Goal: Transaction & Acquisition: Purchase product/service

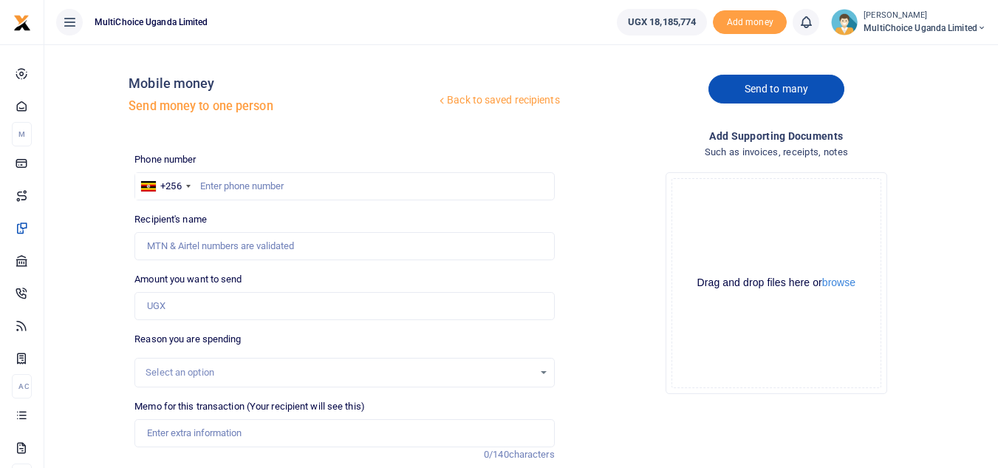
click at [759, 84] on link "Send to many" at bounding box center [777, 89] width 136 height 29
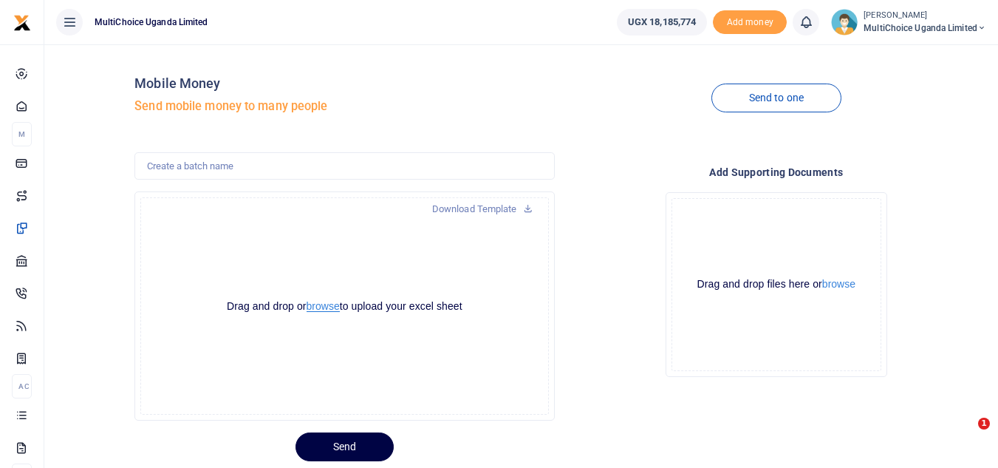
click at [318, 311] on button "browse" at bounding box center [323, 306] width 33 height 11
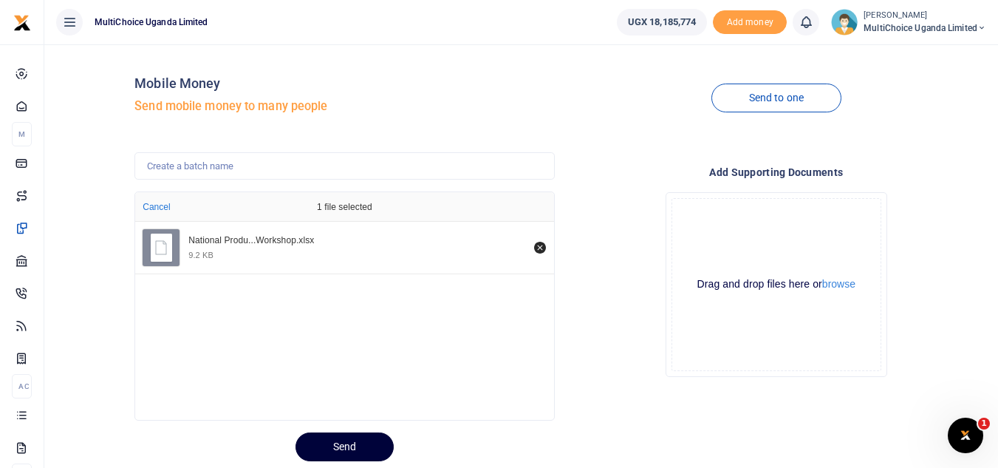
click at [364, 444] on button "Send" at bounding box center [345, 446] width 98 height 29
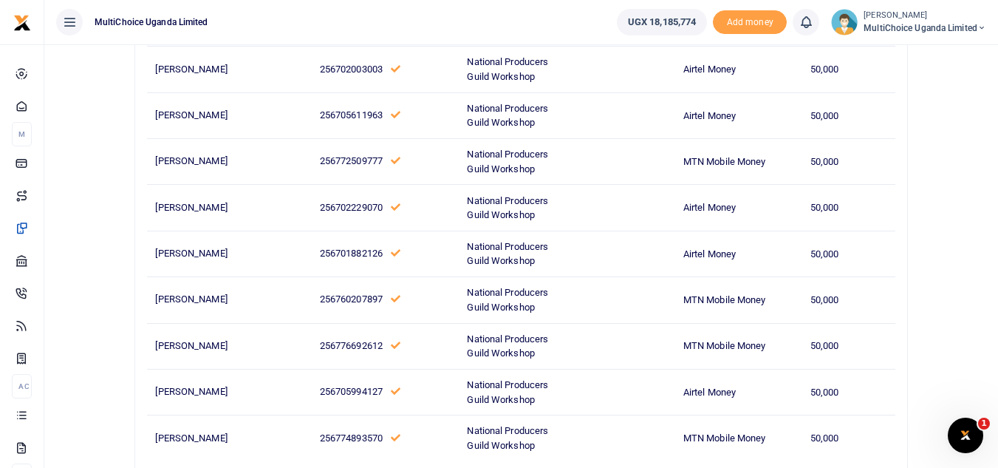
scroll to position [330, 0]
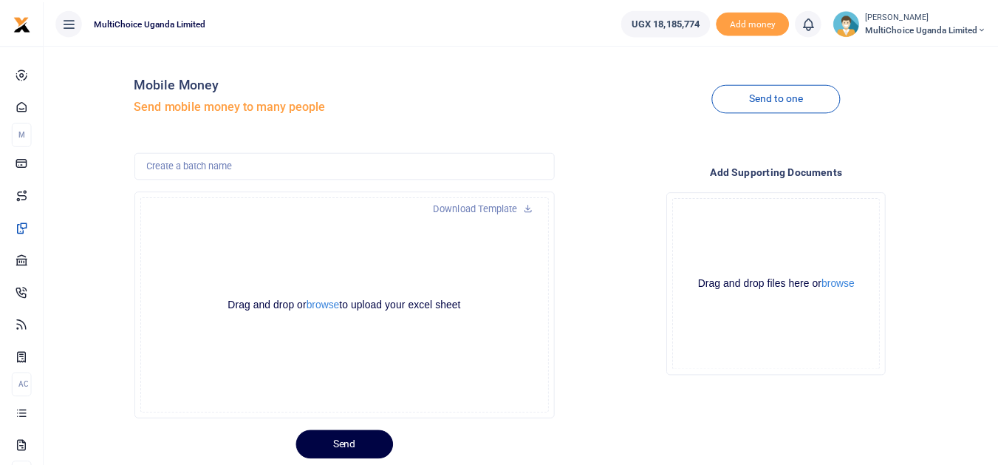
scroll to position [44, 0]
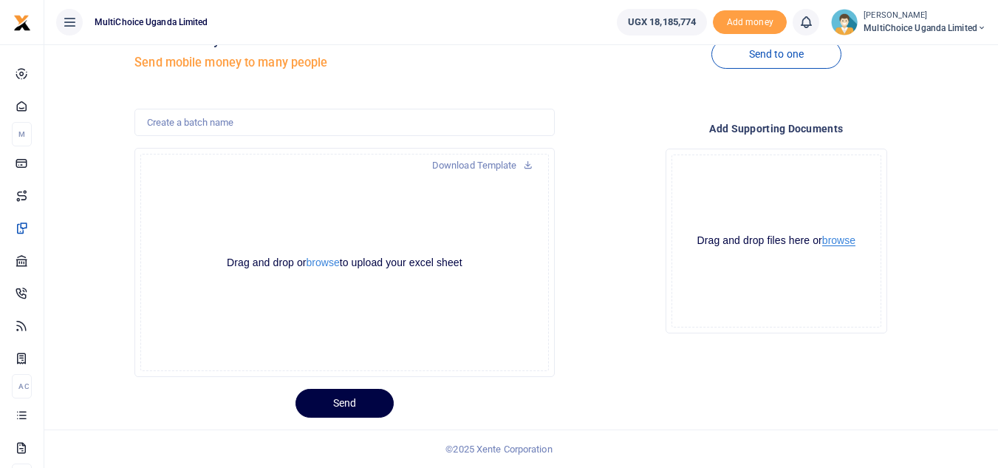
click at [846, 241] on button "browse" at bounding box center [838, 240] width 33 height 11
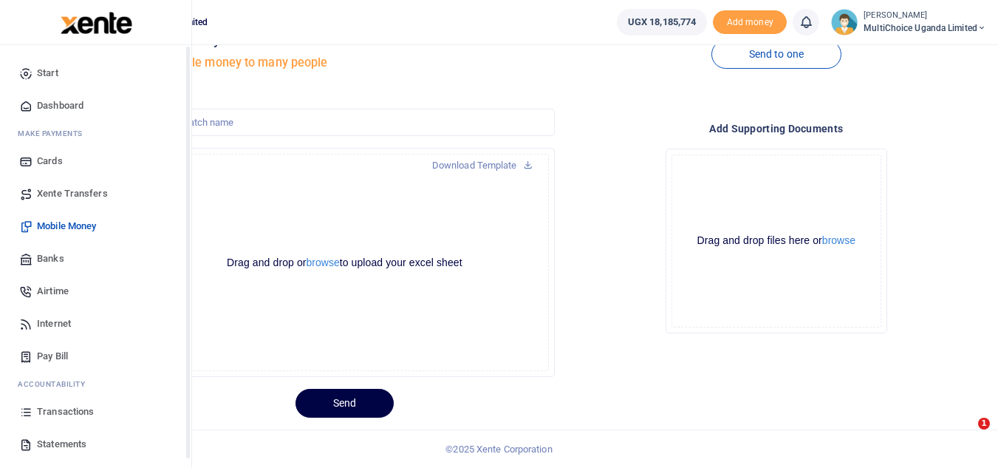
click at [20, 409] on icon at bounding box center [25, 411] width 13 height 13
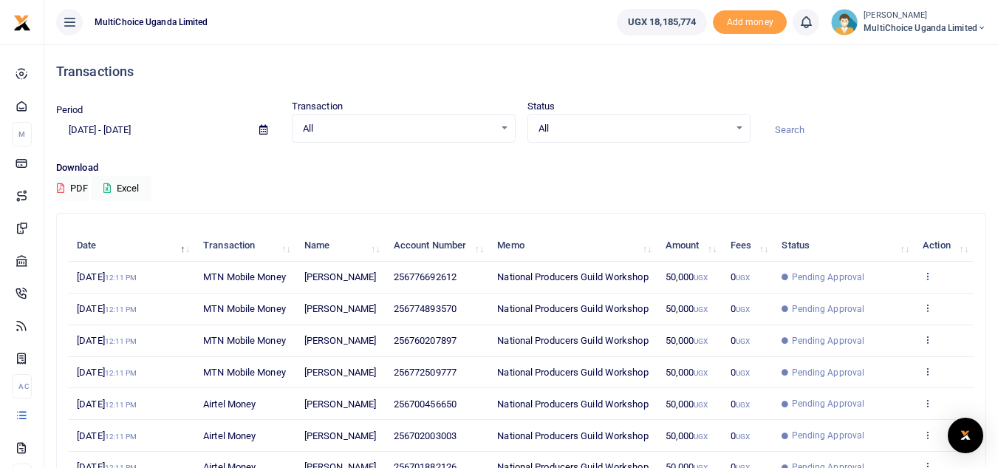
click at [930, 281] on icon at bounding box center [928, 275] width 10 height 10
click at [870, 326] on link "View details" at bounding box center [873, 322] width 117 height 21
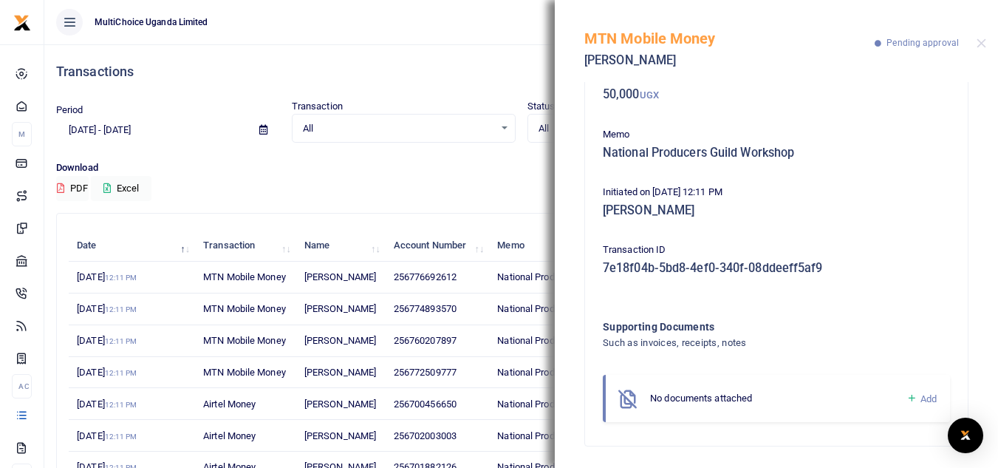
scroll to position [94, 0]
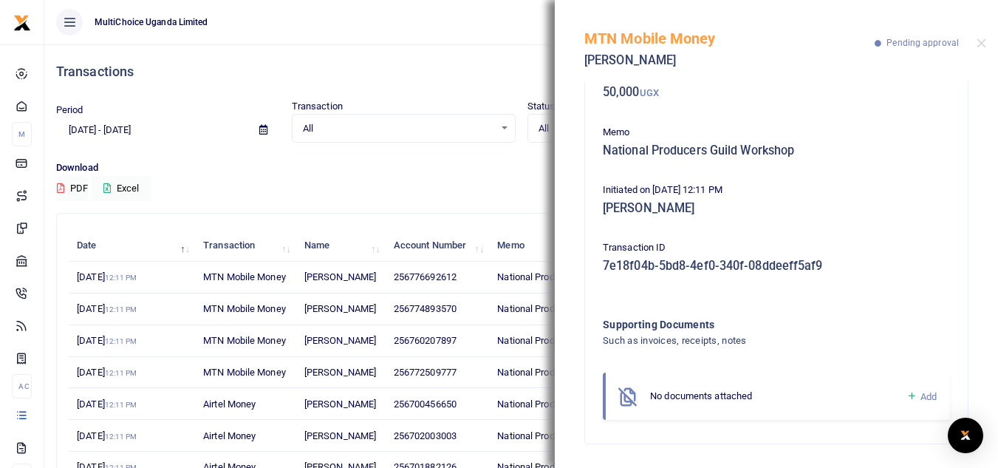
click at [907, 397] on icon at bounding box center [912, 395] width 11 height 13
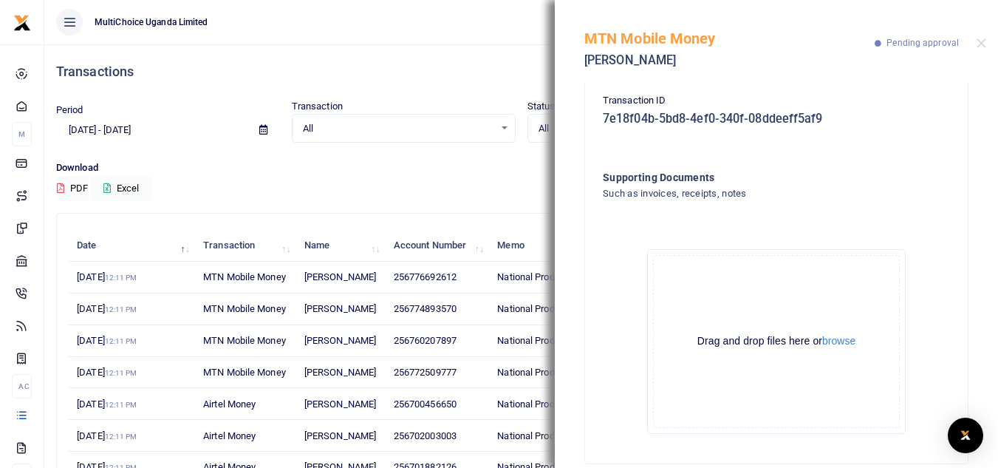
scroll to position [242, 0]
click at [850, 338] on button "browse" at bounding box center [838, 340] width 33 height 11
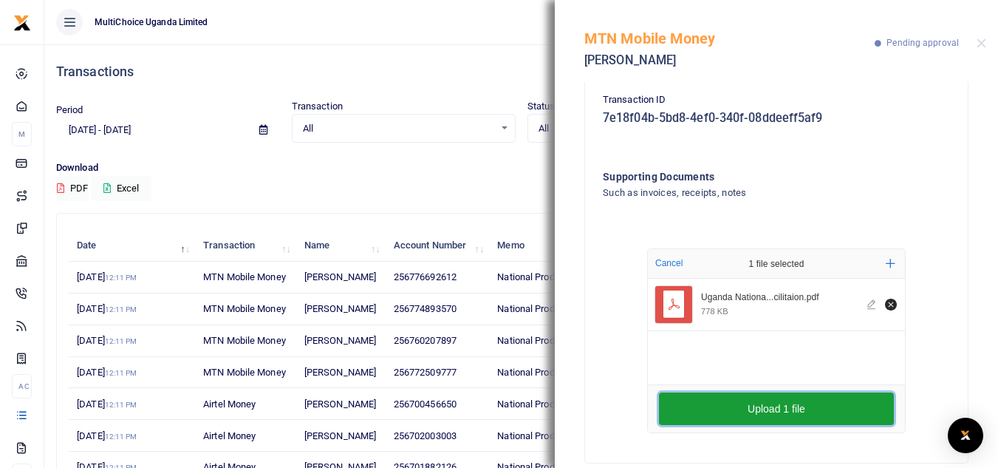
click at [732, 411] on button "Upload 1 file" at bounding box center [776, 408] width 235 height 33
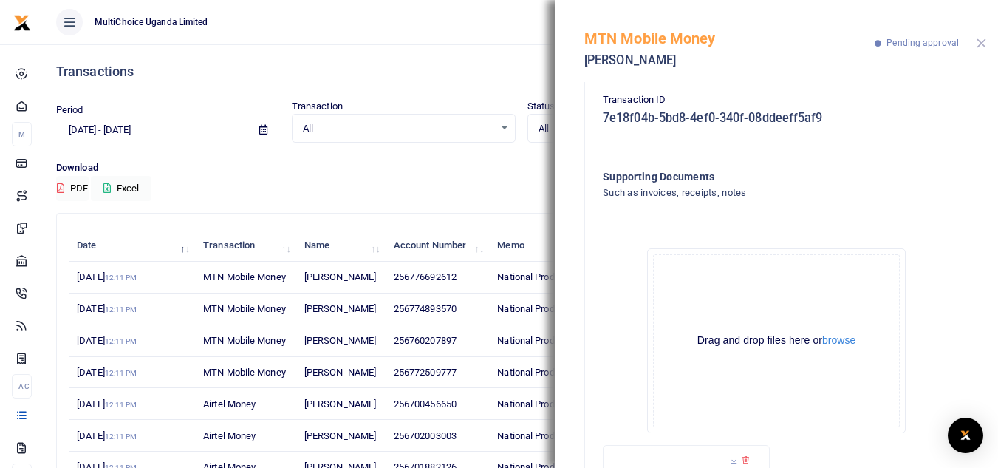
click at [981, 42] on button "Close" at bounding box center [982, 43] width 10 height 10
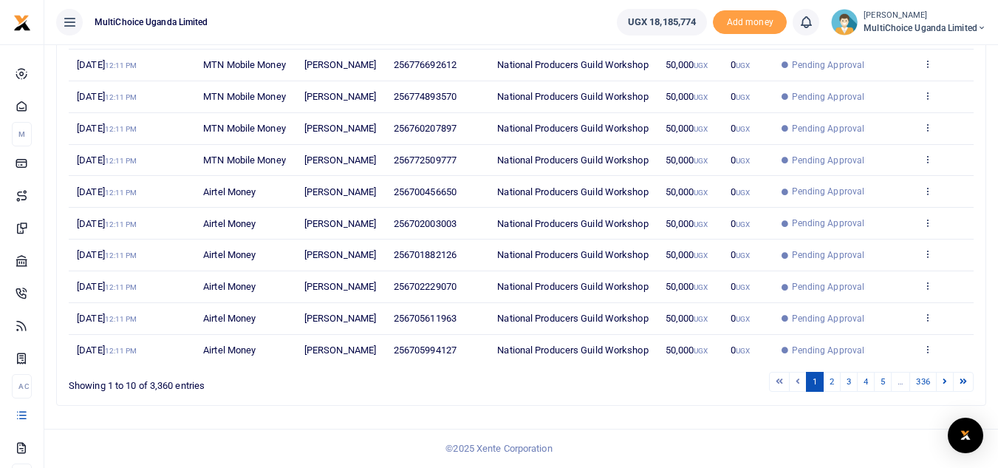
scroll to position [1, 0]
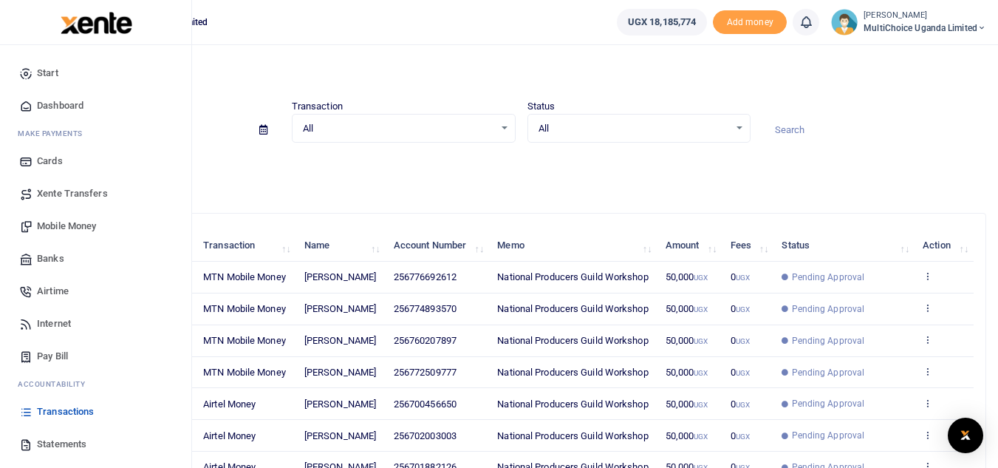
click at [72, 228] on span "Mobile Money" at bounding box center [66, 226] width 59 height 15
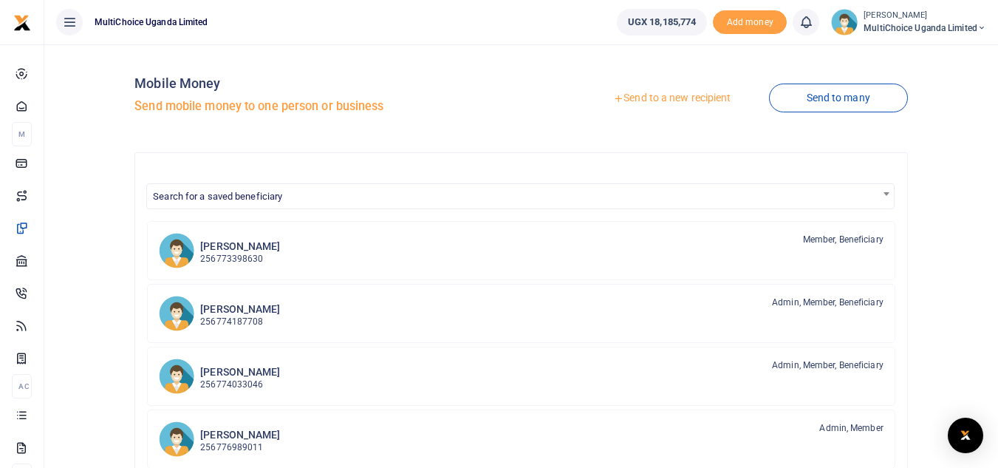
click at [681, 98] on link "Send to a new recipient" at bounding box center [672, 98] width 193 height 27
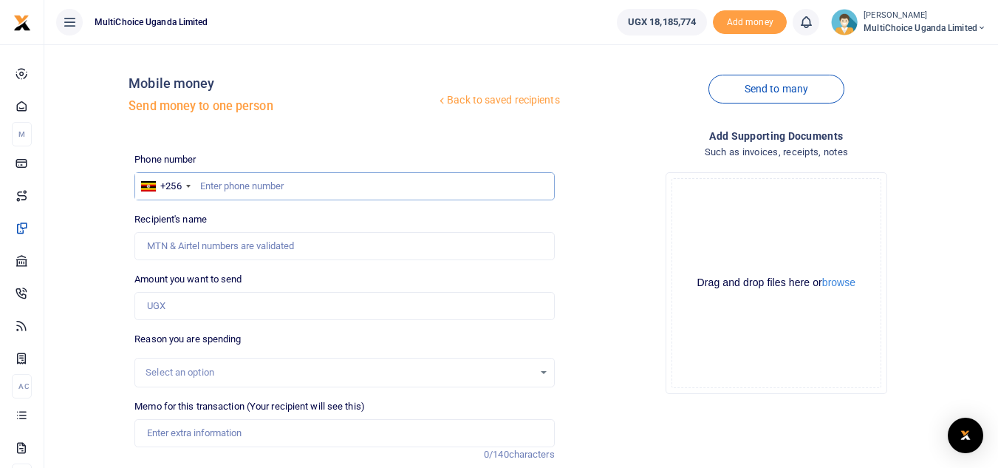
click at [321, 189] on input "text" at bounding box center [344, 186] width 420 height 28
paste input "707 848211"
click at [222, 185] on input "707 848211" at bounding box center [344, 186] width 420 height 28
type input "707848211"
type input "[PERSON_NAME]"
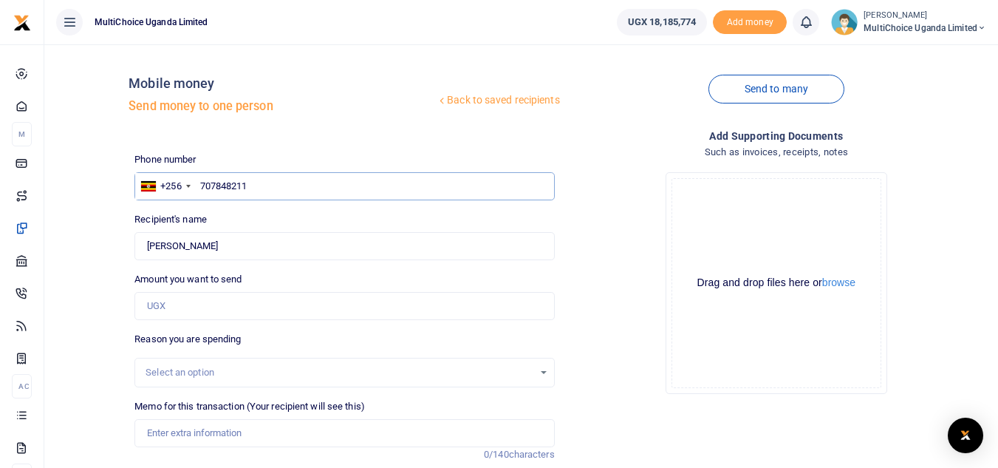
type input "707848211"
click at [251, 299] on input "Amount you want to send" at bounding box center [344, 306] width 420 height 28
paste input "56750"
type input "56,750"
click at [232, 409] on label "Memo for this transaction (Your recipient will see this)" at bounding box center [249, 406] width 231 height 15
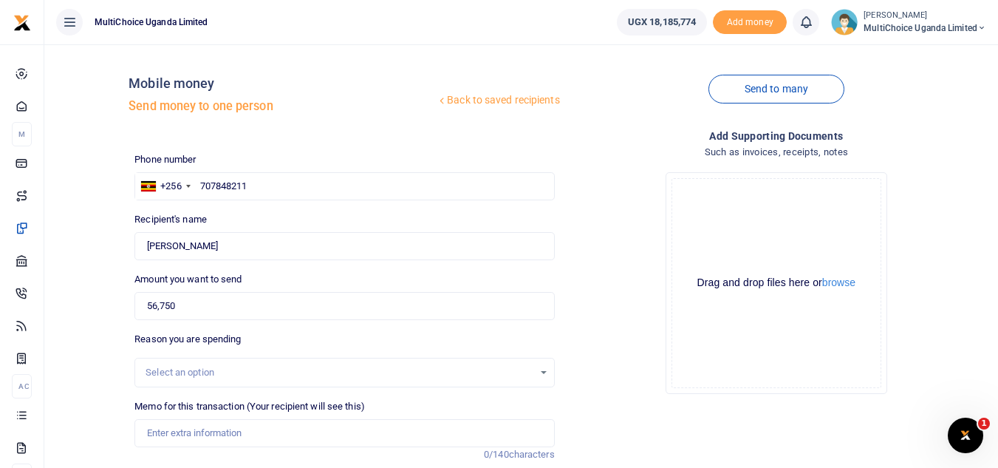
click at [232, 419] on input "Memo for this transaction (Your recipient will see this)" at bounding box center [344, 433] width 420 height 28
paste input "Showmax commision Aug 25"
click at [225, 436] on input "Showmax commision Aug 25" at bounding box center [344, 433] width 420 height 28
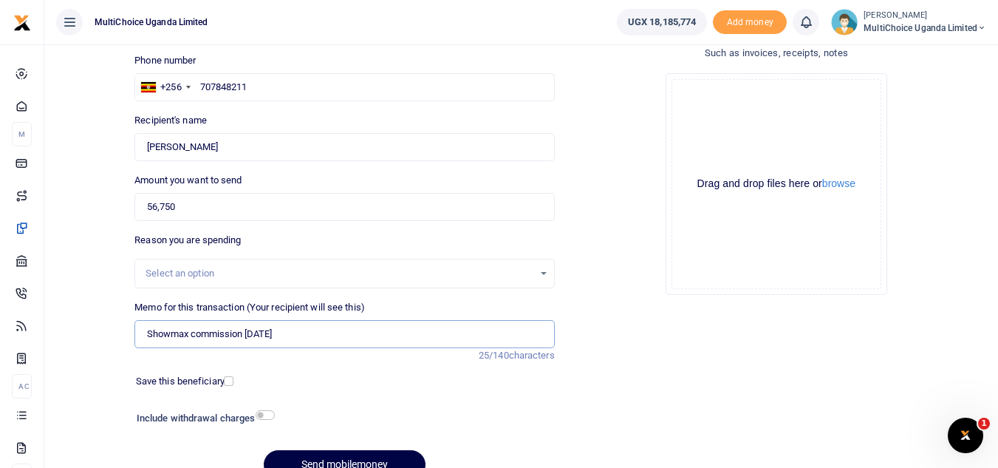
scroll to position [98, 0]
type input "Showmax commission Aug 25"
click at [842, 185] on button "browse" at bounding box center [838, 184] width 33 height 11
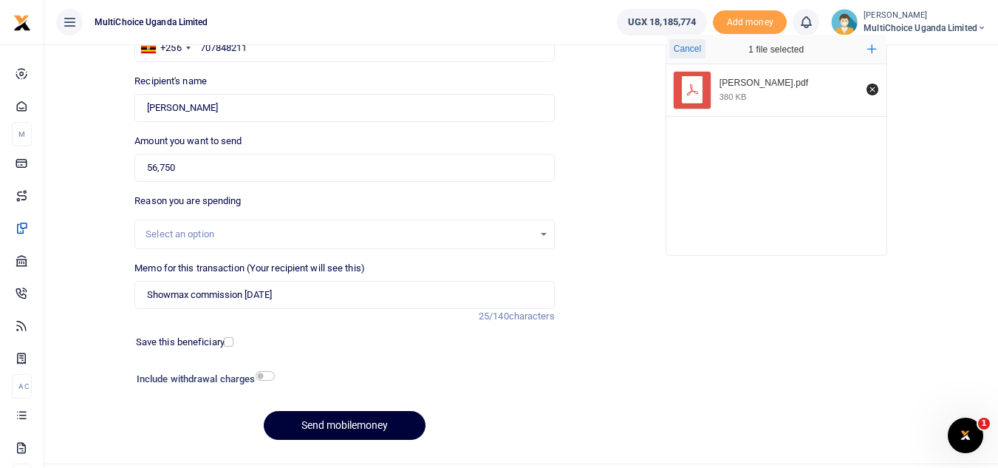
scroll to position [172, 0]
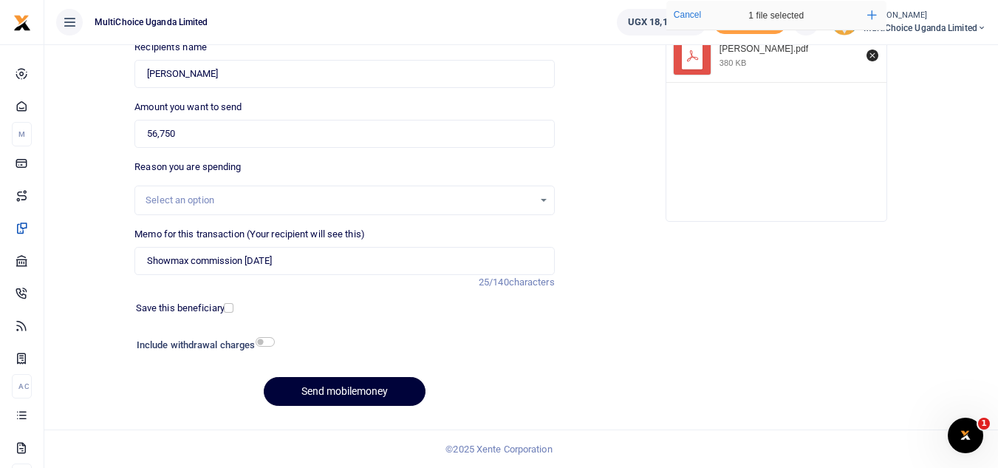
click at [353, 381] on button "Send mobilemoney" at bounding box center [345, 391] width 162 height 29
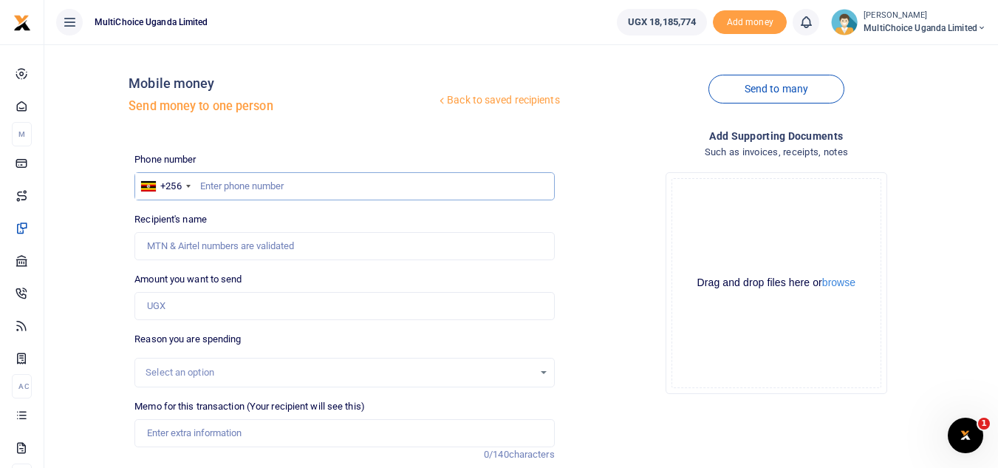
click at [265, 189] on input "text" at bounding box center [344, 186] width 420 height 28
paste input "742961770"
type input "742961770"
type input "[PERSON_NAME]"
drag, startPoint x: 256, startPoint y: 191, endPoint x: 278, endPoint y: 183, distance: 22.9
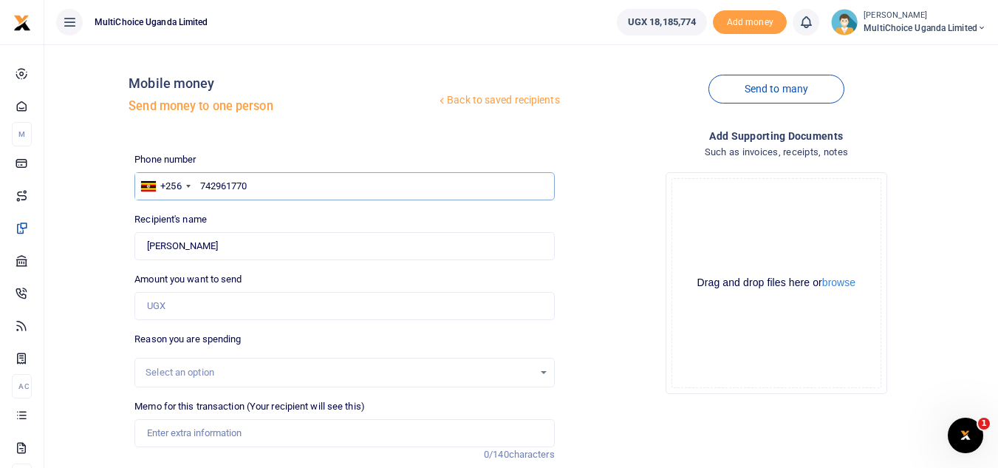
click at [278, 183] on input "742961770" at bounding box center [344, 186] width 420 height 28
click at [279, 185] on input "742961770" at bounding box center [344, 186] width 420 height 28
drag, startPoint x: 285, startPoint y: 189, endPoint x: 116, endPoint y: 188, distance: 169.2
click at [116, 188] on div "Back to saved recipients Mobile money Send money to one person Send to many Pho…" at bounding box center [521, 322] width 942 height 533
paste input "07 848211"
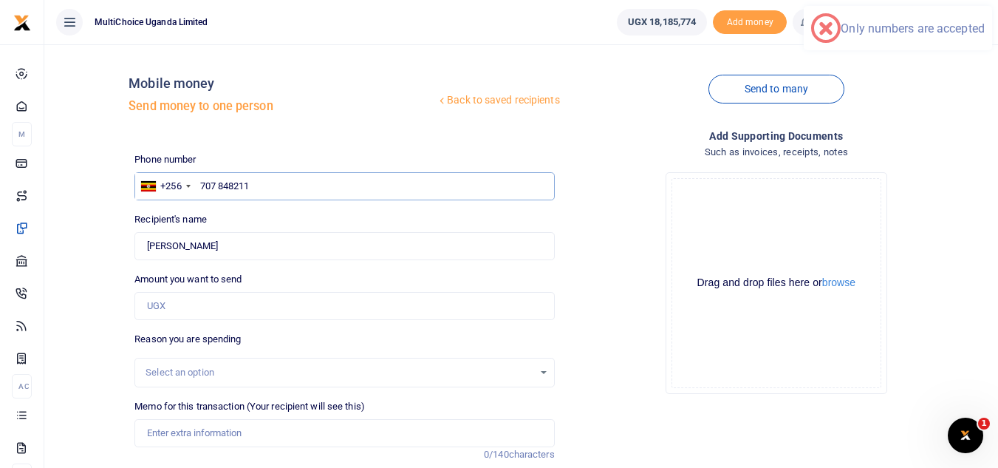
click at [219, 183] on input "707 848211" at bounding box center [344, 186] width 420 height 28
type input "707848211"
type input "Faridah Namakula"
type input "707848211"
click at [270, 191] on input "707848211" at bounding box center [344, 186] width 420 height 28
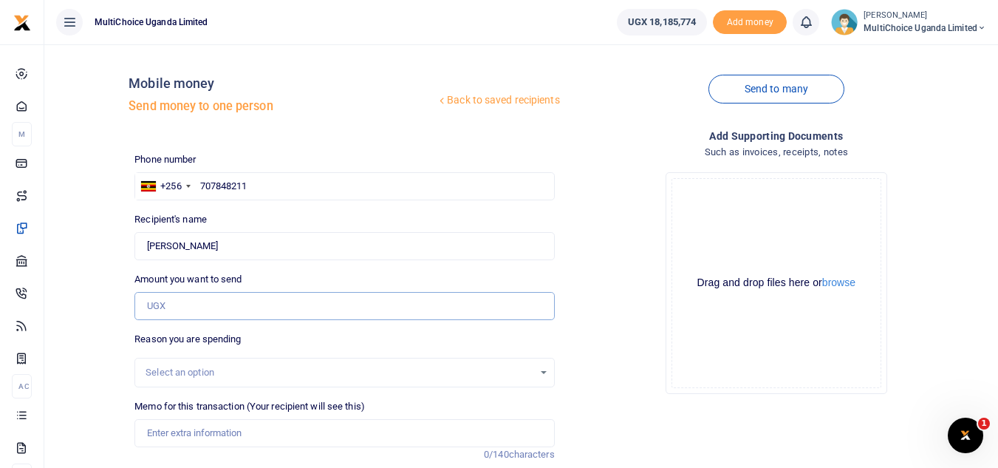
click at [248, 310] on input "Amount you want to send" at bounding box center [344, 306] width 420 height 28
type input "80,000"
click at [222, 431] on input "Memo for this transaction (Your recipient will see this)" at bounding box center [344, 433] width 420 height 28
click at [333, 183] on input "text" at bounding box center [344, 186] width 420 height 28
click at [253, 191] on input "text" at bounding box center [344, 186] width 420 height 28
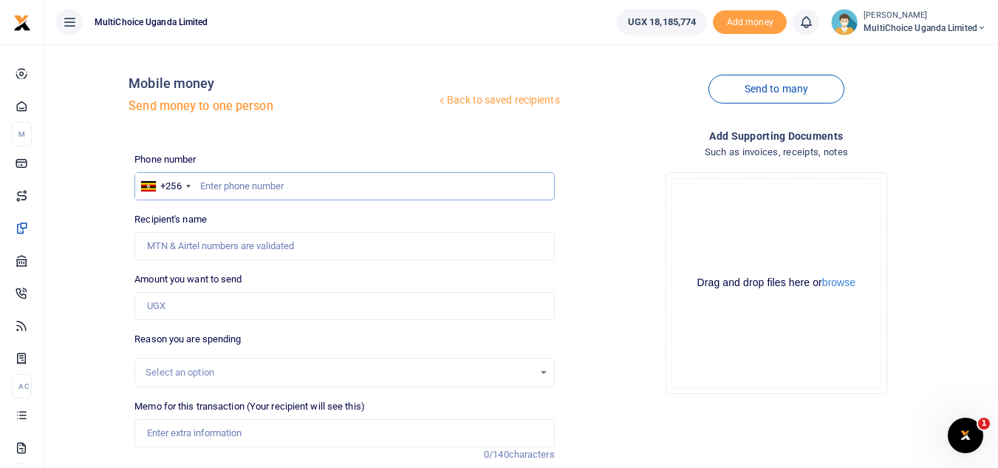
paste input "742961770"
type input "742961770"
click at [246, 303] on input "Amount you want to send" at bounding box center [344, 306] width 420 height 28
type input "80,000"
type input "[PERSON_NAME]"
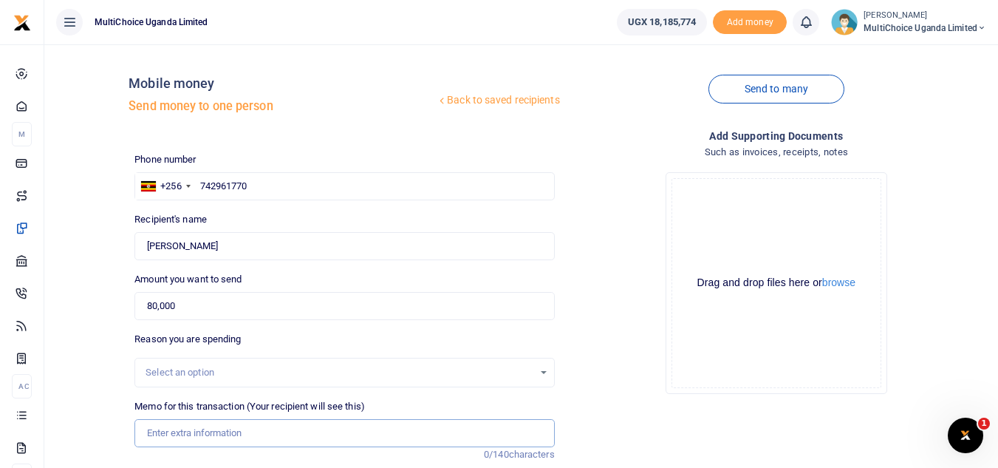
click at [239, 426] on input "Memo for this transaction (Your recipient will see this)" at bounding box center [344, 433] width 420 height 28
type input "D"
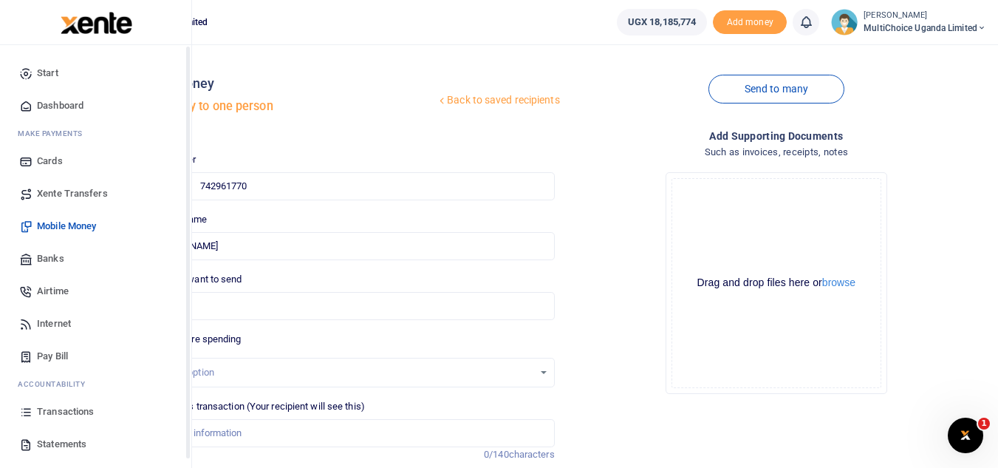
click at [61, 405] on span "Transactions" at bounding box center [65, 411] width 57 height 15
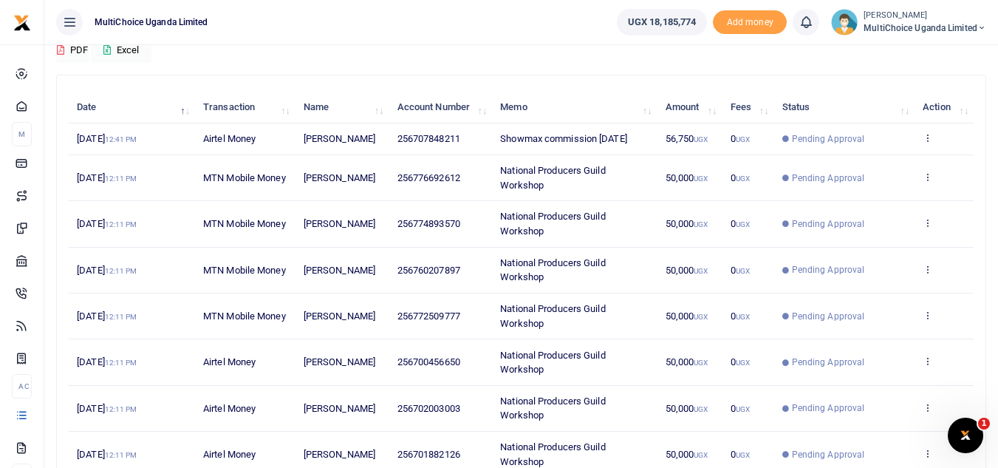
scroll to position [369, 0]
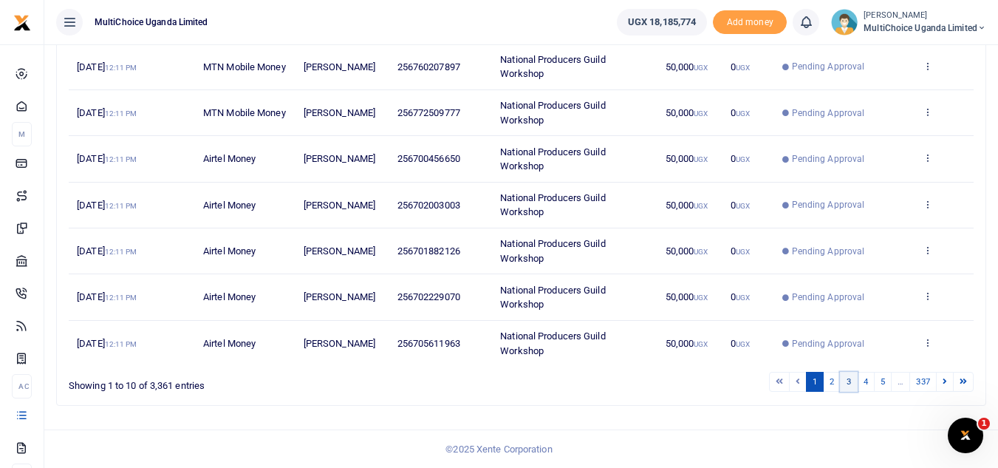
click at [845, 382] on link "3" at bounding box center [849, 382] width 18 height 20
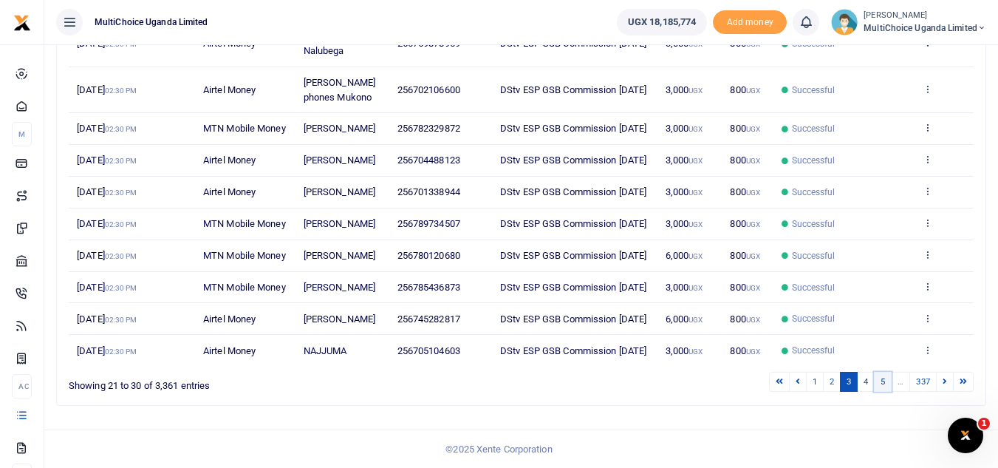
click at [887, 385] on link "5" at bounding box center [883, 382] width 18 height 20
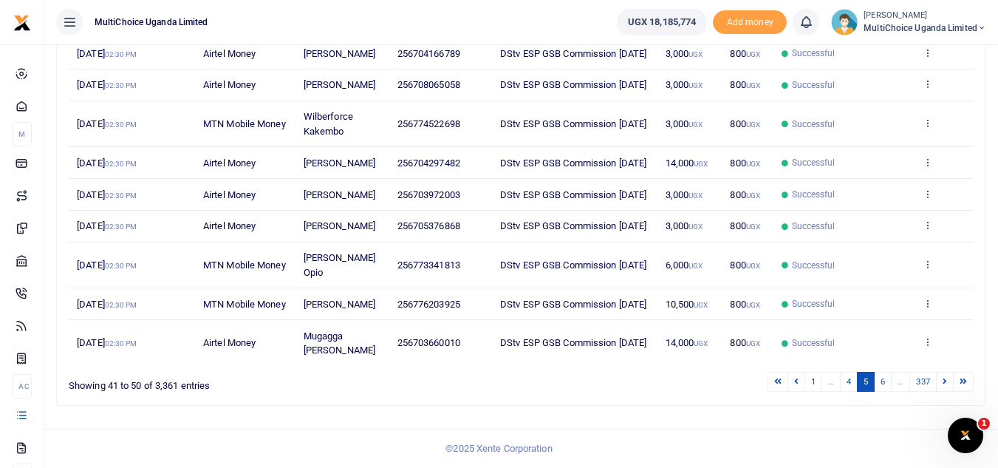
click at [887, 385] on link "6" at bounding box center [883, 382] width 18 height 20
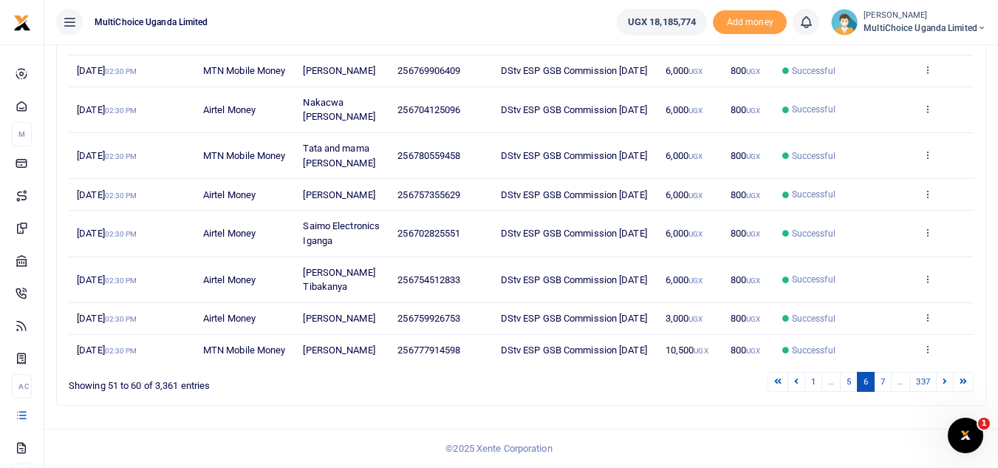
click at [887, 385] on div "1 … 5 6 7 … 337" at bounding box center [710, 381] width 528 height 23
click at [947, 392] on link at bounding box center [945, 382] width 18 height 20
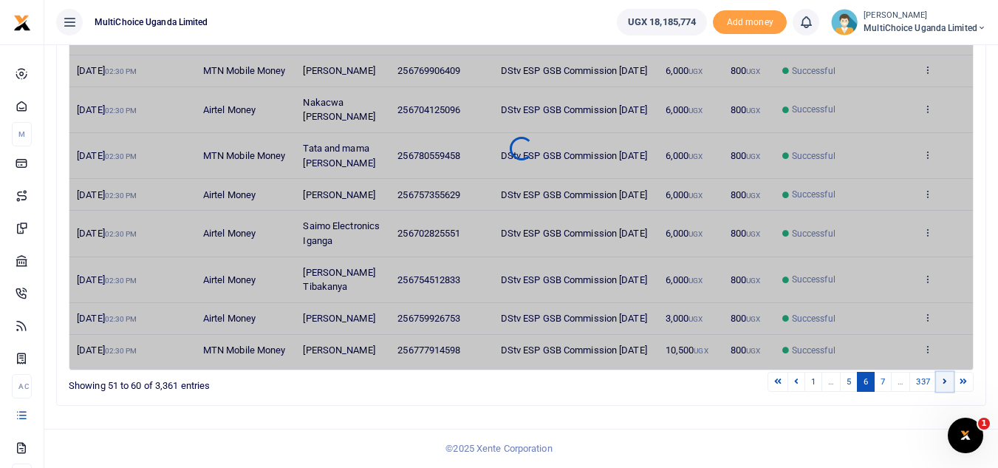
click at [947, 392] on link at bounding box center [945, 382] width 18 height 20
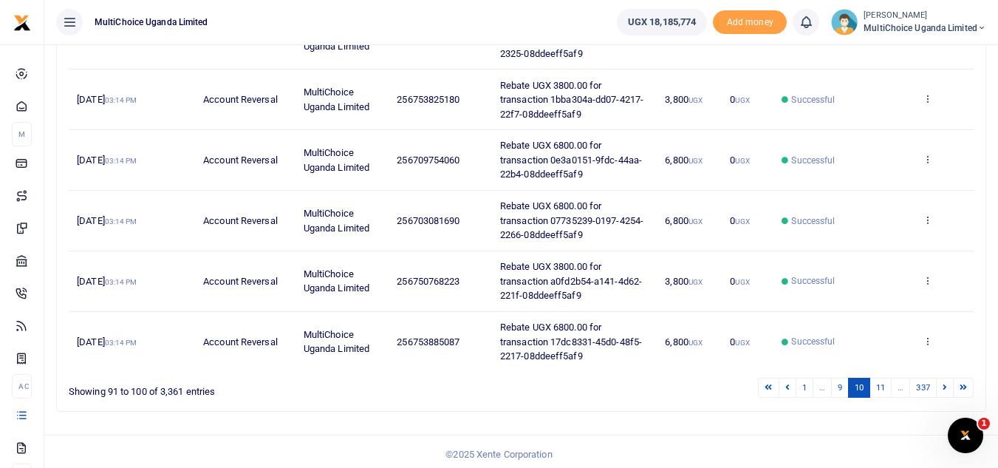
scroll to position [514, 0]
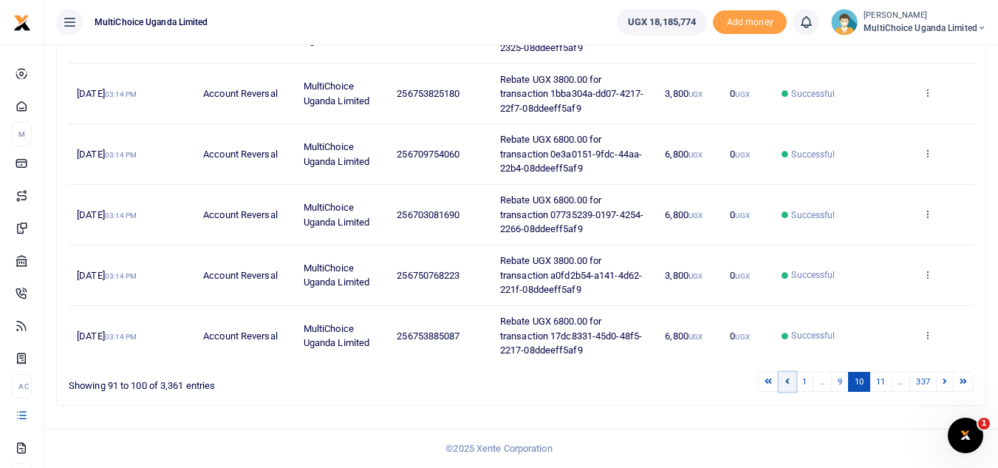
click at [785, 386] on link at bounding box center [788, 382] width 18 height 20
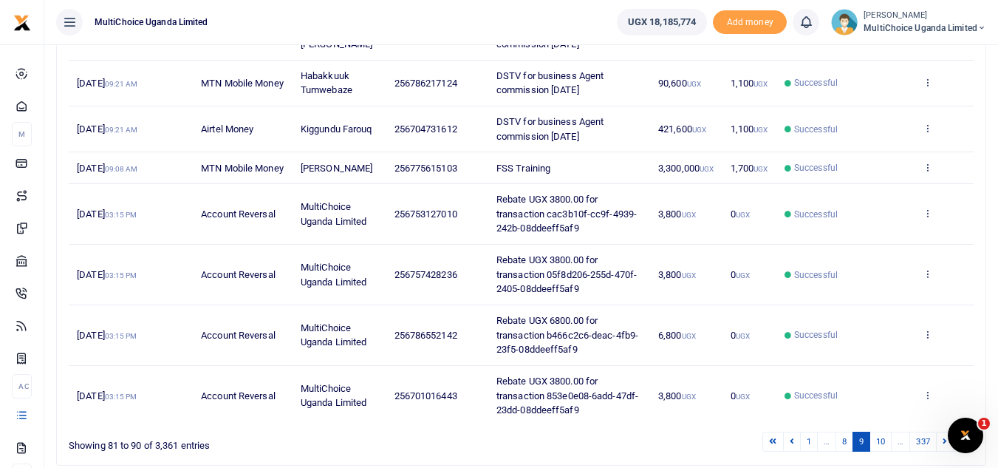
scroll to position [428, 0]
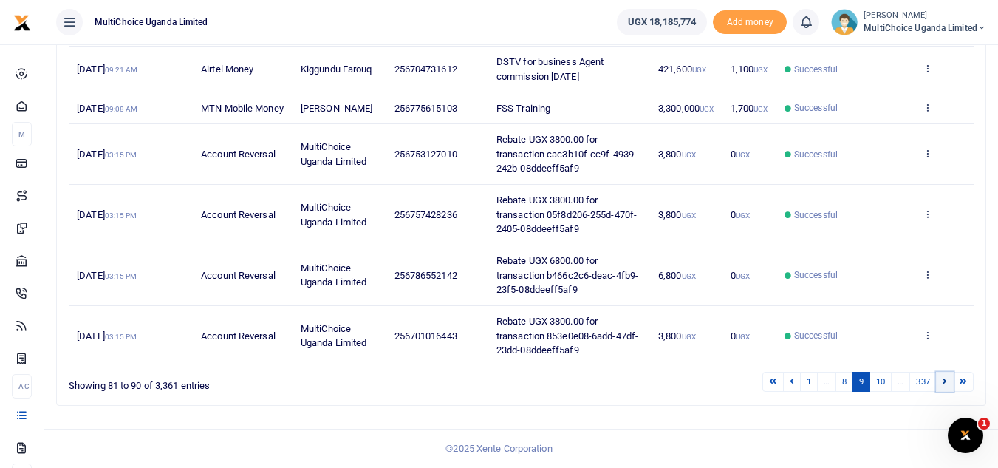
click at [944, 382] on icon at bounding box center [945, 381] width 4 height 8
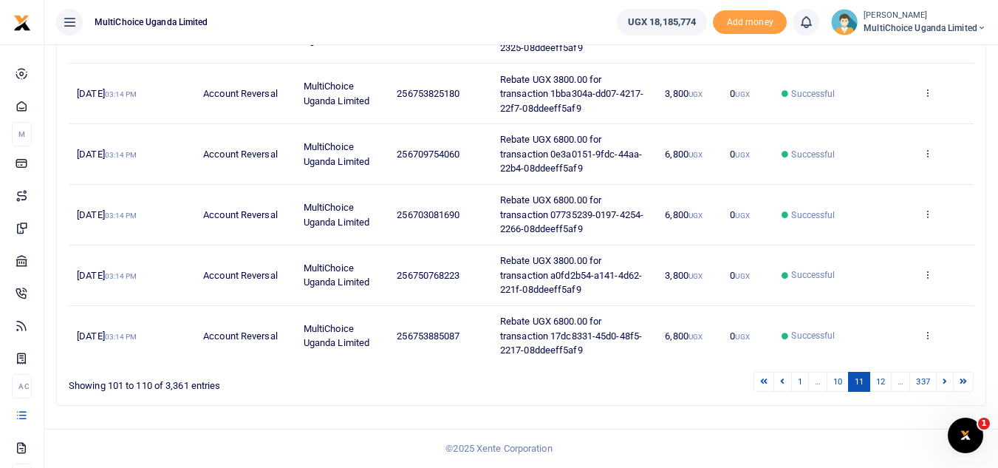
scroll to position [514, 0]
click at [881, 381] on link "12" at bounding box center [881, 382] width 22 height 20
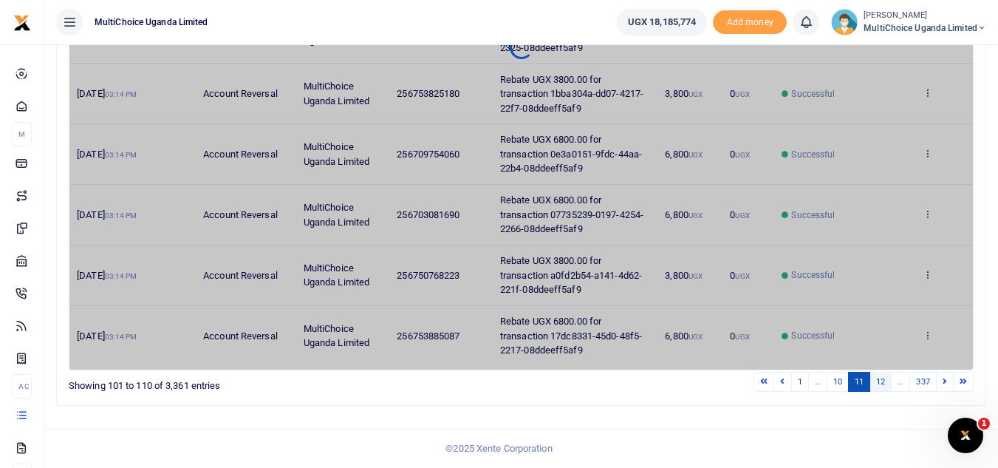
scroll to position [370, 0]
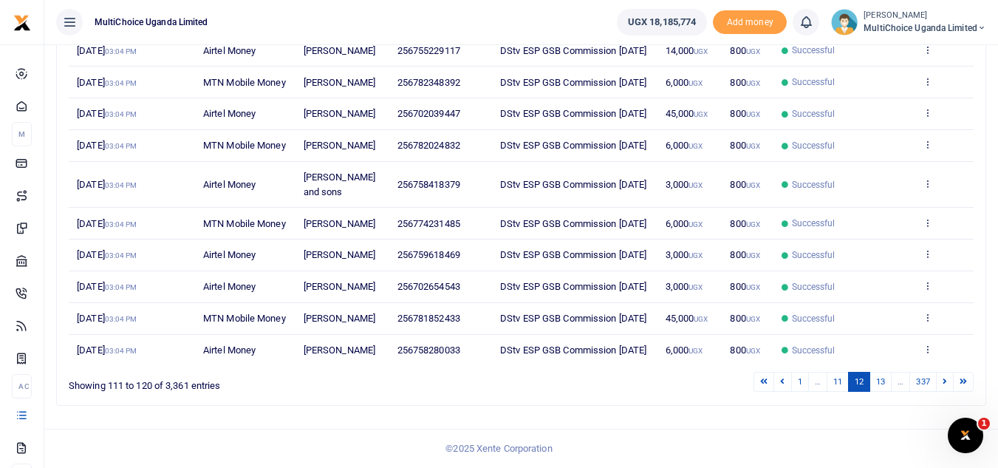
click at [881, 381] on link "13" at bounding box center [881, 382] width 22 height 20
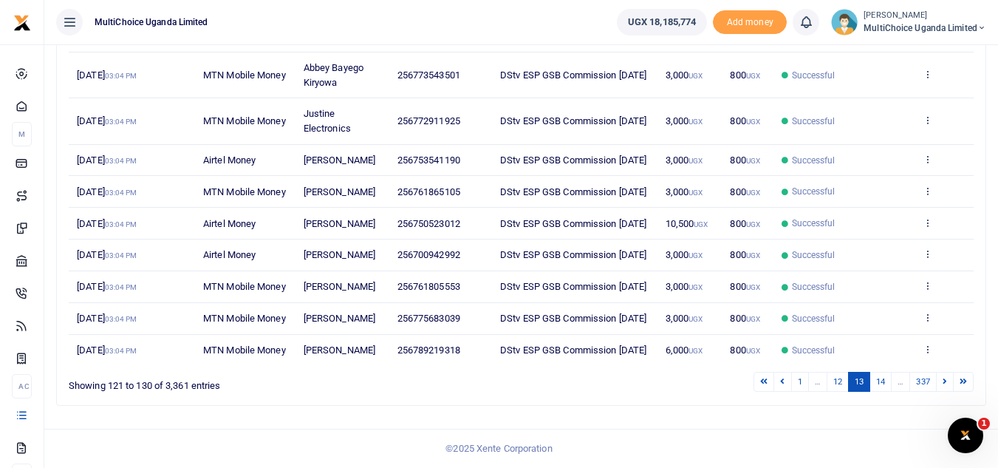
click at [881, 381] on link "14" at bounding box center [881, 382] width 22 height 20
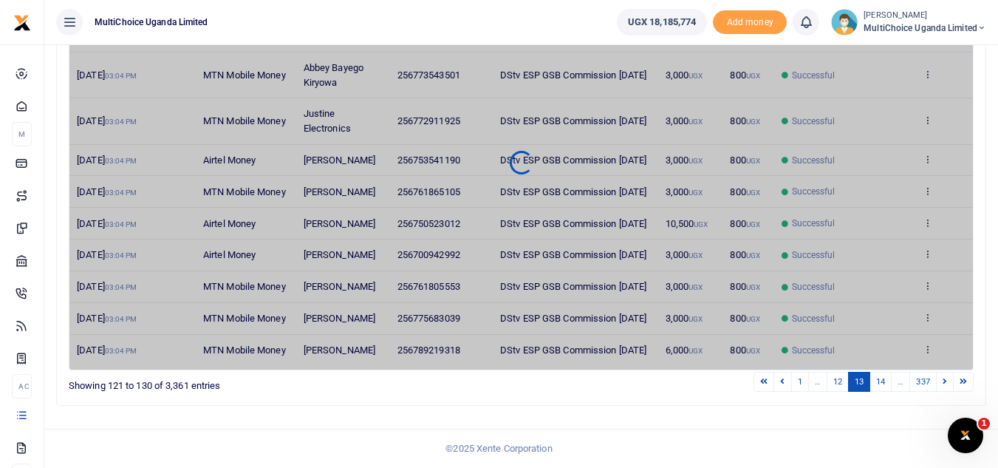
click at [881, 381] on link "14" at bounding box center [881, 382] width 22 height 20
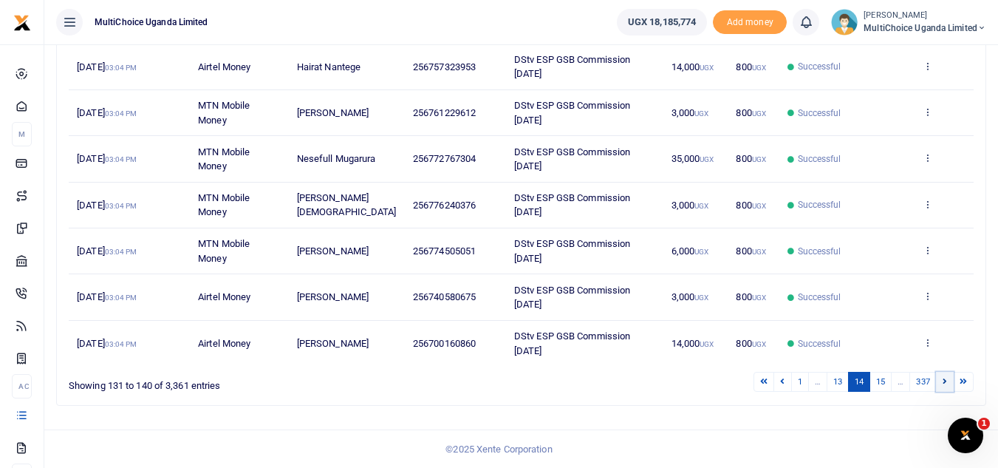
click at [938, 384] on link at bounding box center [945, 382] width 18 height 20
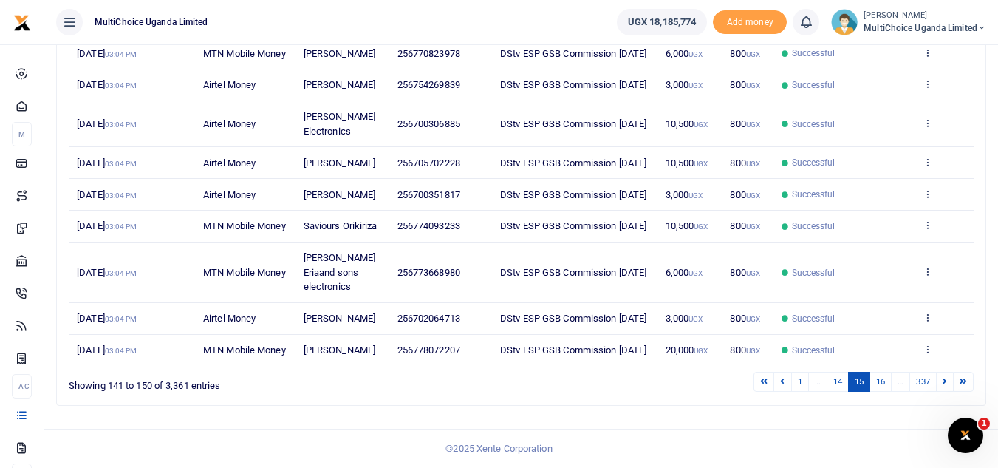
click at [938, 384] on link at bounding box center [945, 382] width 18 height 20
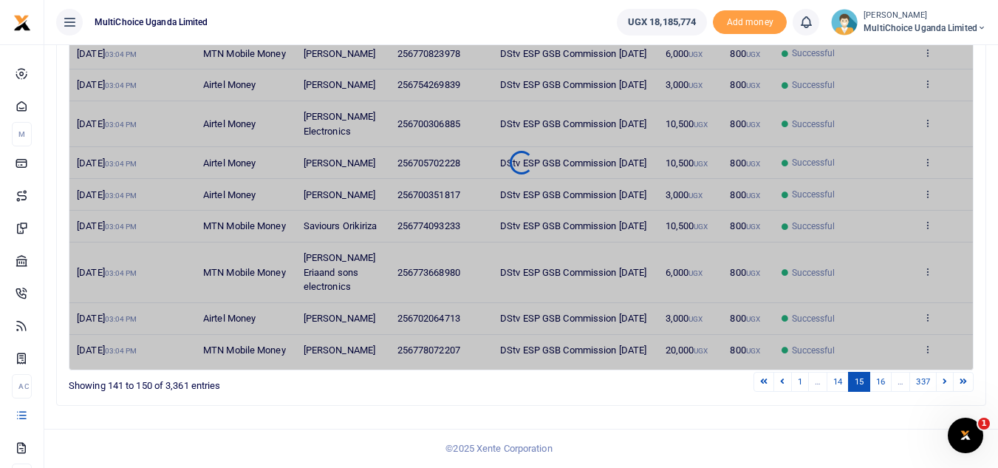
click at [938, 384] on link at bounding box center [945, 382] width 18 height 20
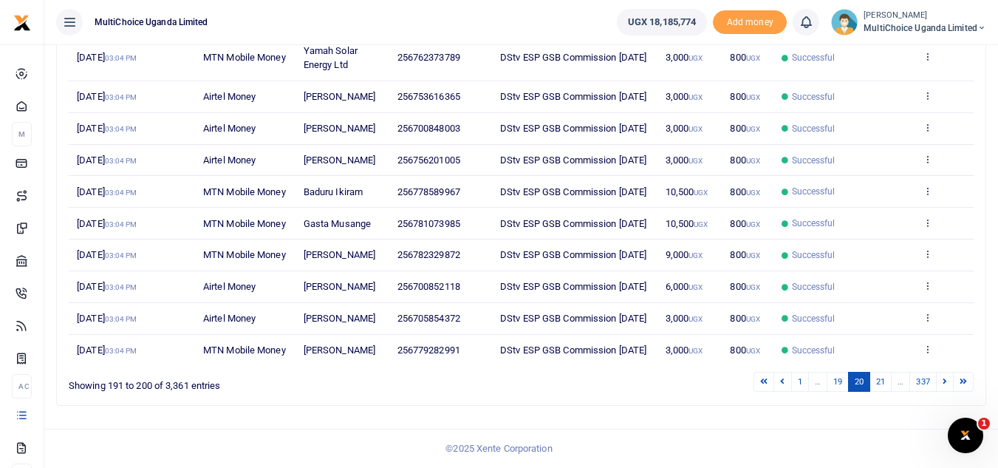
click at [939, 384] on link at bounding box center [945, 382] width 18 height 20
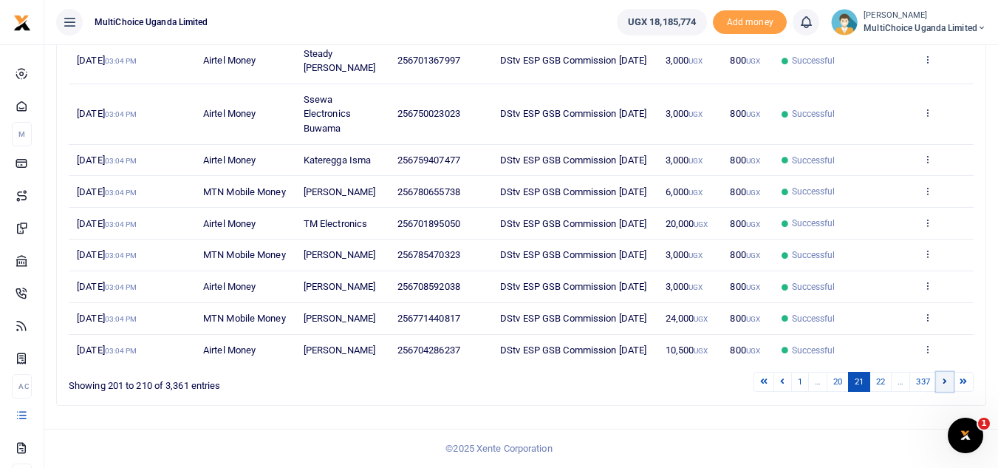
click at [941, 392] on link at bounding box center [945, 382] width 18 height 20
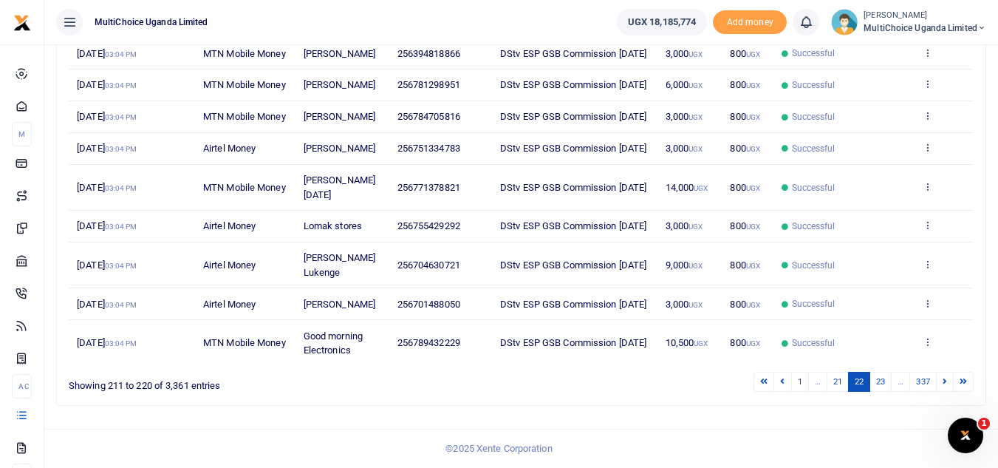
click at [941, 400] on div "Search: Date Transaction Name Account Number Memo Amount Fees Status Action 12t…" at bounding box center [521, 174] width 929 height 461
click at [942, 386] on link at bounding box center [945, 382] width 18 height 20
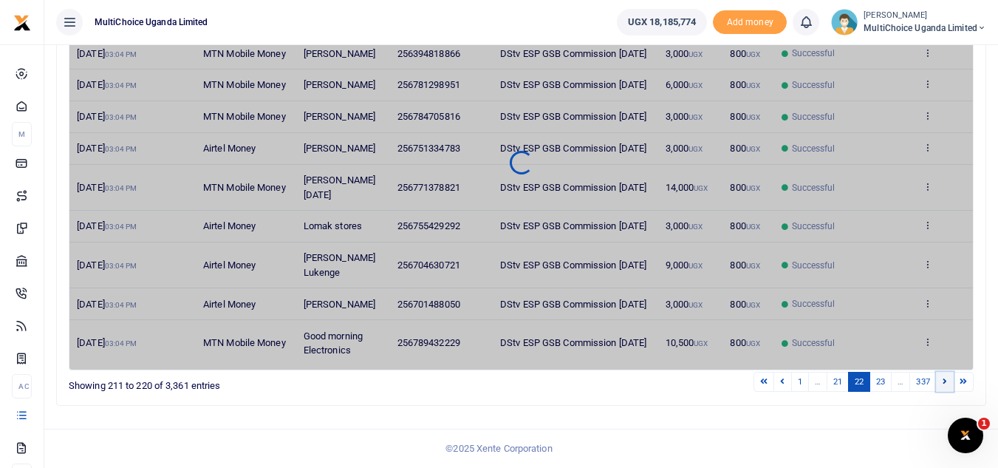
click at [942, 386] on link at bounding box center [945, 382] width 18 height 20
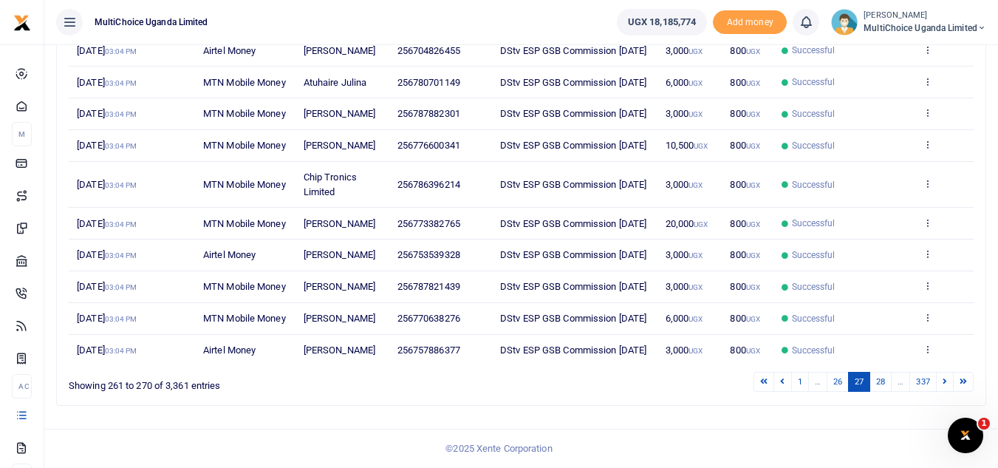
click at [942, 386] on link at bounding box center [945, 382] width 18 height 20
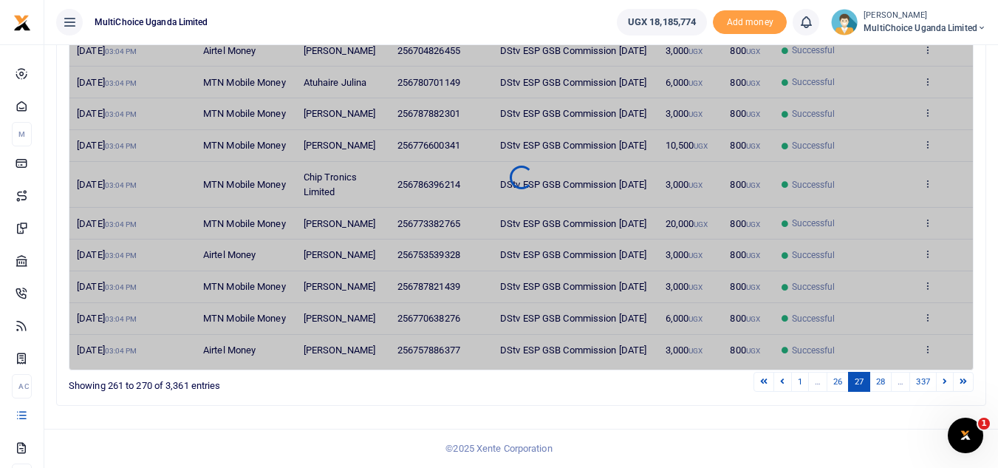
click at [942, 386] on link at bounding box center [945, 382] width 18 height 20
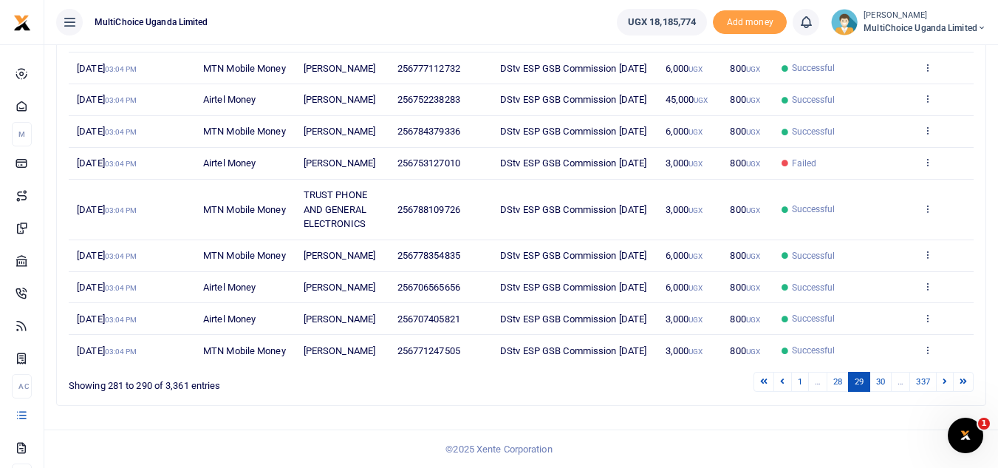
click at [942, 386] on link at bounding box center [945, 382] width 18 height 20
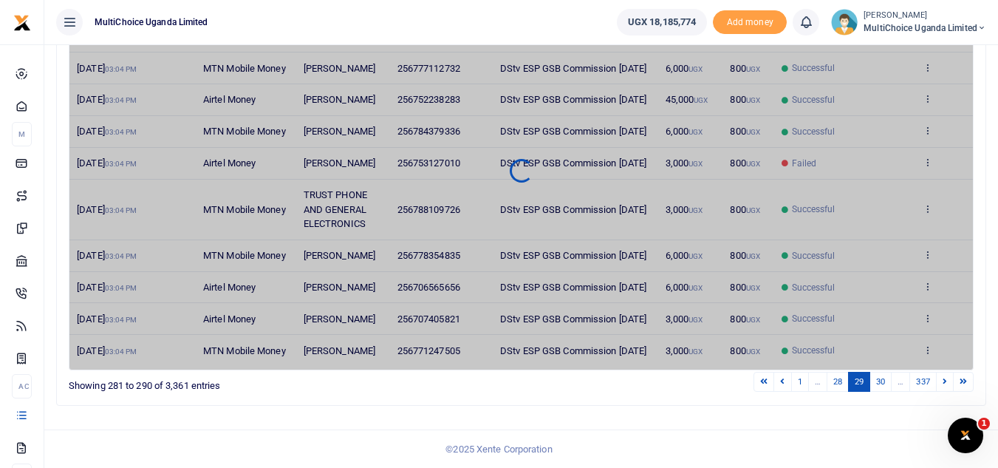
click at [942, 386] on link at bounding box center [945, 382] width 18 height 20
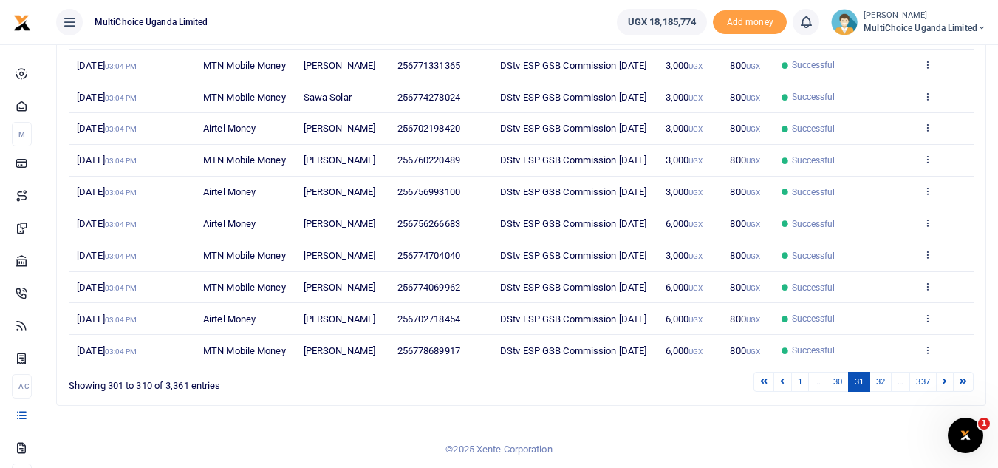
click at [942, 386] on link at bounding box center [945, 382] width 18 height 20
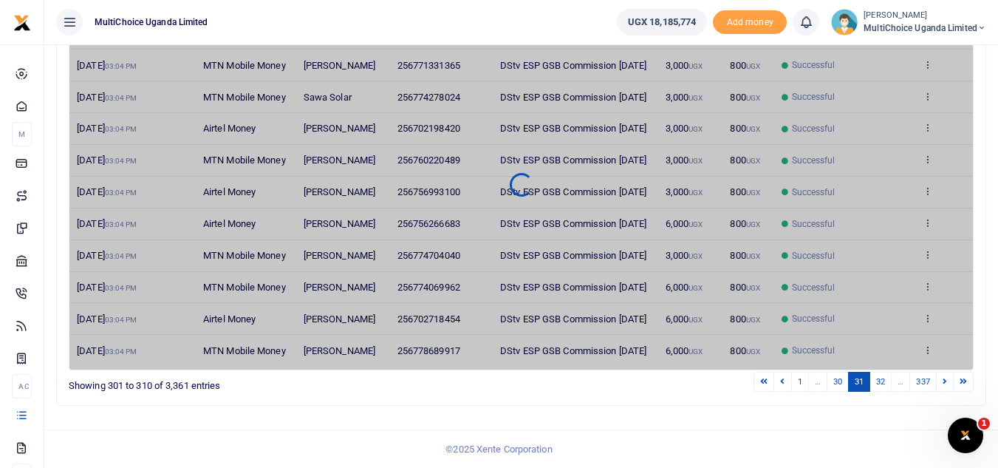
click at [942, 386] on link at bounding box center [945, 382] width 18 height 20
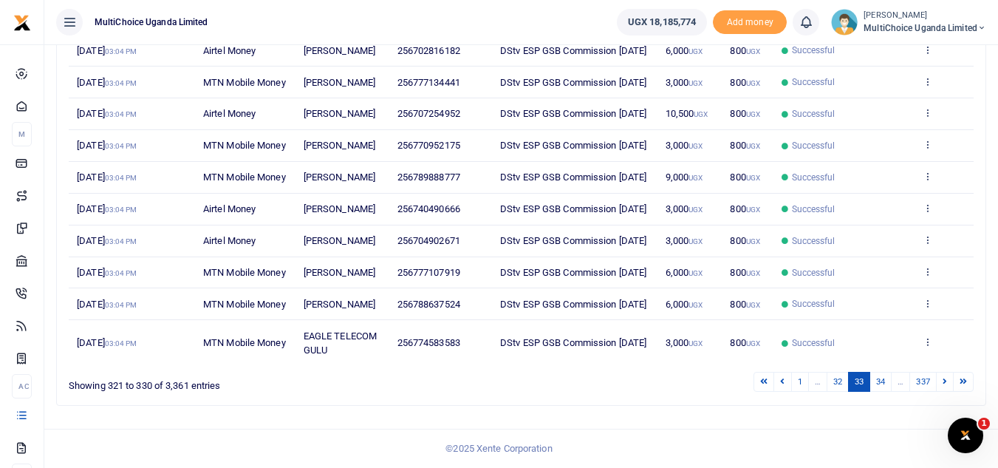
click at [942, 386] on link at bounding box center [945, 382] width 18 height 20
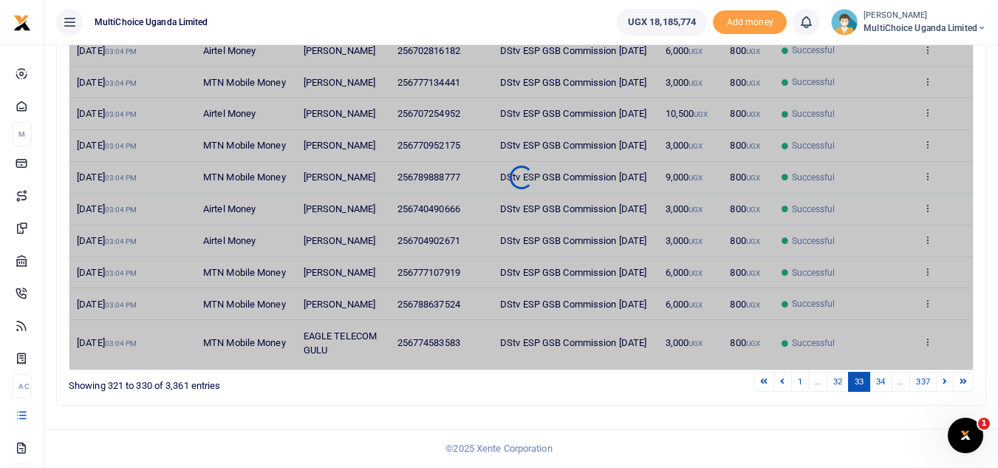
click at [942, 386] on link at bounding box center [945, 382] width 18 height 20
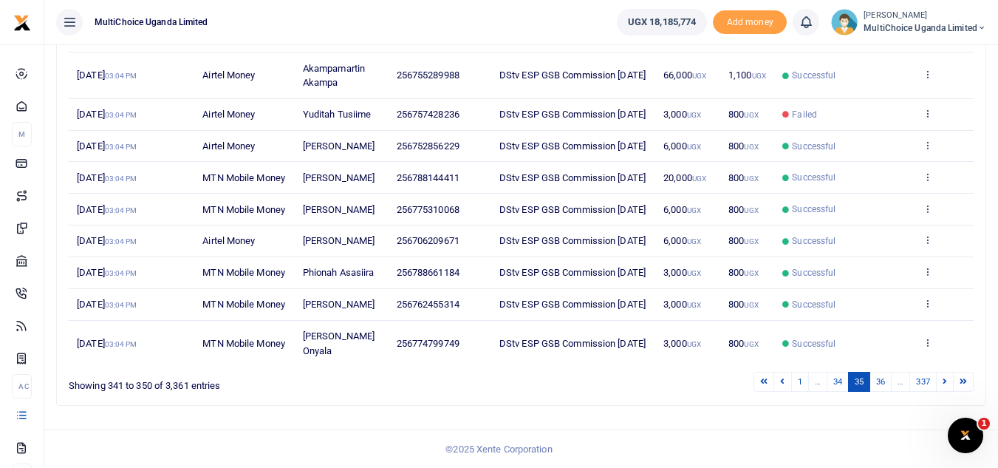
click at [942, 386] on link at bounding box center [945, 382] width 18 height 20
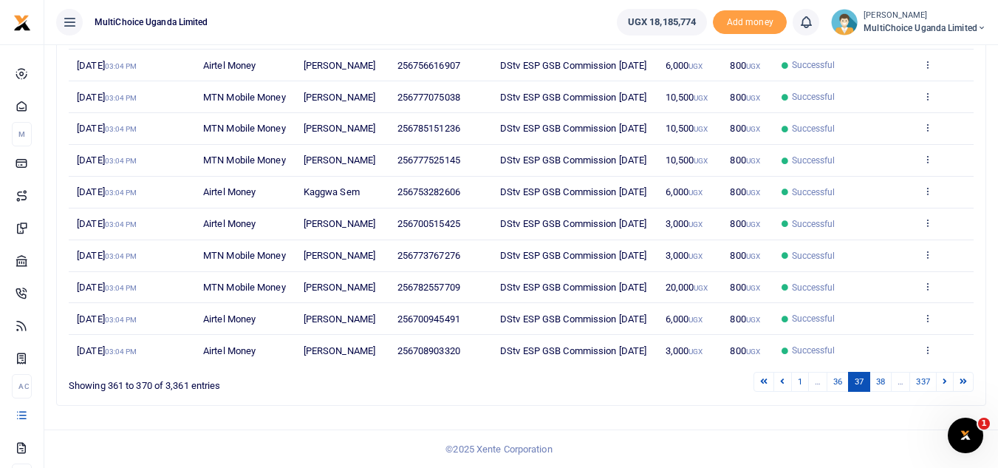
click at [942, 386] on link at bounding box center [945, 382] width 18 height 20
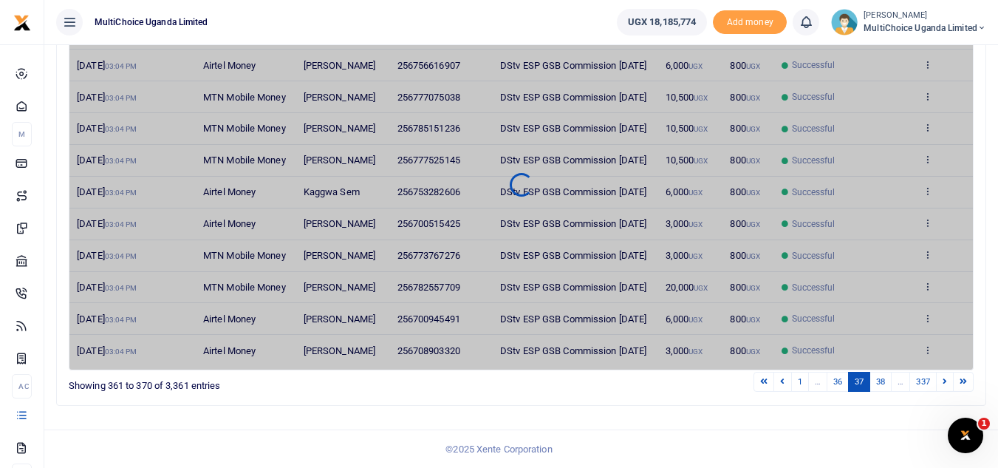
click at [942, 386] on link at bounding box center [945, 382] width 18 height 20
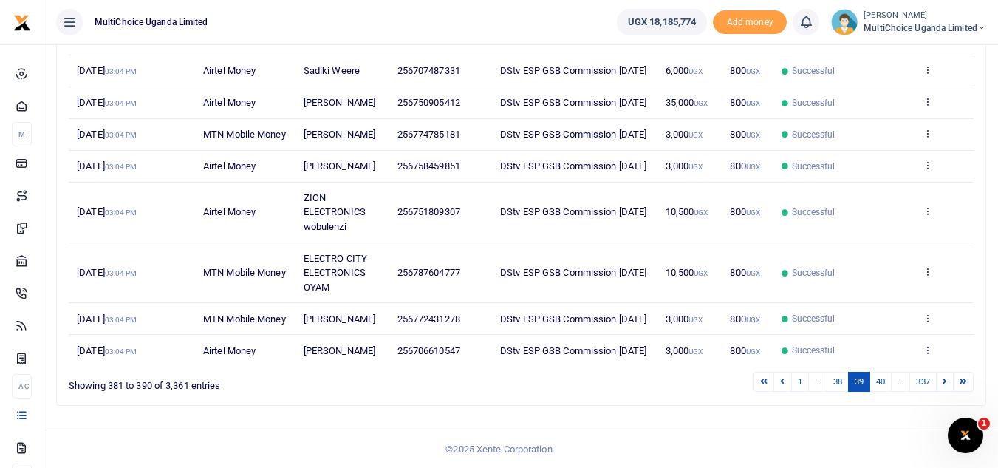
click at [942, 366] on td "View details Send again" at bounding box center [944, 350] width 59 height 31
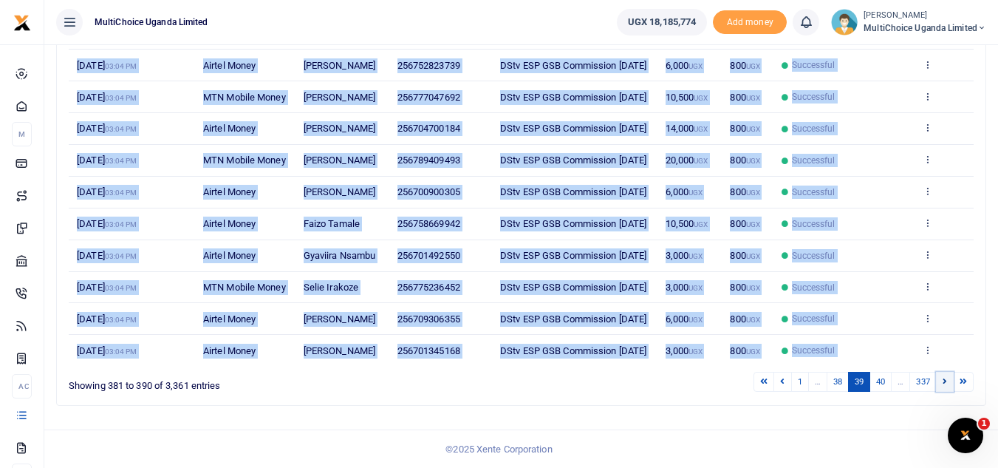
click at [944, 381] on icon at bounding box center [945, 381] width 4 height 8
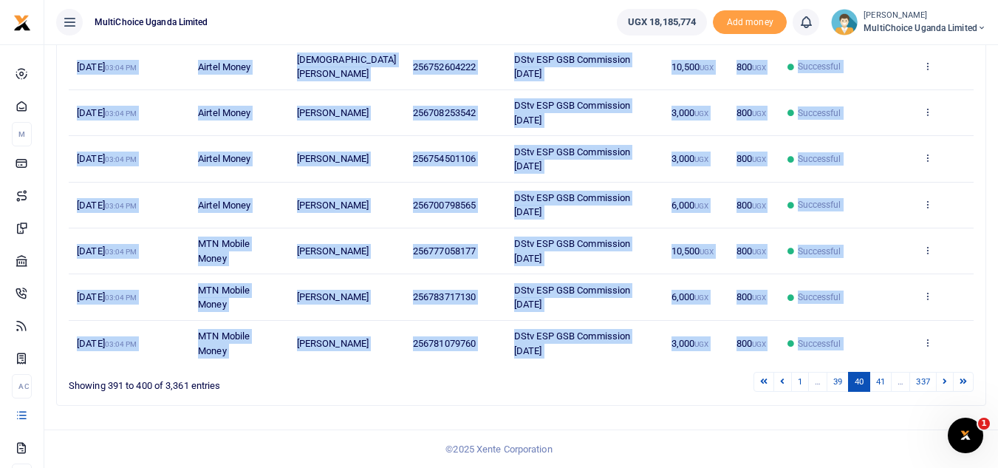
click at [902, 321] on td "Successful" at bounding box center [847, 343] width 135 height 45
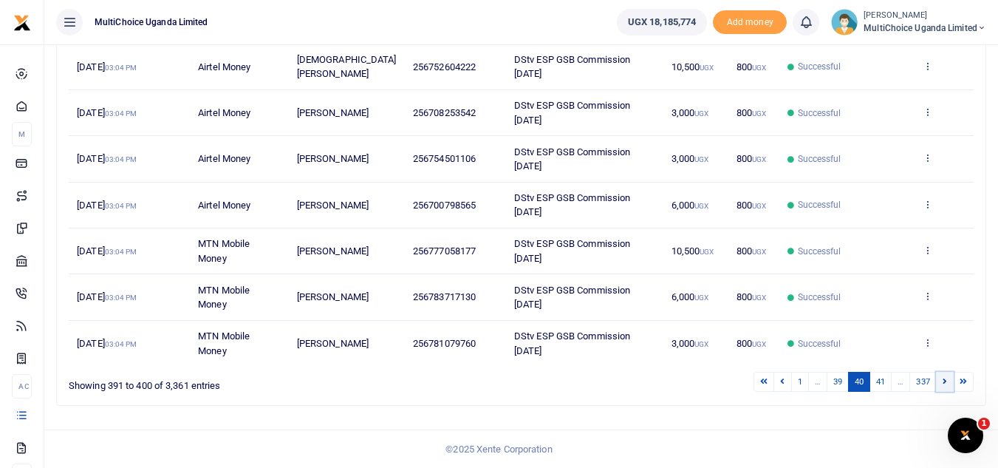
click at [944, 386] on link at bounding box center [945, 382] width 18 height 20
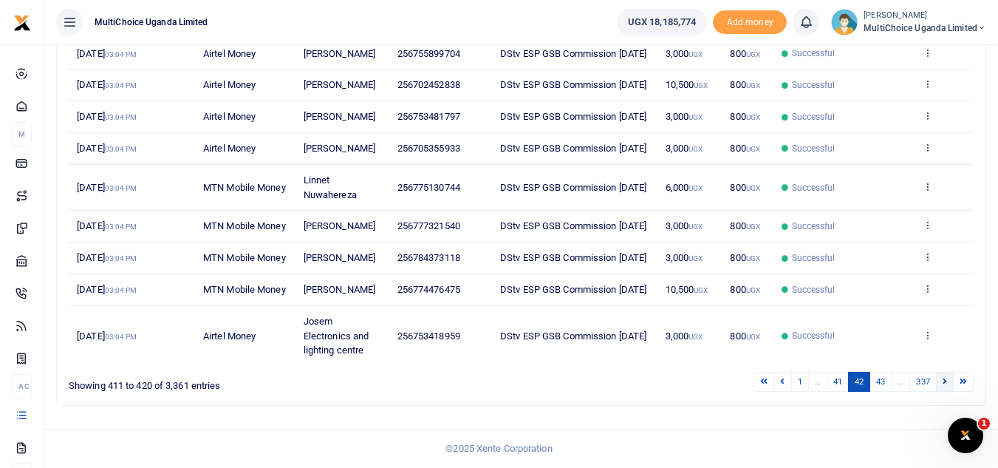
click at [945, 390] on link at bounding box center [945, 382] width 18 height 20
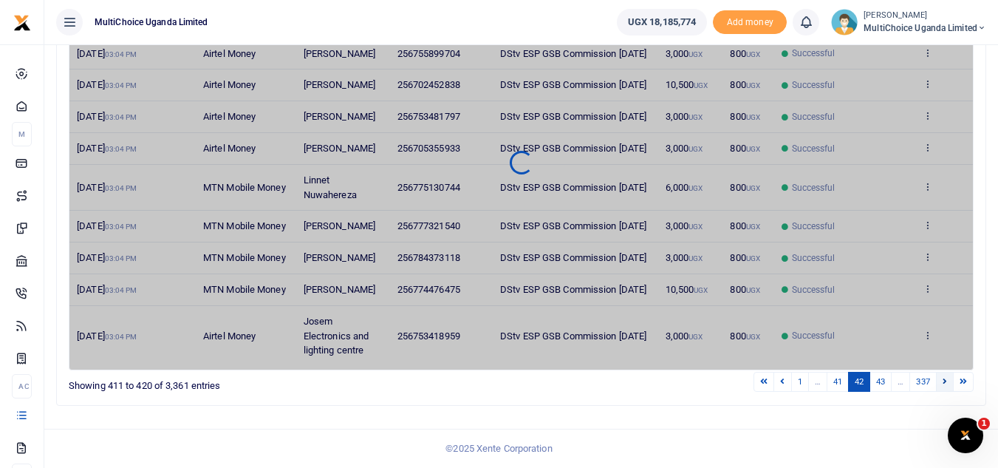
click at [945, 390] on link at bounding box center [945, 382] width 18 height 20
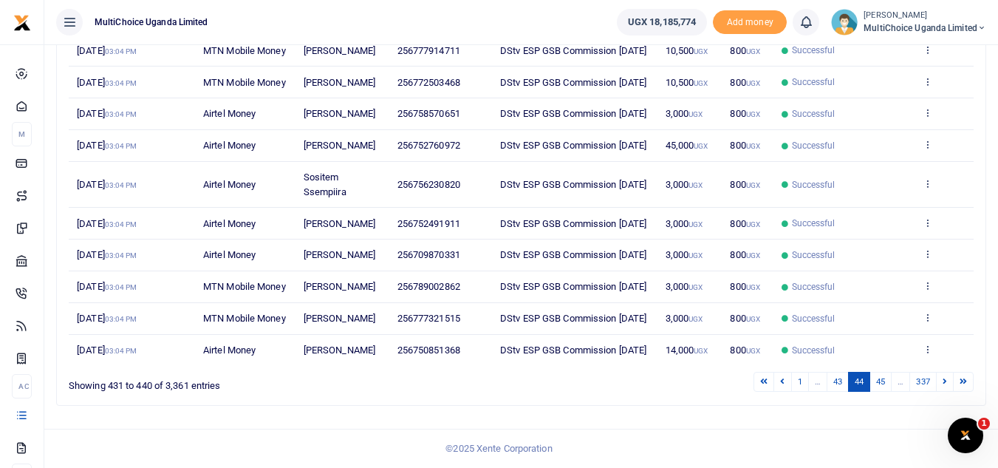
click at [945, 390] on link at bounding box center [945, 382] width 18 height 20
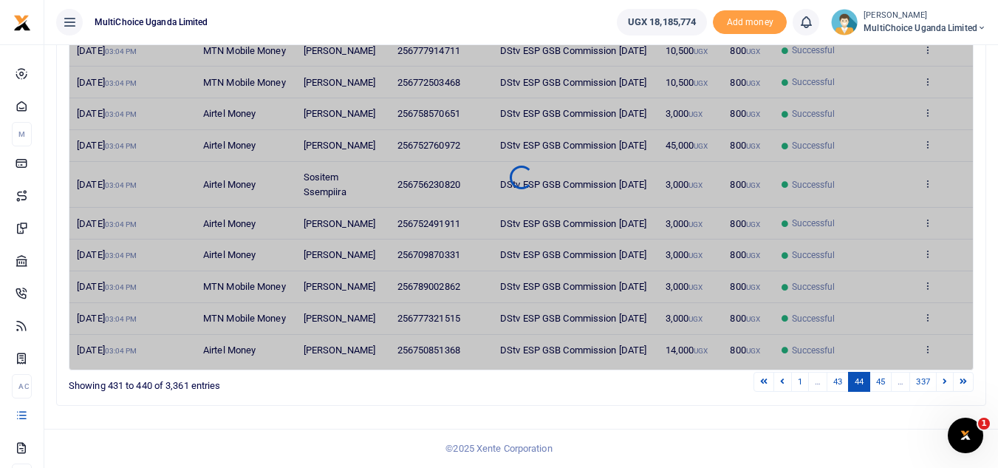
click at [945, 390] on link at bounding box center [945, 382] width 18 height 20
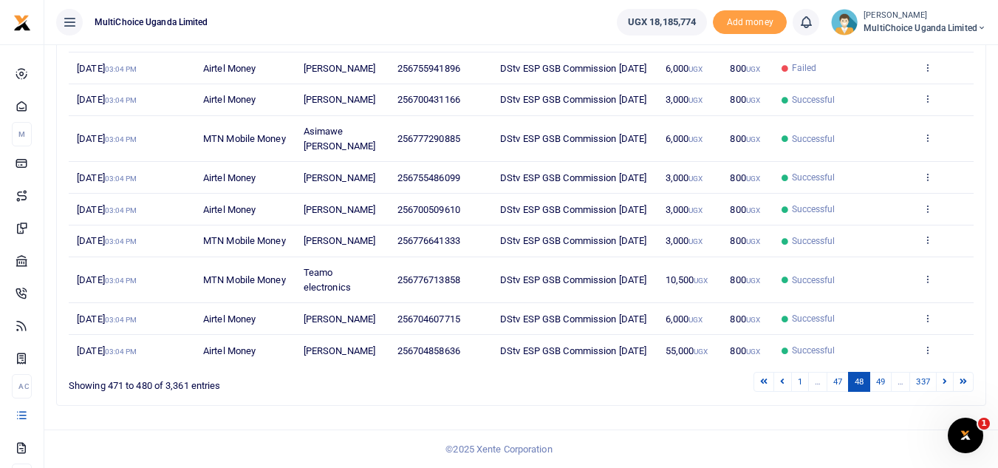
click at [945, 390] on link at bounding box center [945, 382] width 18 height 20
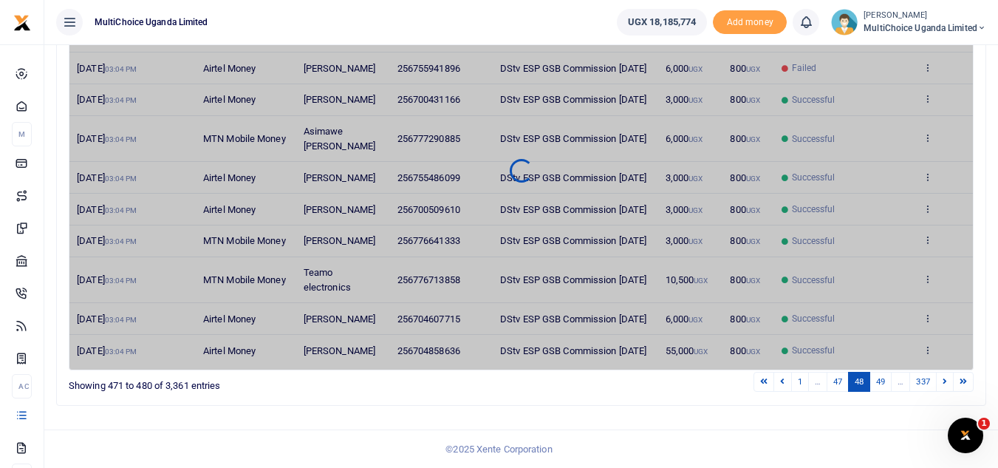
click at [945, 390] on link at bounding box center [945, 382] width 18 height 20
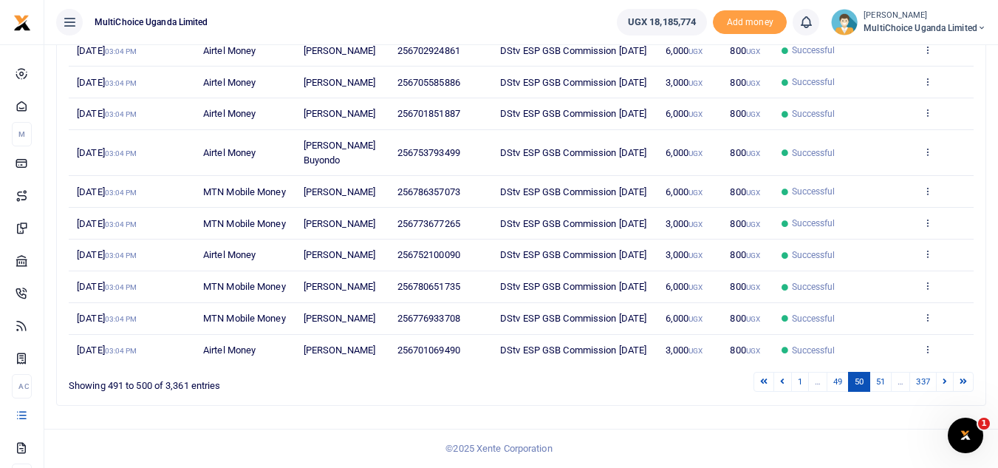
click at [945, 390] on link at bounding box center [945, 382] width 18 height 20
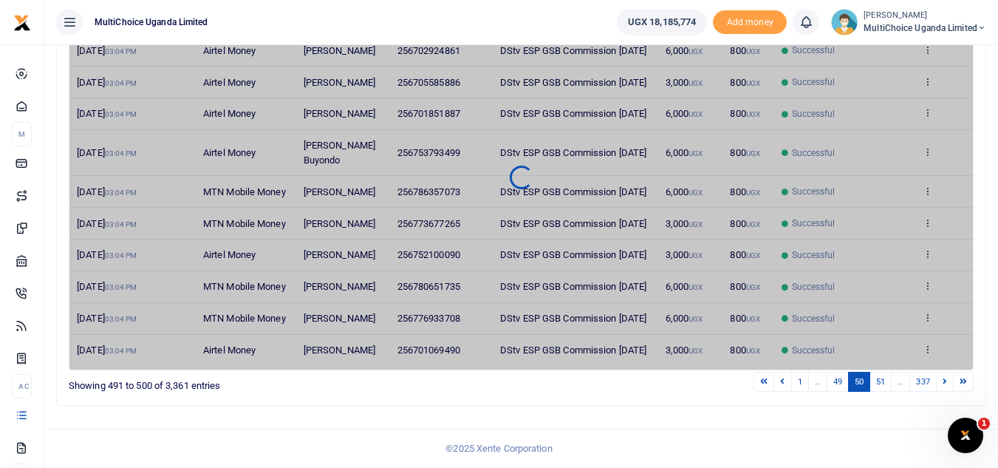
click at [945, 390] on link at bounding box center [945, 382] width 18 height 20
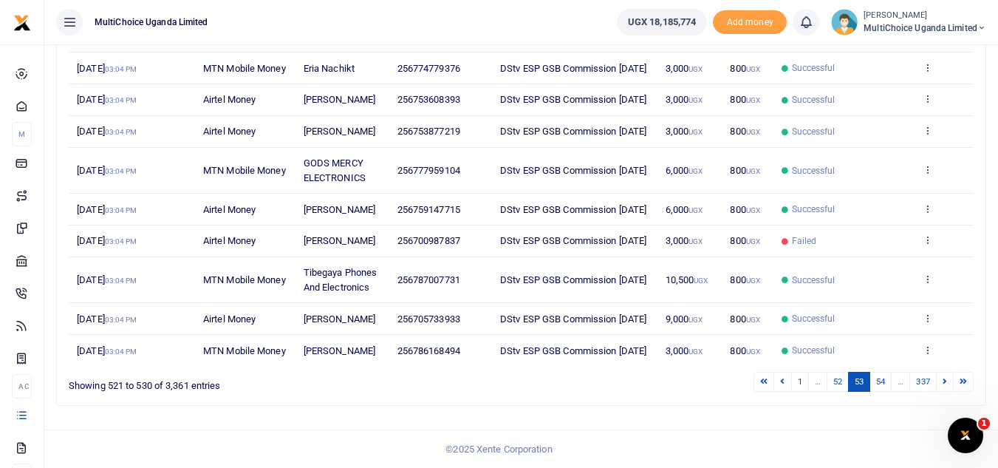
click at [945, 390] on link at bounding box center [945, 382] width 18 height 20
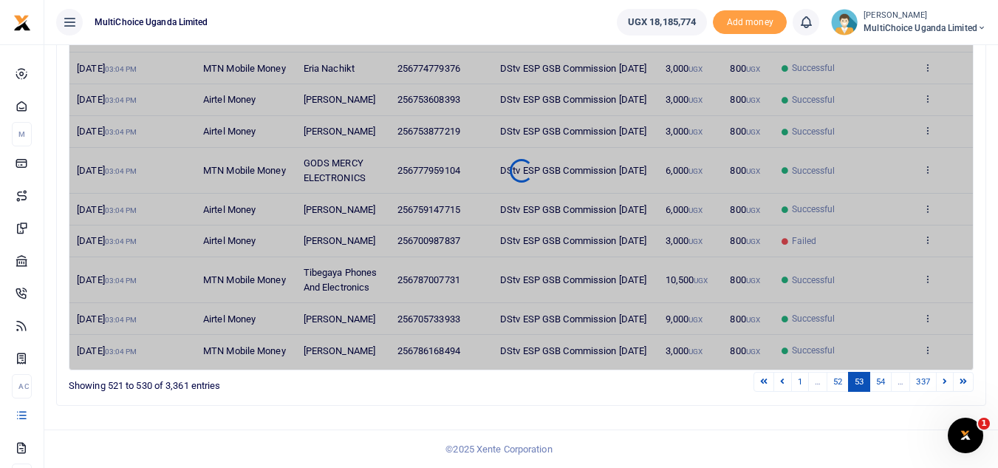
click at [945, 390] on link at bounding box center [945, 382] width 18 height 20
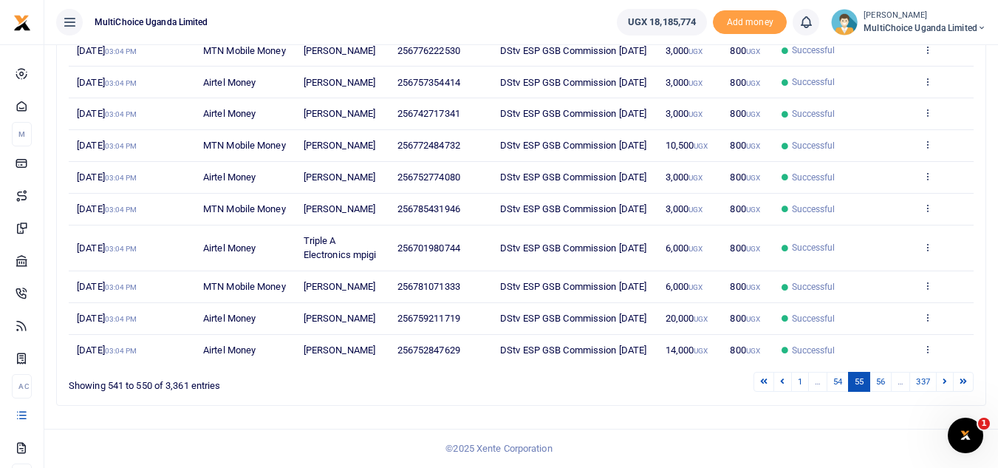
click at [945, 390] on link at bounding box center [945, 382] width 18 height 20
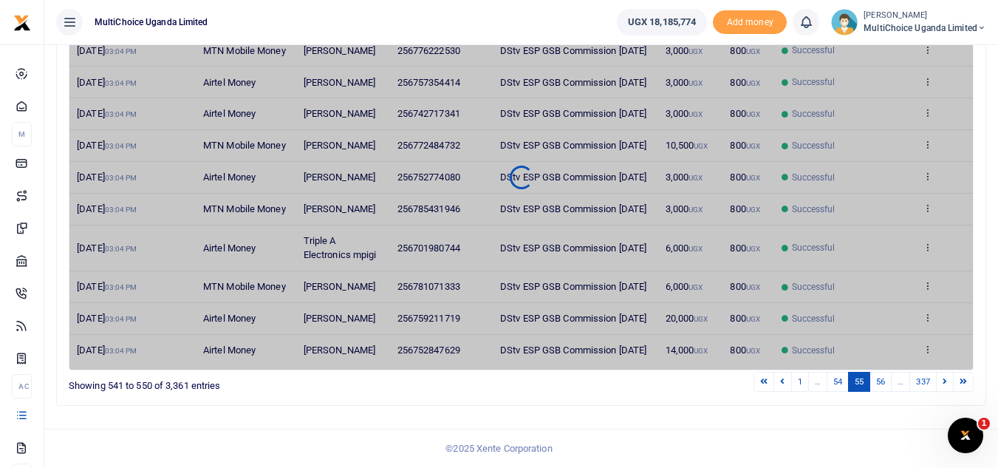
click at [945, 390] on link at bounding box center [945, 382] width 18 height 20
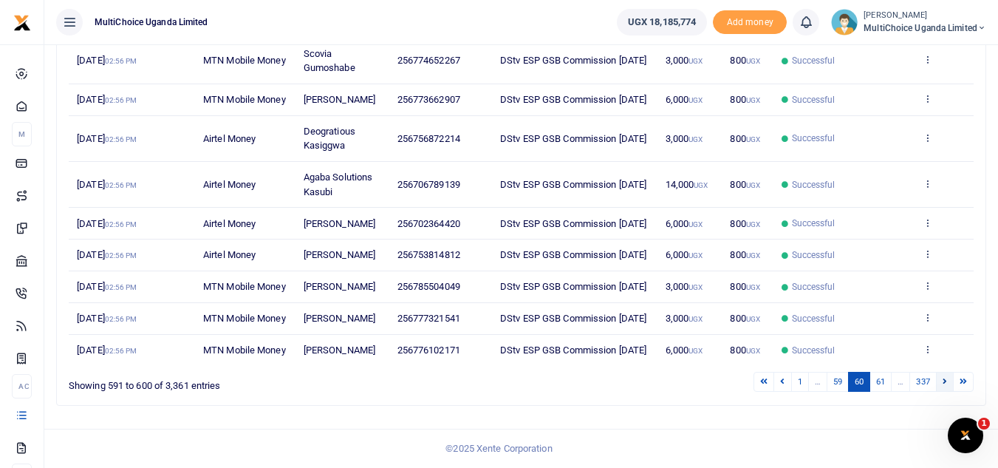
click at [947, 385] on icon at bounding box center [945, 381] width 4 height 8
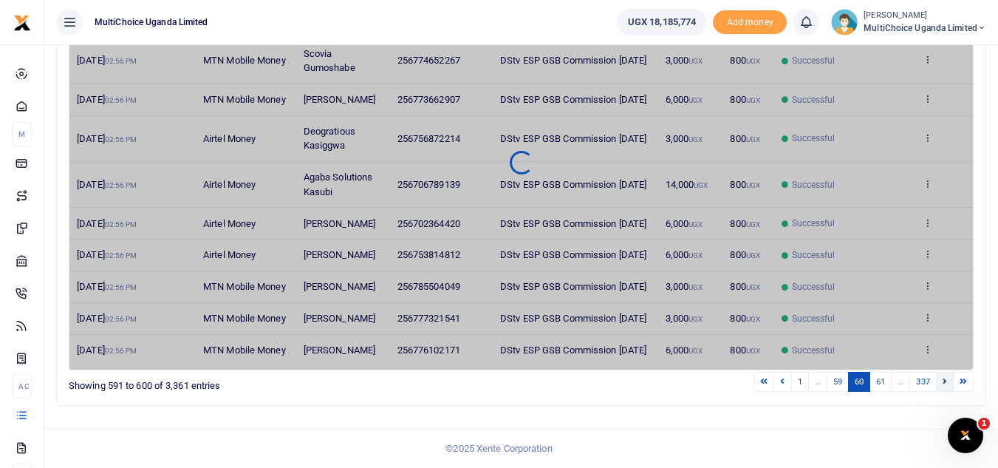
click at [947, 385] on icon at bounding box center [945, 381] width 4 height 8
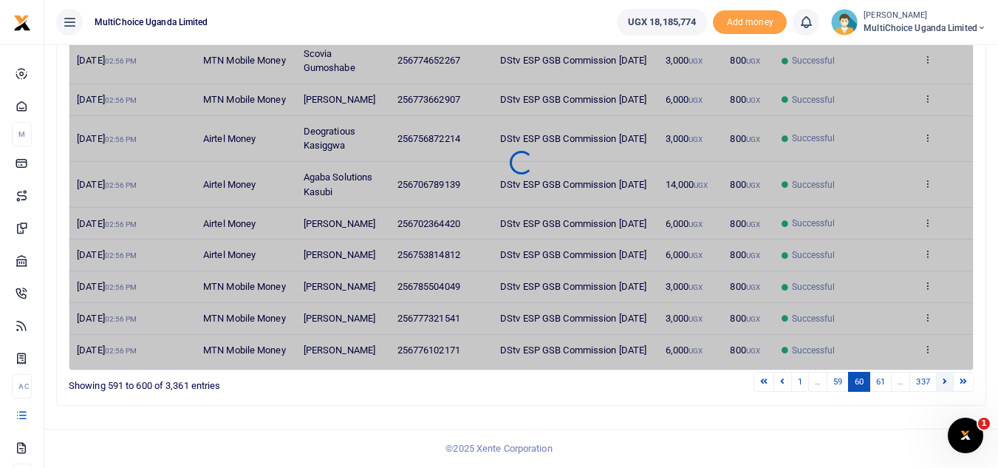
click at [947, 385] on icon at bounding box center [945, 381] width 4 height 8
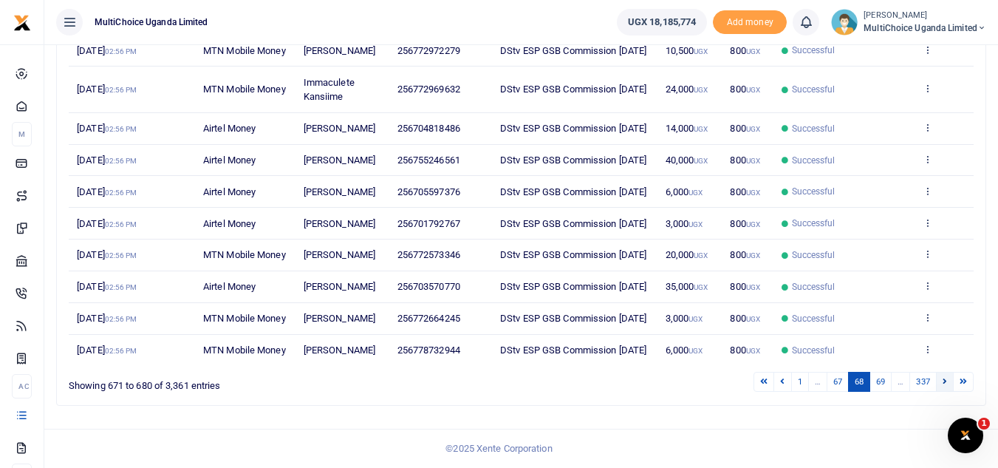
click at [947, 387] on link at bounding box center [945, 382] width 18 height 20
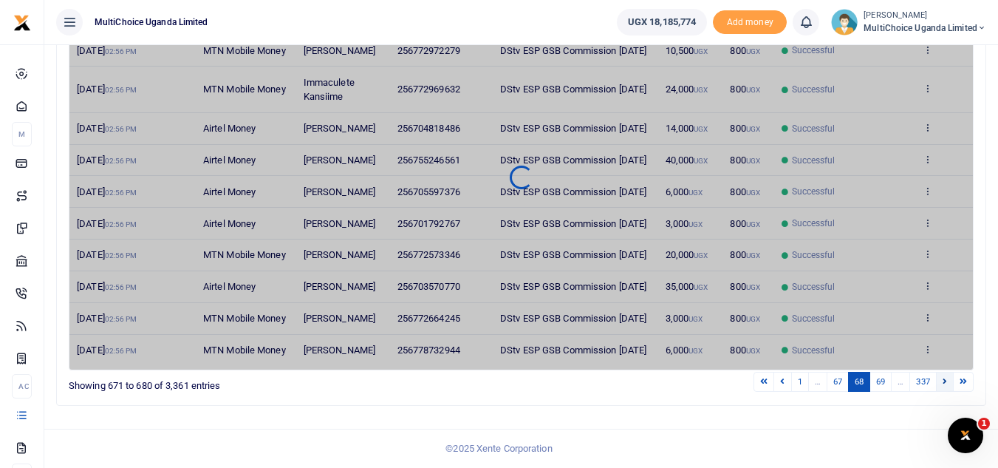
click at [947, 387] on link at bounding box center [945, 382] width 18 height 20
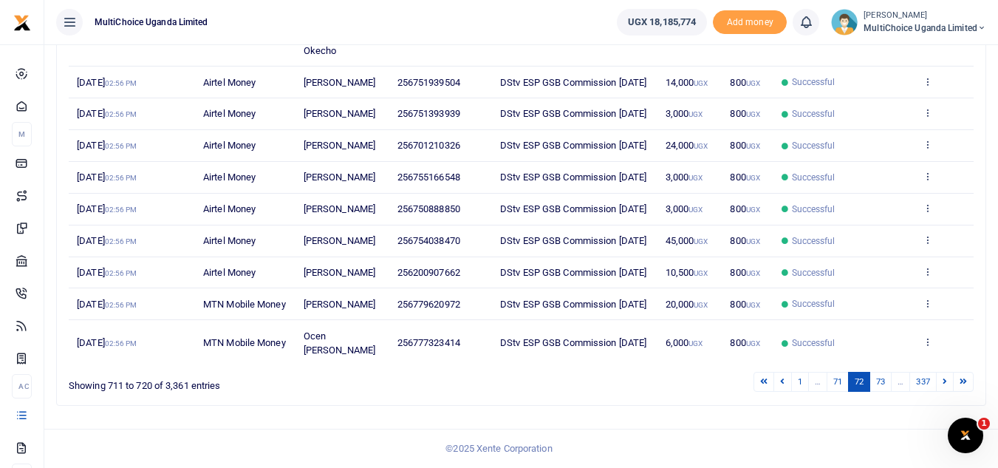
click at [947, 387] on link at bounding box center [945, 382] width 18 height 20
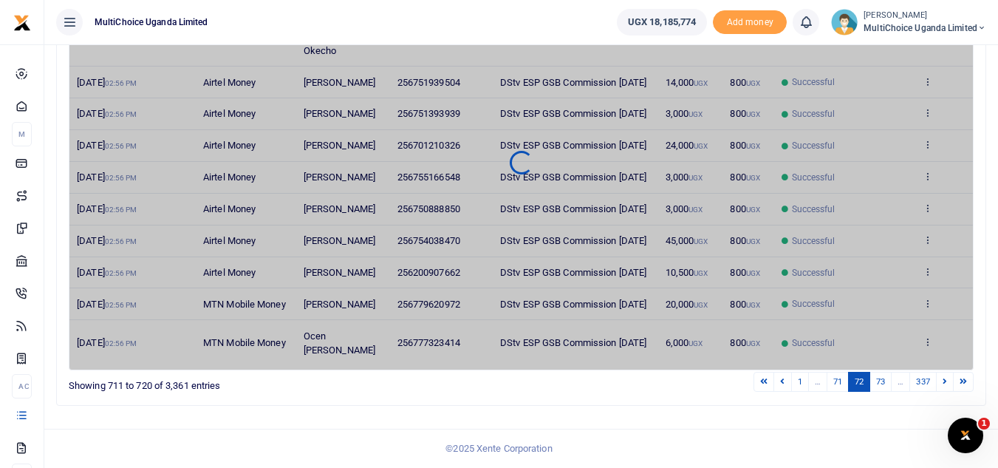
click at [947, 387] on link at bounding box center [945, 382] width 18 height 20
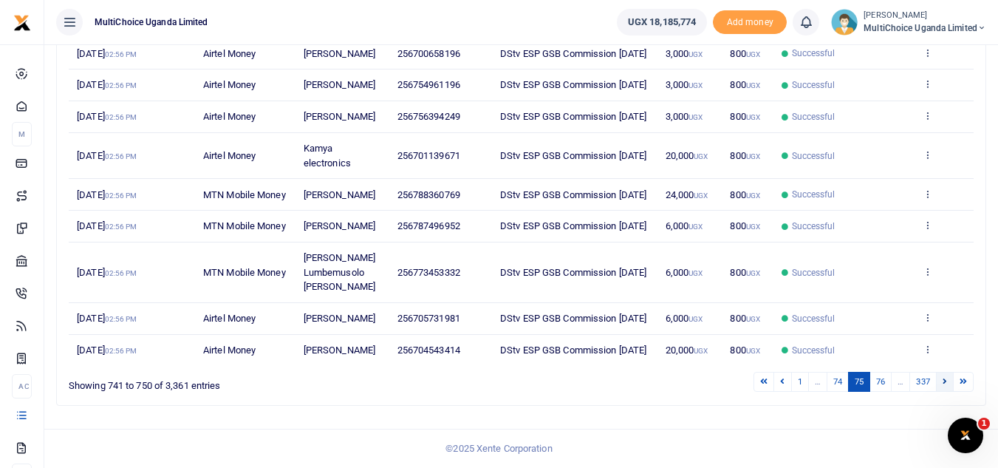
click at [945, 392] on link at bounding box center [945, 382] width 18 height 20
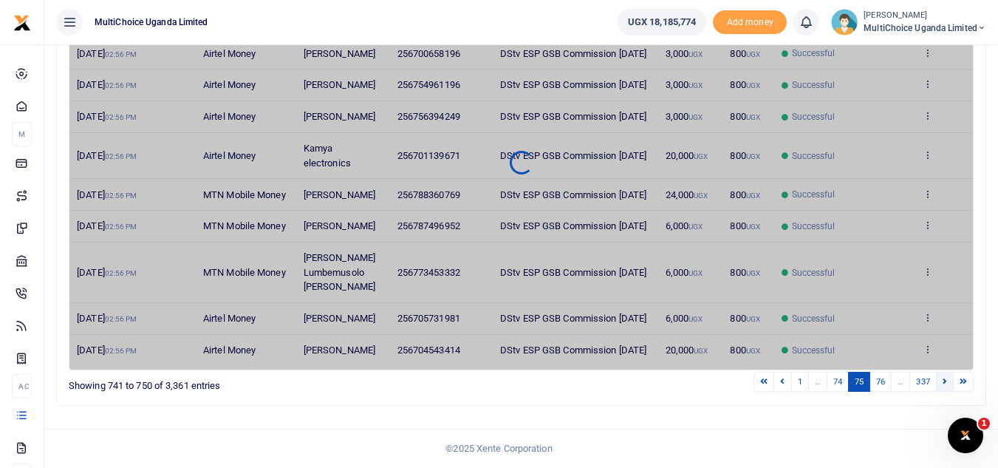
click at [945, 392] on link at bounding box center [945, 382] width 18 height 20
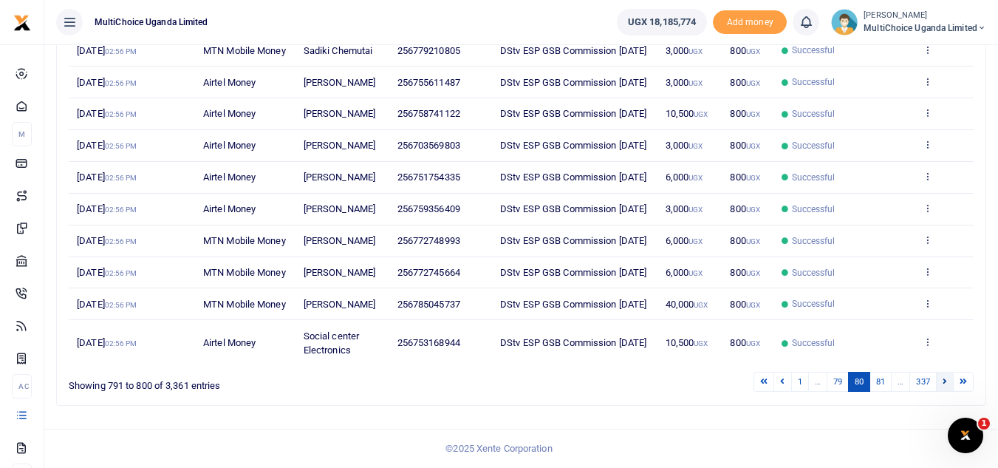
click at [945, 381] on icon at bounding box center [945, 381] width 4 height 8
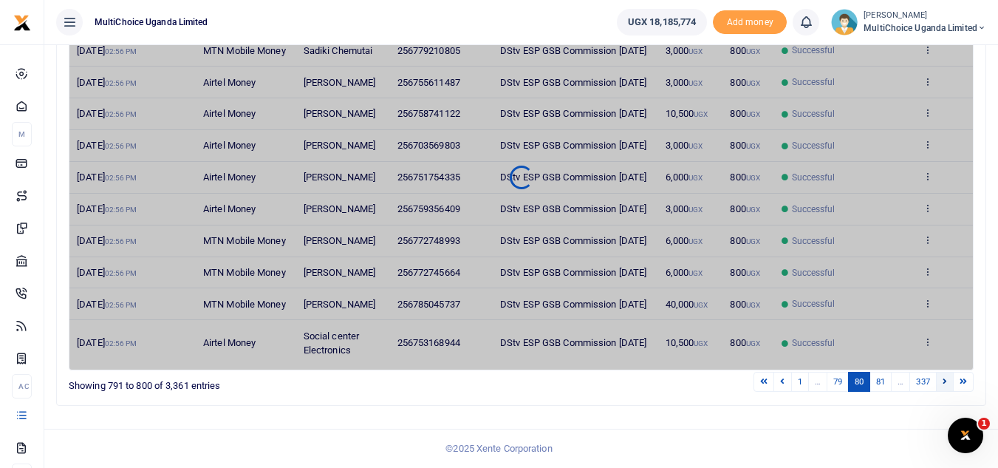
click at [945, 381] on icon at bounding box center [945, 381] width 4 height 8
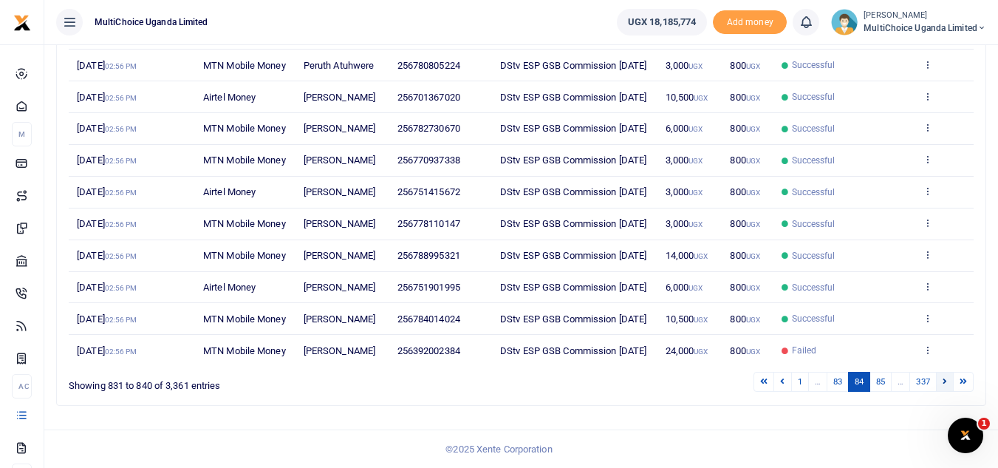
click at [944, 380] on icon at bounding box center [945, 381] width 4 height 8
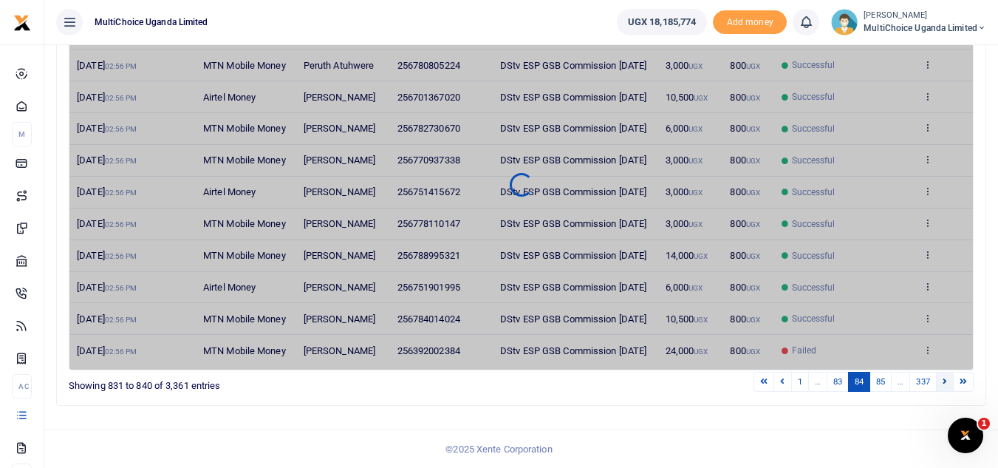
click at [944, 380] on icon at bounding box center [945, 381] width 4 height 8
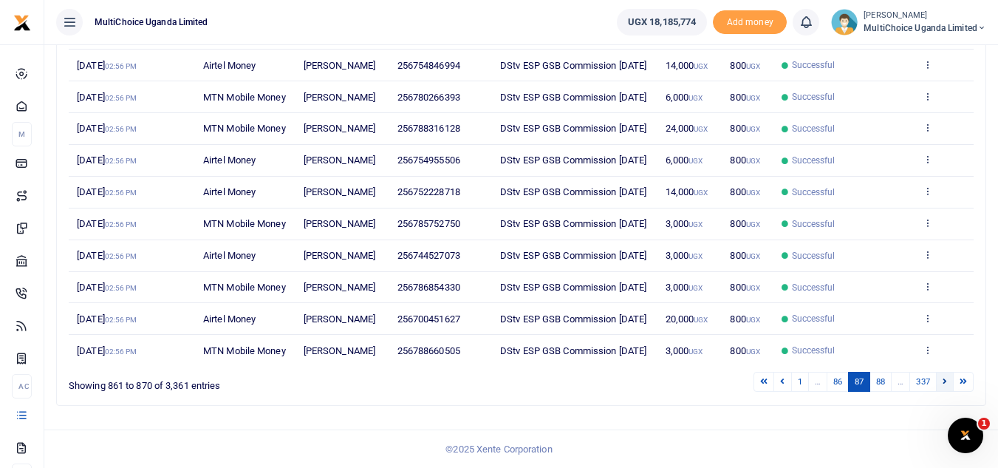
click at [944, 378] on icon at bounding box center [945, 381] width 4 height 8
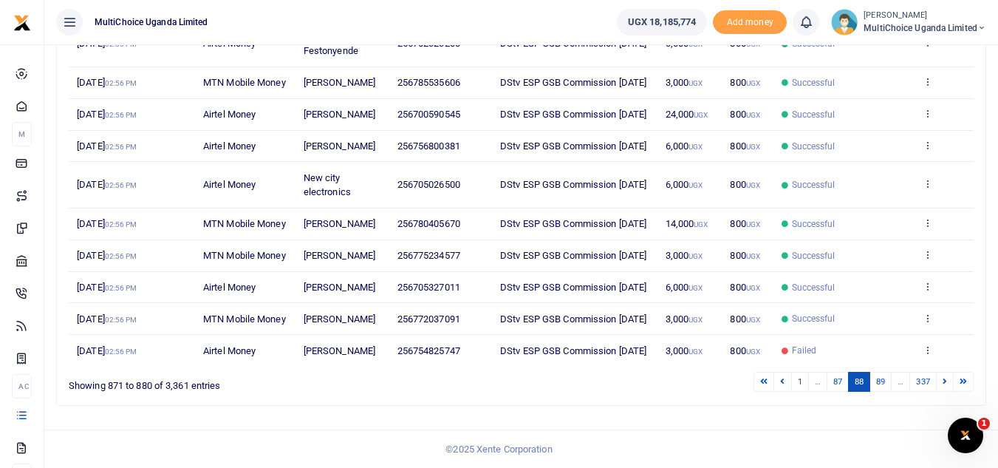
click at [944, 378] on icon at bounding box center [945, 381] width 4 height 8
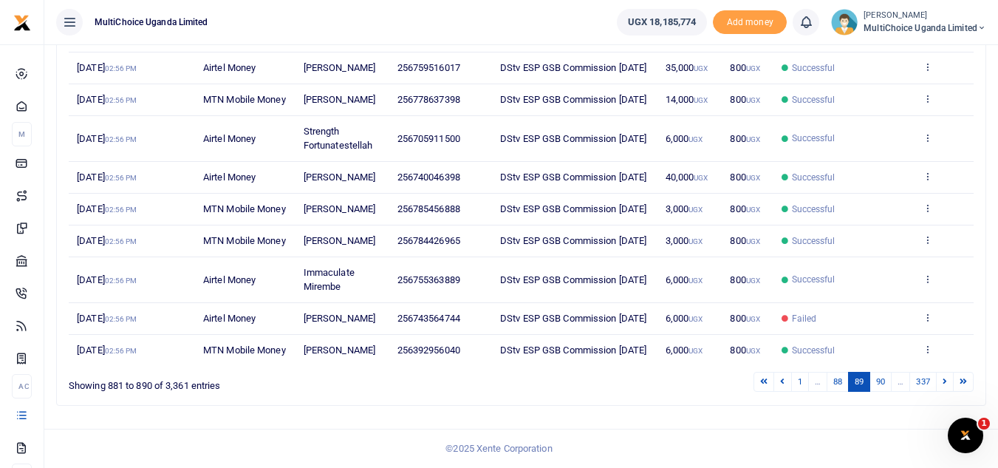
click at [944, 366] on td "View details Send again" at bounding box center [944, 350] width 59 height 31
click at [944, 385] on icon at bounding box center [945, 381] width 4 height 8
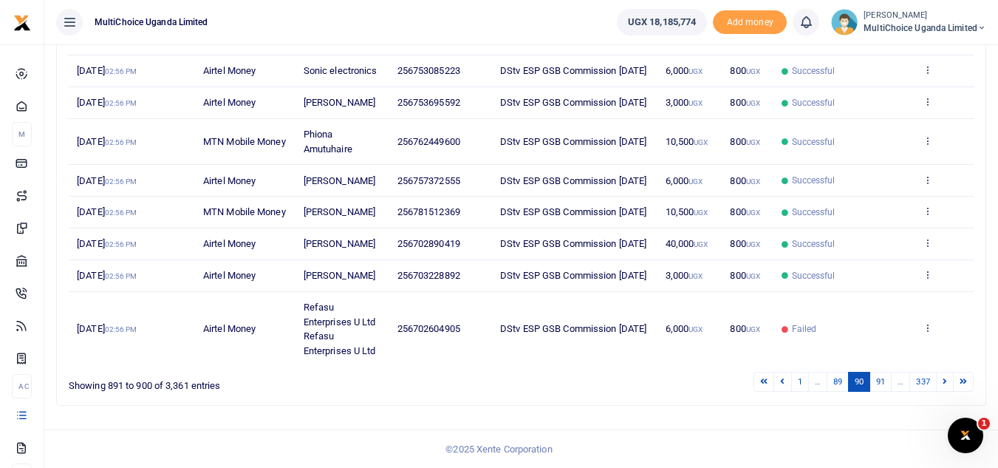
click at [944, 385] on icon at bounding box center [945, 381] width 4 height 8
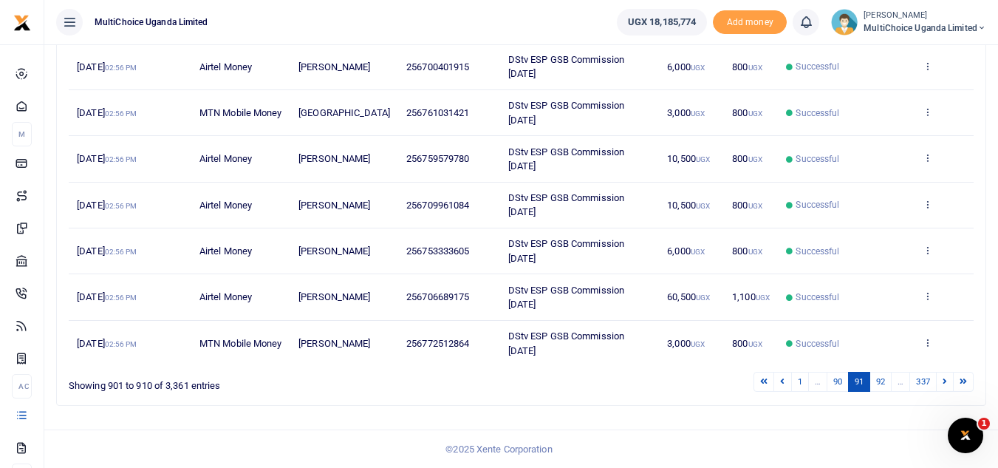
click at [944, 393] on div "1 … 90 91 92 … 337" at bounding box center [710, 381] width 528 height 23
click at [947, 392] on link at bounding box center [945, 382] width 18 height 20
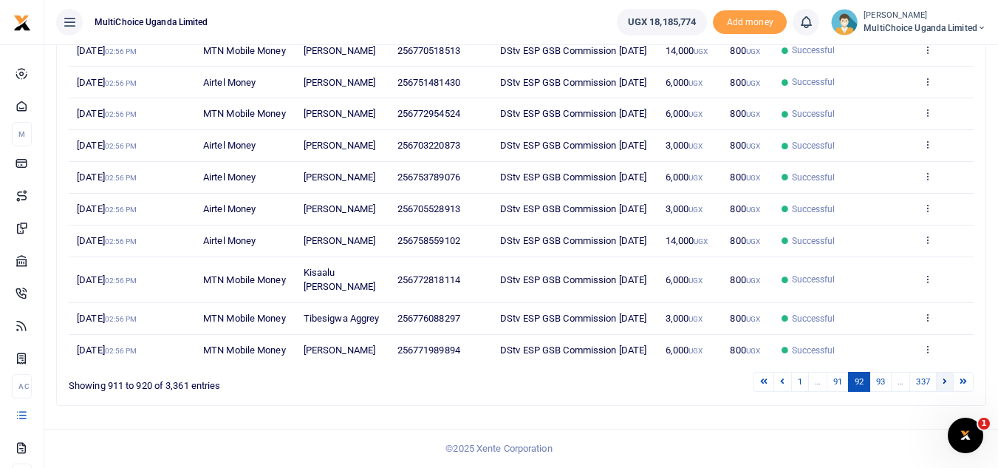
click at [949, 378] on link at bounding box center [945, 382] width 18 height 20
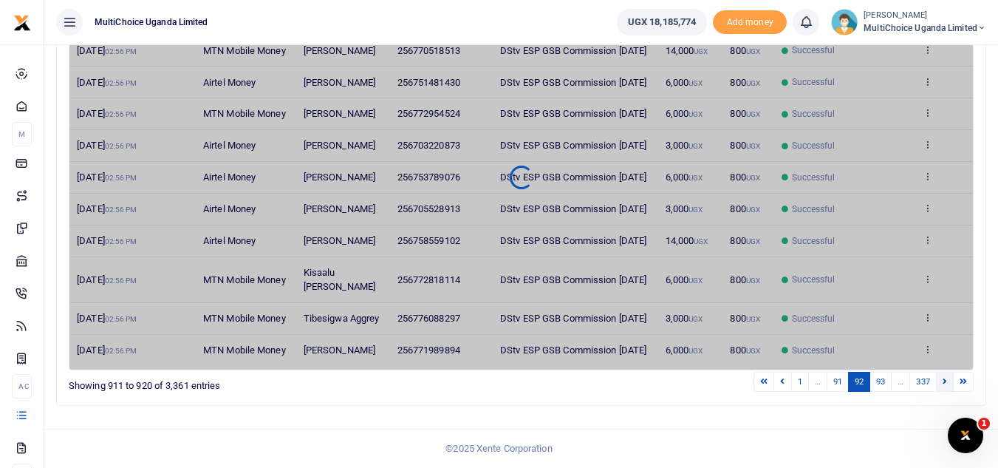
click at [949, 378] on link at bounding box center [945, 382] width 18 height 20
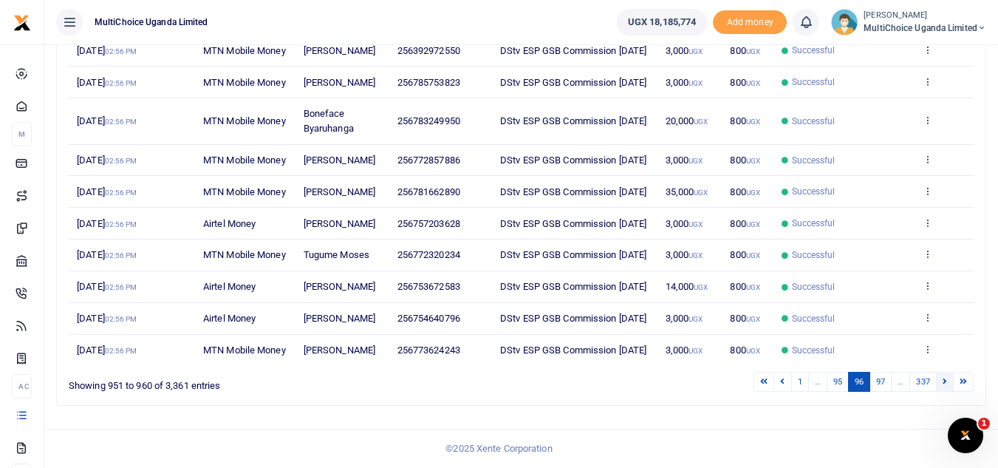
click at [952, 378] on link at bounding box center [945, 382] width 18 height 20
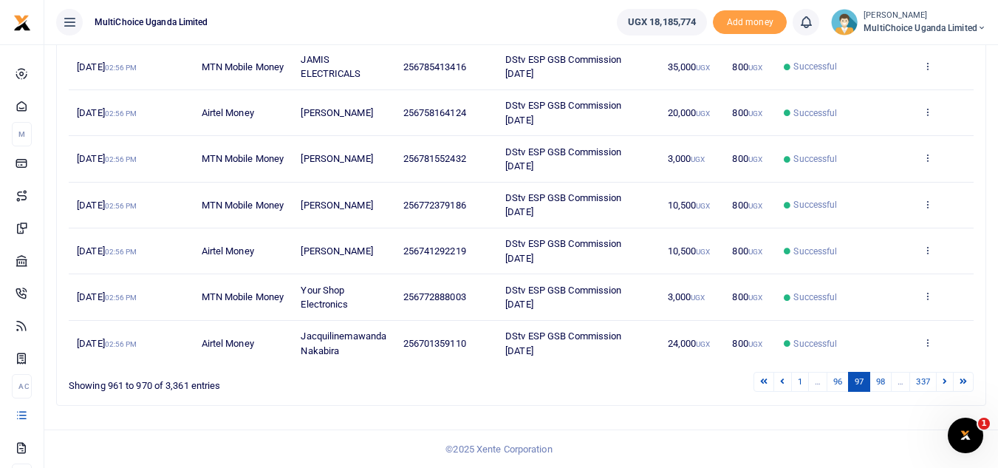
click at [952, 378] on link at bounding box center [945, 382] width 18 height 20
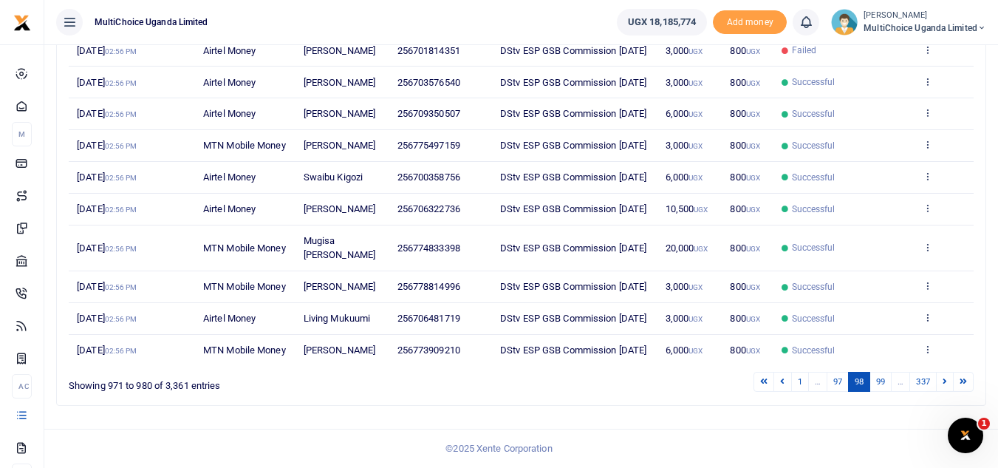
click at [952, 379] on link at bounding box center [945, 382] width 18 height 20
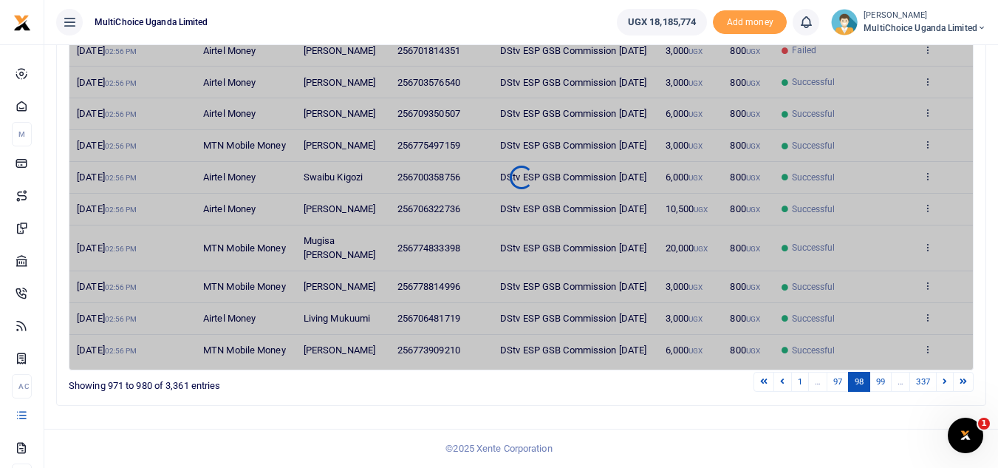
click at [952, 379] on link at bounding box center [945, 382] width 18 height 20
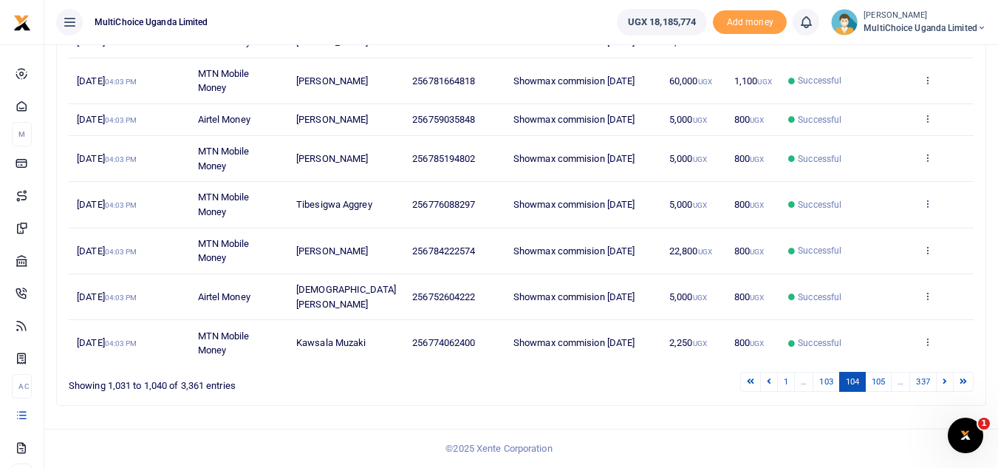
scroll to position [299, 0]
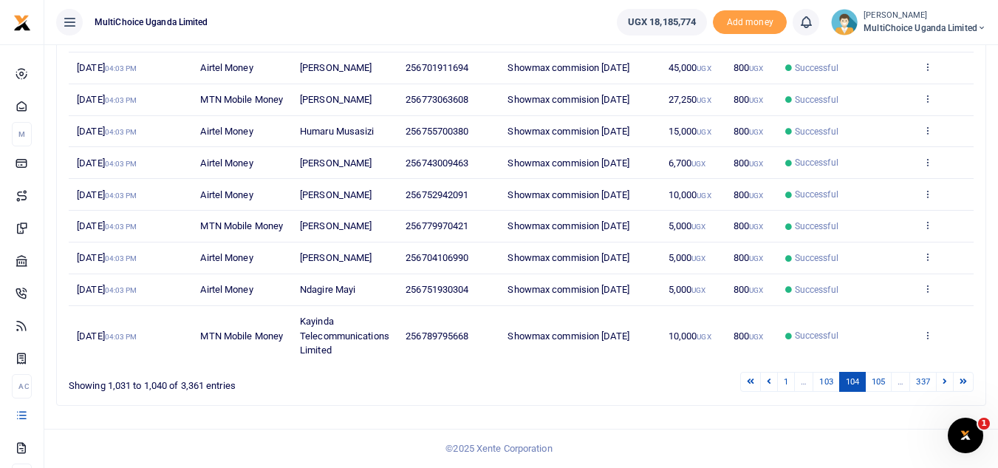
click at [952, 379] on link at bounding box center [945, 382] width 18 height 20
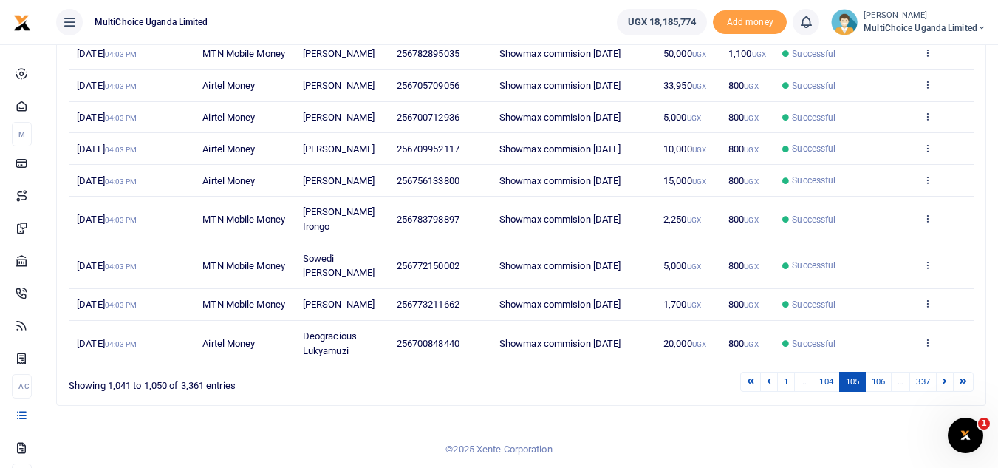
click at [952, 366] on td "View details Send again" at bounding box center [944, 343] width 59 height 45
click at [947, 392] on link at bounding box center [945, 382] width 18 height 20
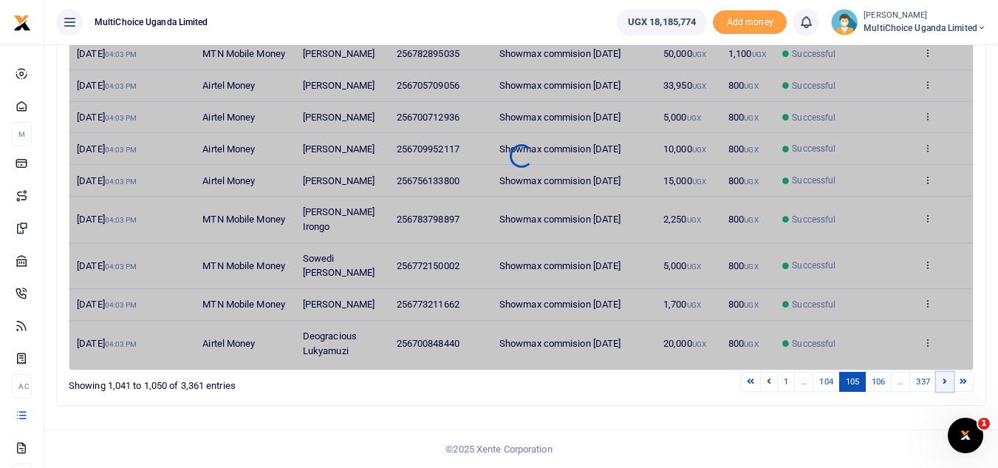
click at [947, 392] on link at bounding box center [945, 382] width 18 height 20
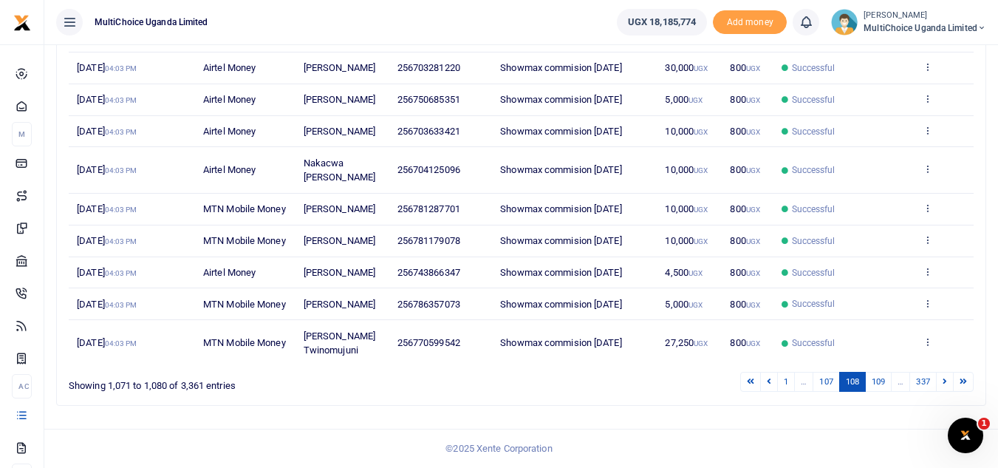
scroll to position [284, 0]
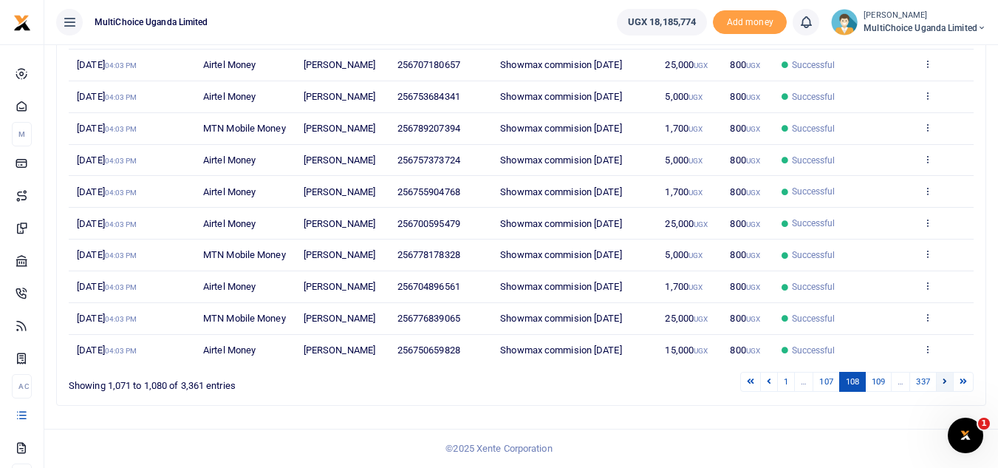
click at [947, 389] on link at bounding box center [945, 382] width 18 height 20
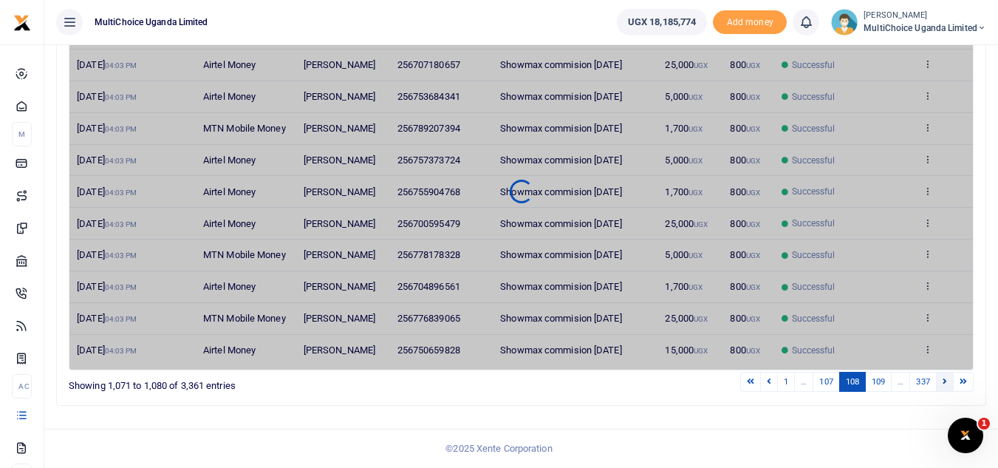
click at [947, 389] on link at bounding box center [945, 382] width 18 height 20
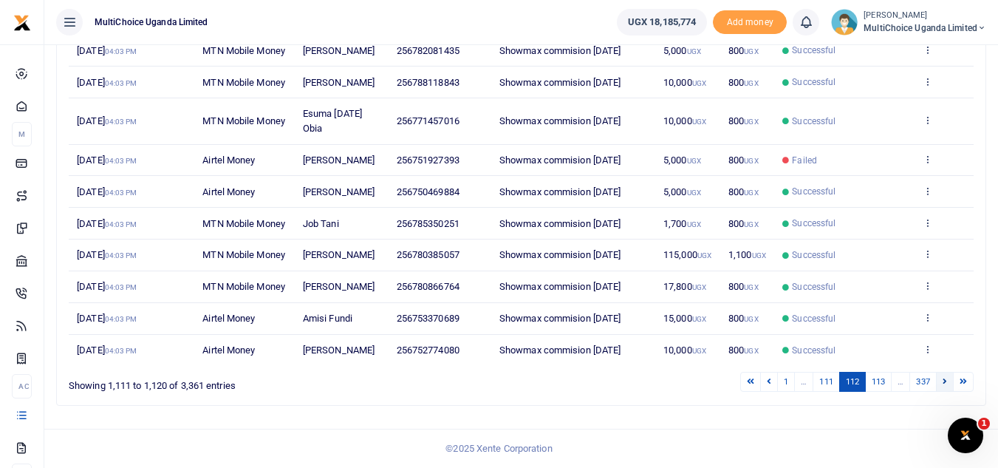
click at [947, 385] on icon at bounding box center [945, 381] width 4 height 8
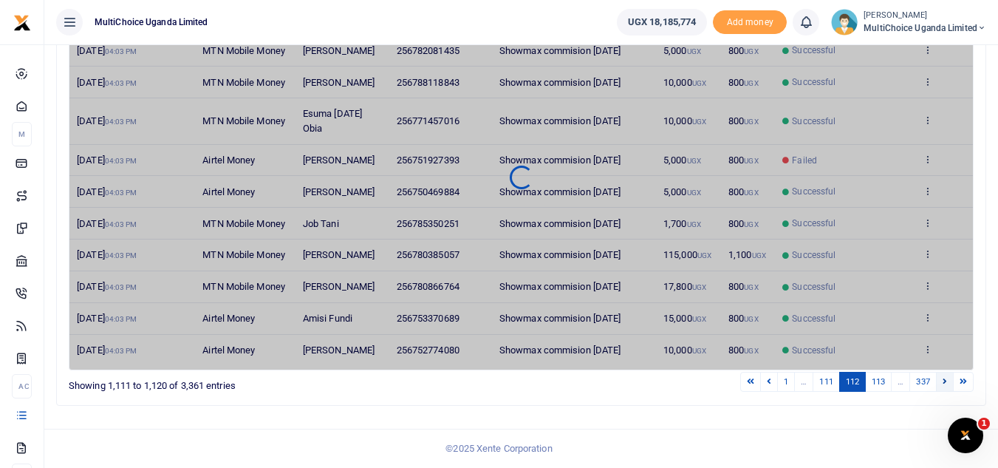
click at [947, 385] on icon at bounding box center [945, 381] width 4 height 8
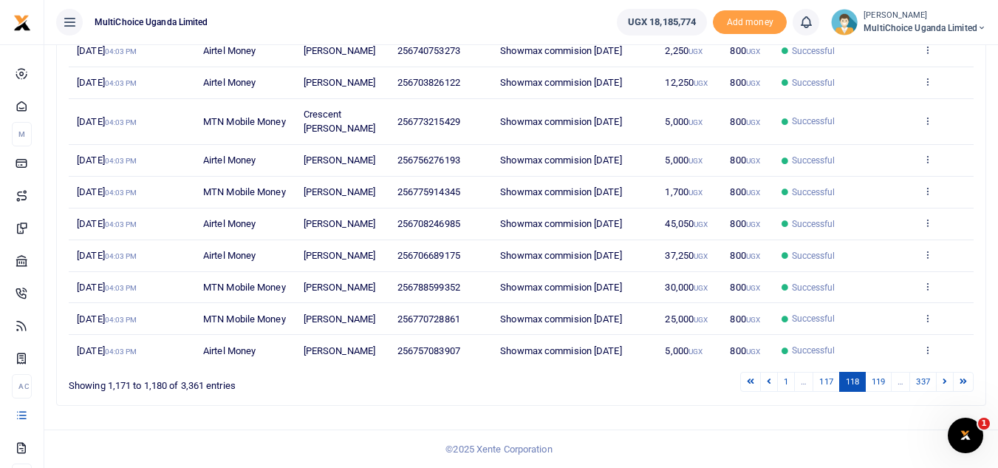
click at [947, 424] on div "Transactions Period 08/25/2025 - 09/23/2025 Transaction All Select an option...…" at bounding box center [521, 142] width 954 height 649
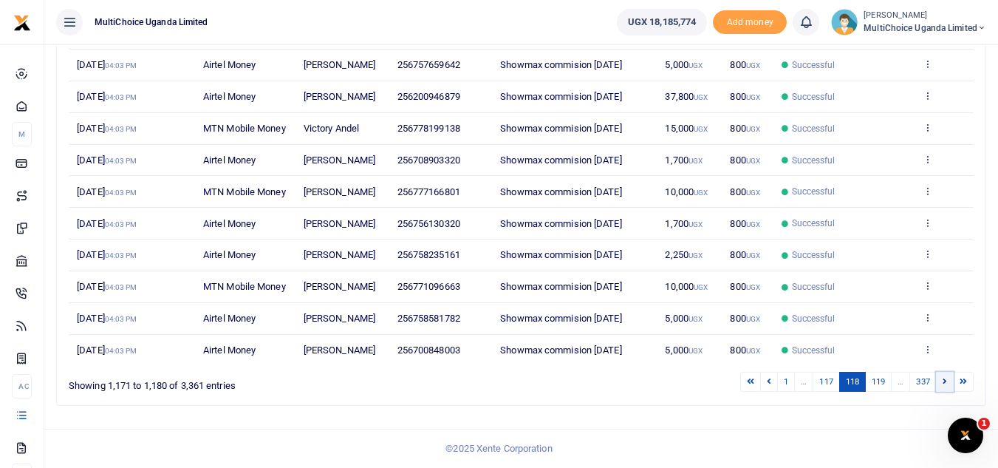
click at [941, 383] on link at bounding box center [945, 382] width 18 height 20
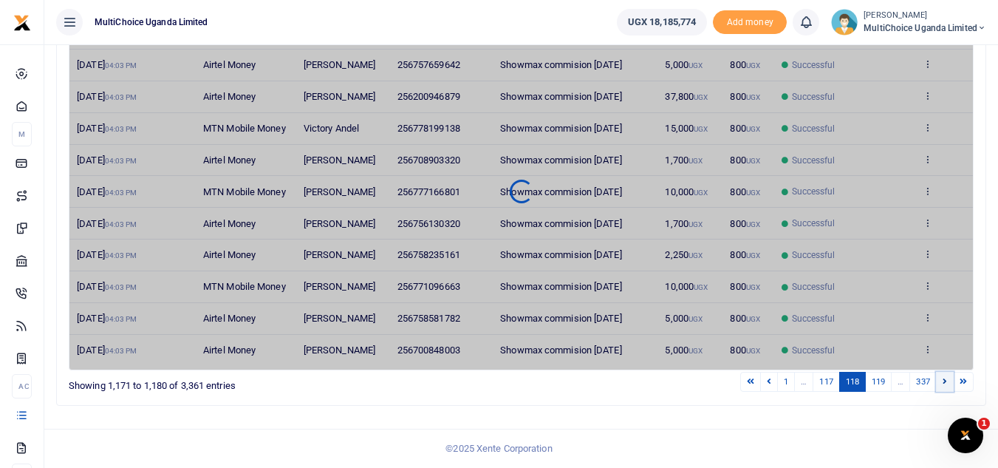
click at [941, 383] on link at bounding box center [945, 382] width 18 height 20
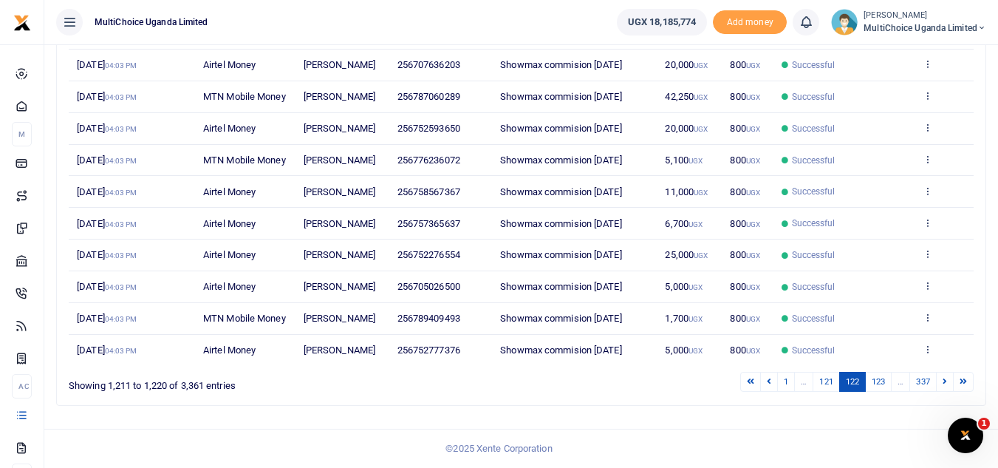
scroll to position [270, 0]
click at [942, 392] on link at bounding box center [945, 382] width 18 height 20
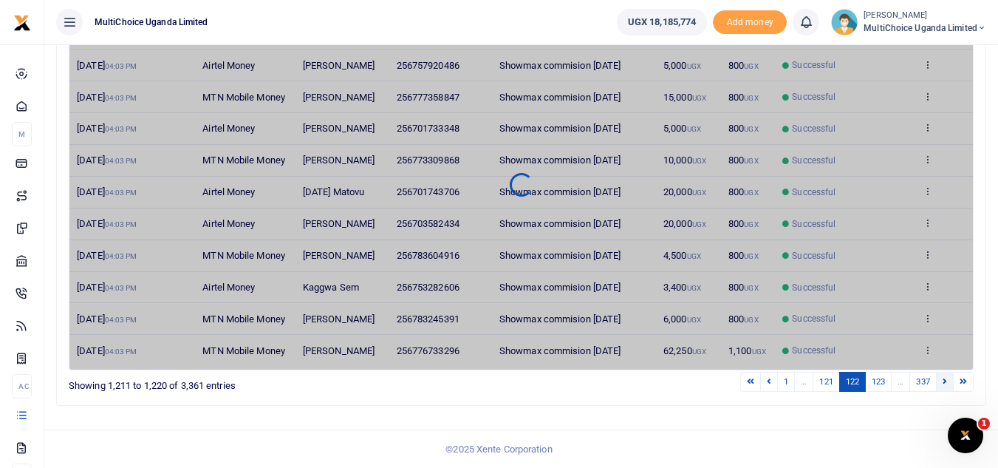
click at [942, 392] on link at bounding box center [945, 382] width 18 height 20
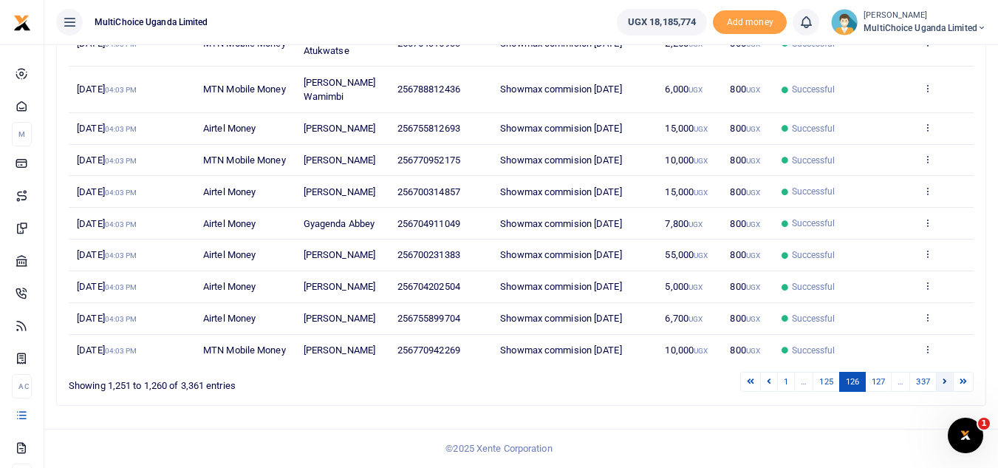
scroll to position [313, 0]
click at [878, 382] on link "127" at bounding box center [878, 382] width 27 height 20
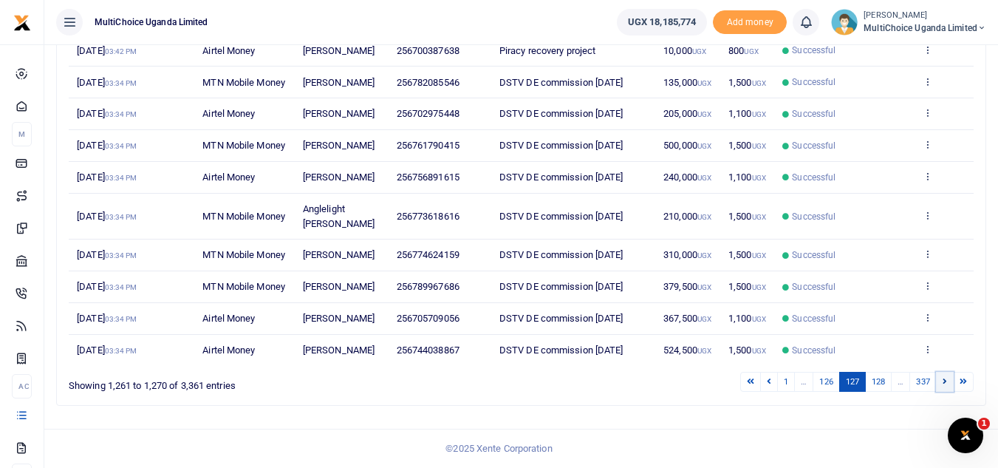
click at [943, 380] on icon at bounding box center [945, 381] width 4 height 8
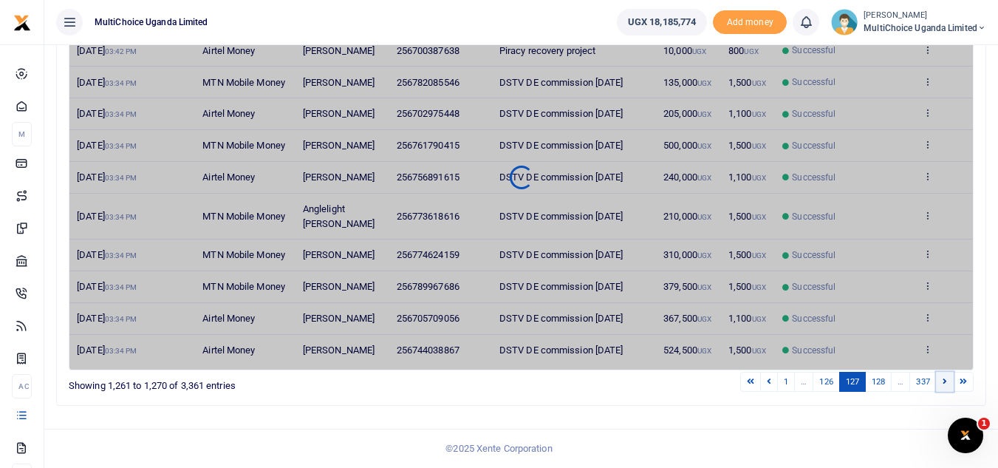
click at [945, 380] on icon at bounding box center [945, 381] width 4 height 8
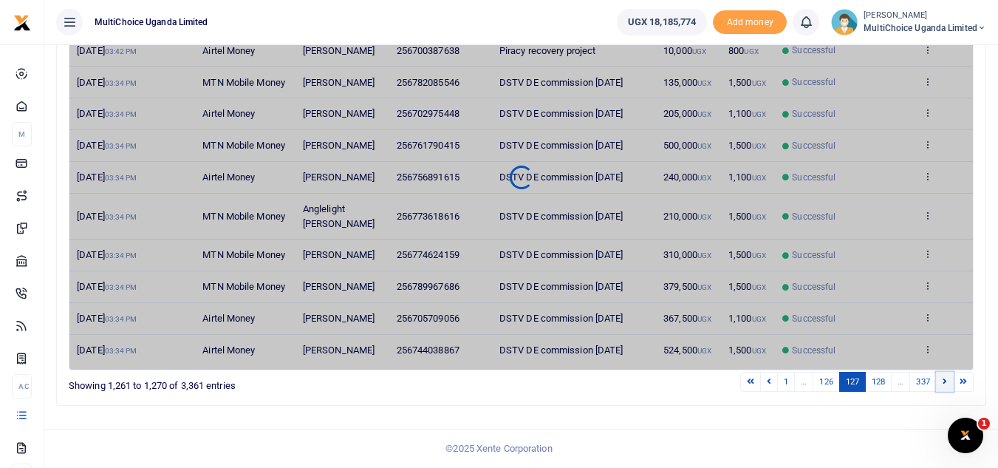
click at [945, 380] on icon at bounding box center [945, 381] width 4 height 8
click at [946, 380] on icon at bounding box center [945, 381] width 4 height 8
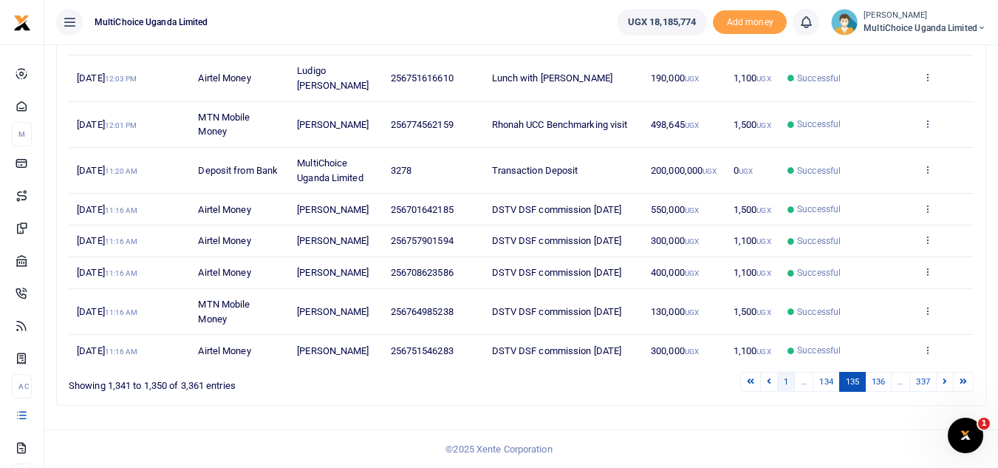
scroll to position [370, 0]
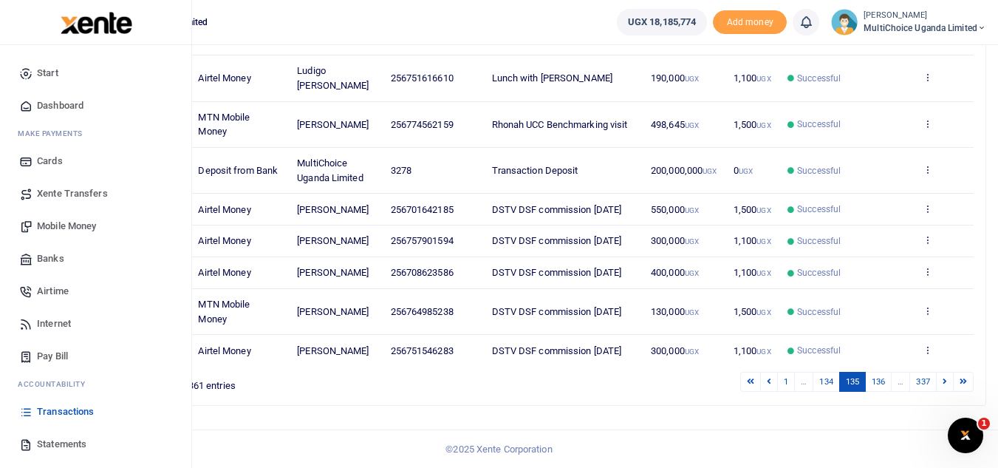
click at [89, 223] on span "Mobile Money" at bounding box center [66, 226] width 59 height 15
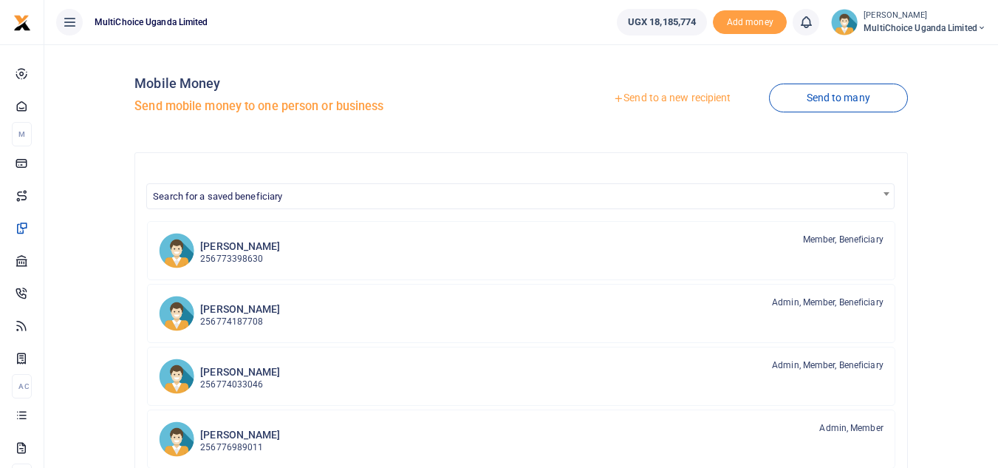
click at [715, 98] on link "Send to a new recipient" at bounding box center [672, 98] width 193 height 27
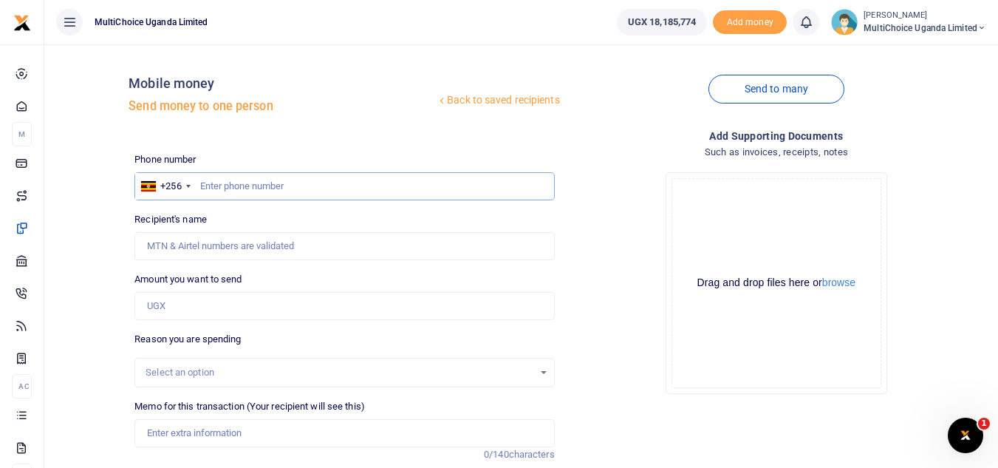
click at [325, 180] on input "text" at bounding box center [344, 186] width 420 height 28
paste input "742961770"
type input "742961770"
click at [310, 294] on input "Amount you want to send" at bounding box center [344, 306] width 420 height 28
type input "80,000"
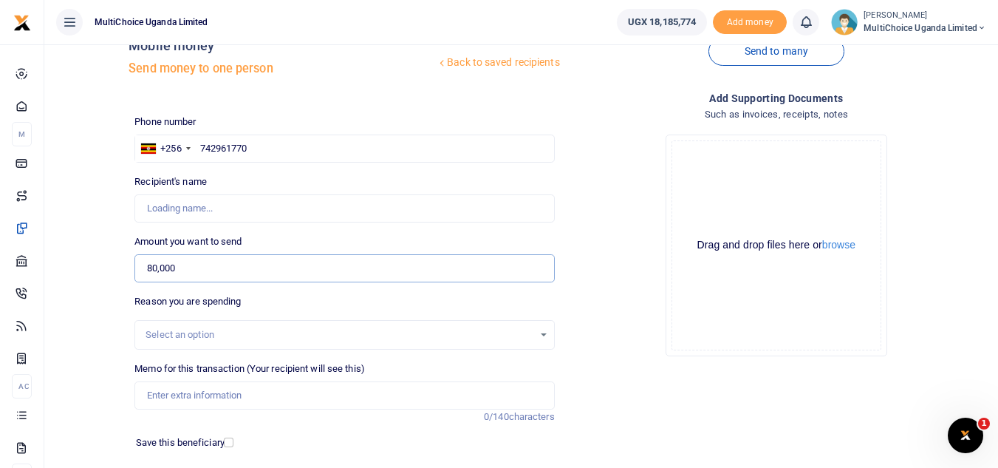
scroll to position [74, 0]
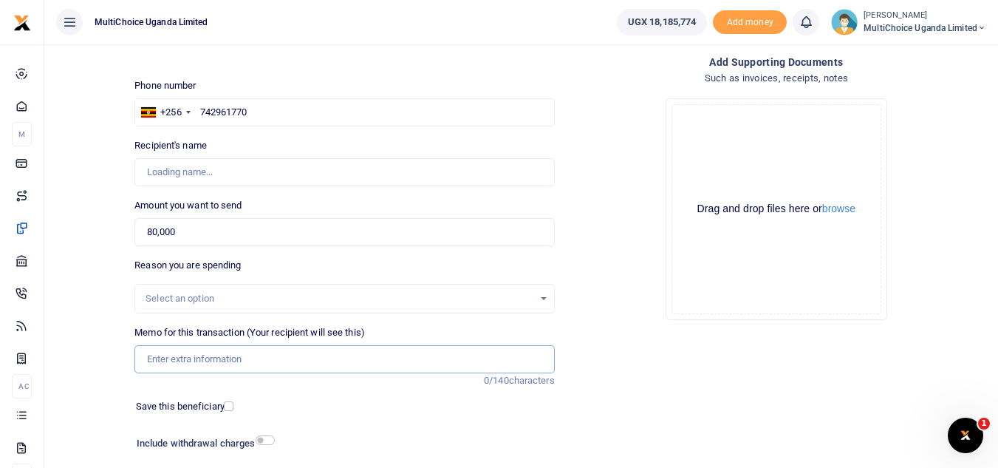
click at [253, 354] on input "Memo for this transaction (Your recipient will see this)" at bounding box center [344, 359] width 420 height 28
type input "DSTV DSF"
type input "[PERSON_NAME]"
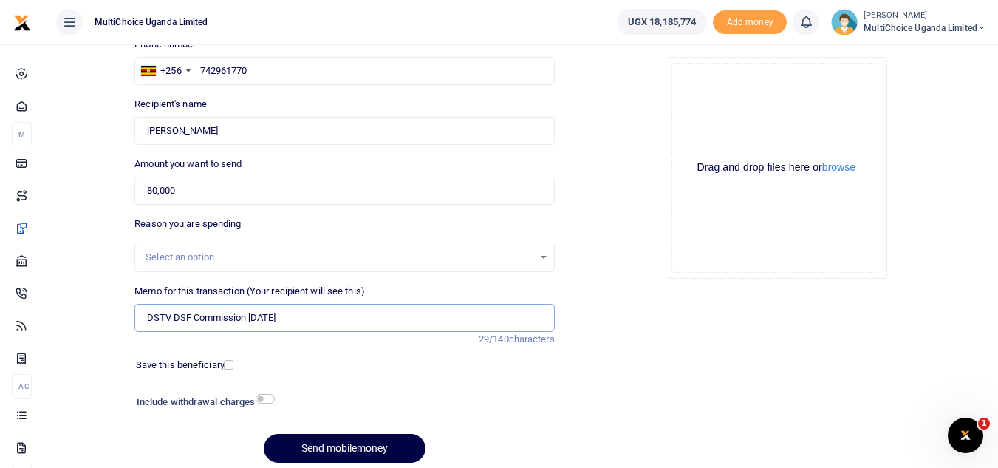
scroll to position [0, 0]
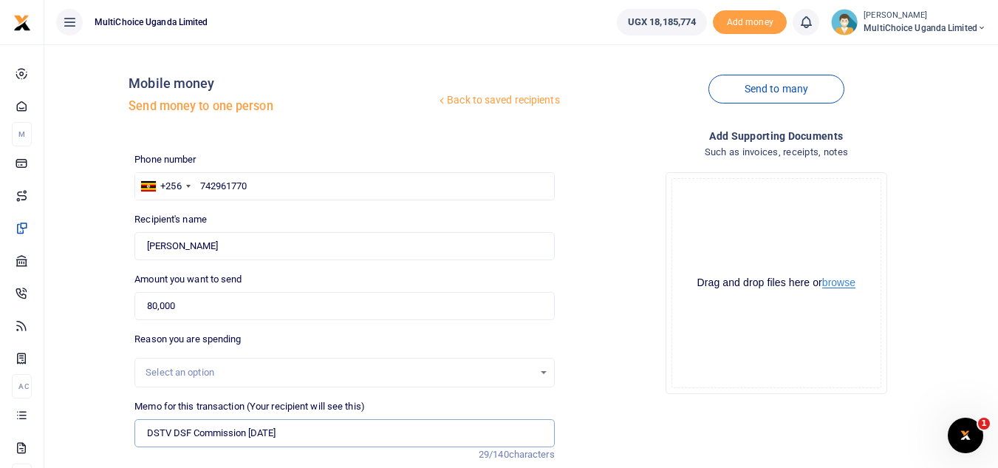
type input "DSTV DSF Commission August 25"
click at [850, 277] on button "browse" at bounding box center [838, 282] width 33 height 11
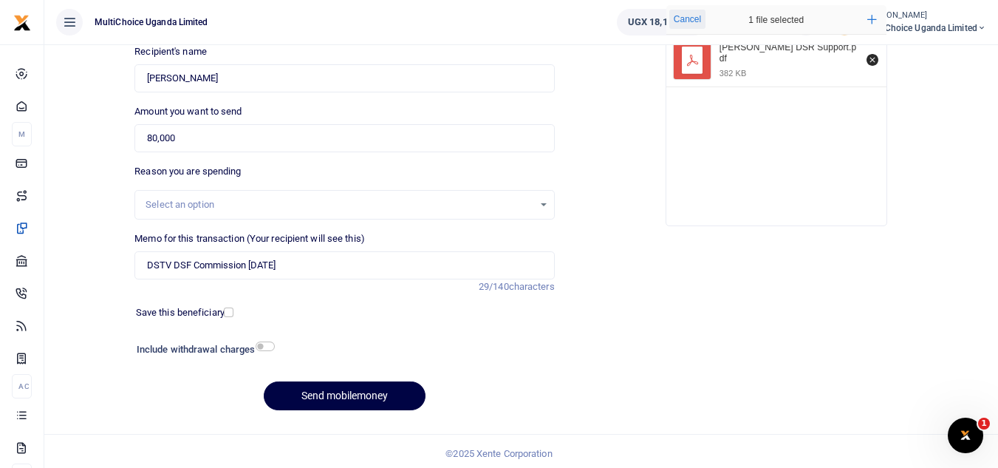
scroll to position [172, 0]
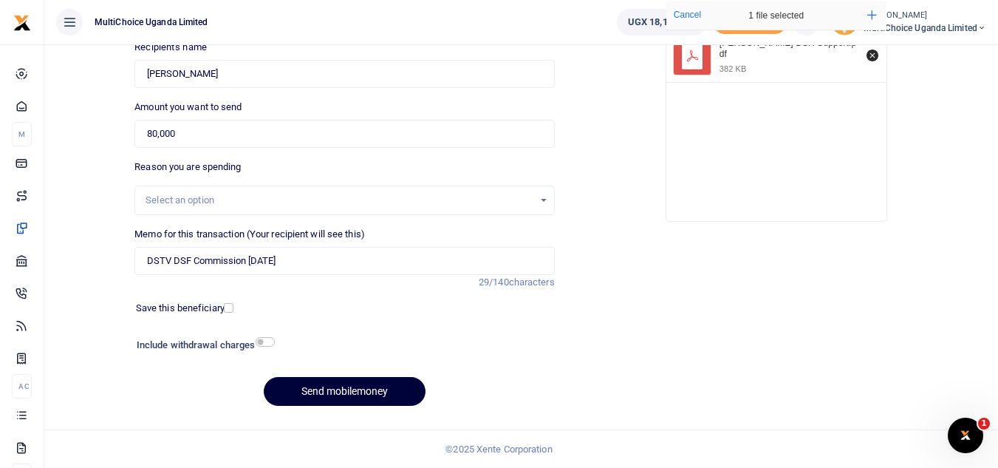
click at [399, 392] on button "Send mobilemoney" at bounding box center [345, 391] width 162 height 29
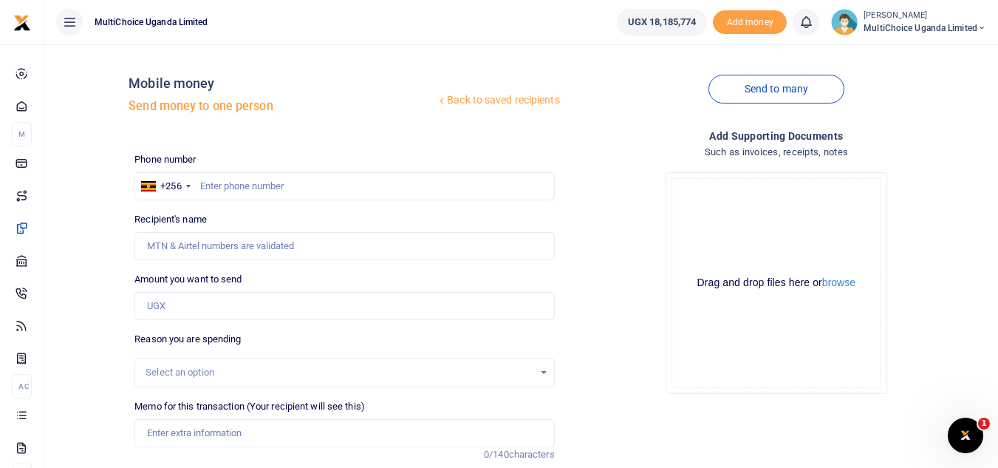
click at [922, 25] on span "MultiChoice Uganda Limited" at bounding box center [925, 27] width 123 height 13
click at [918, 50] on link "Switch accounts" at bounding box center [929, 54] width 117 height 21
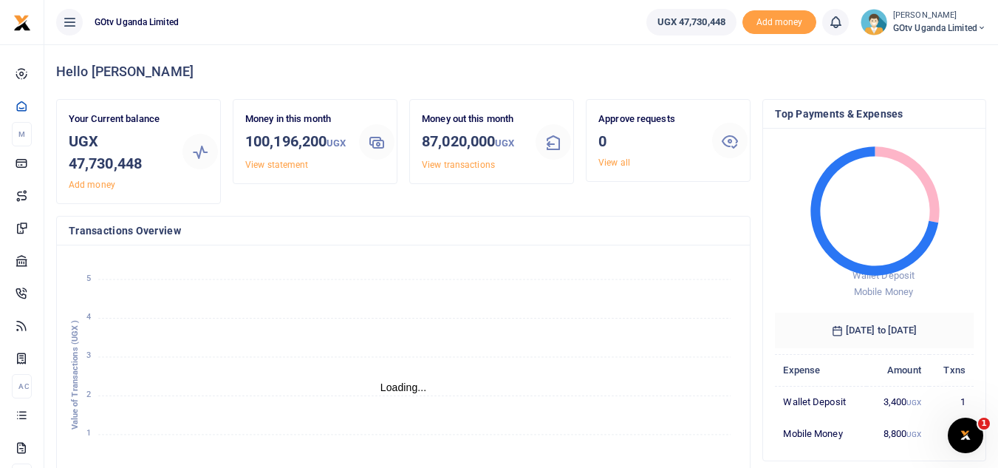
scroll to position [12, 12]
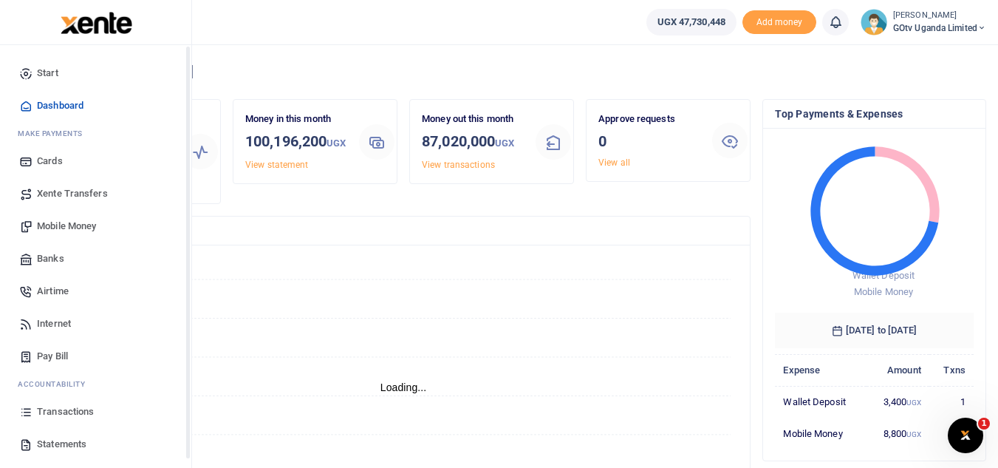
click at [74, 222] on span "Mobile Money" at bounding box center [66, 226] width 59 height 15
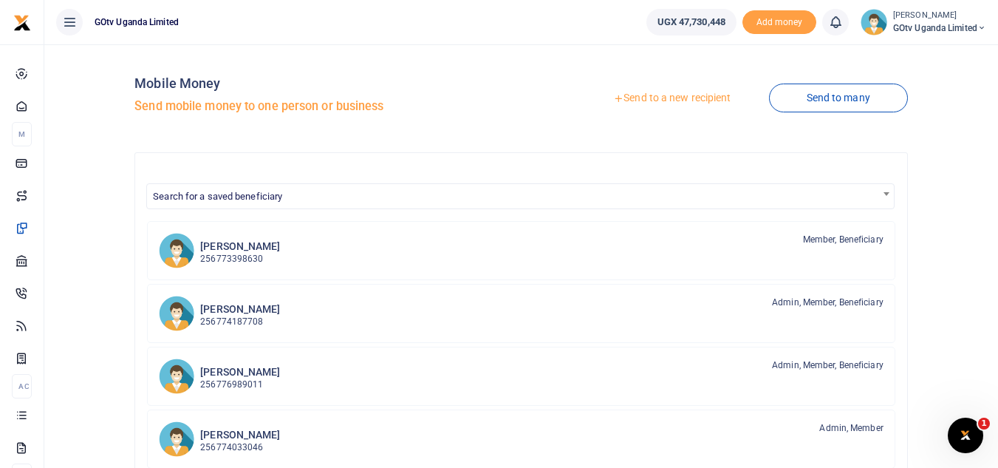
click at [700, 98] on link "Send to a new recipient" at bounding box center [672, 98] width 193 height 27
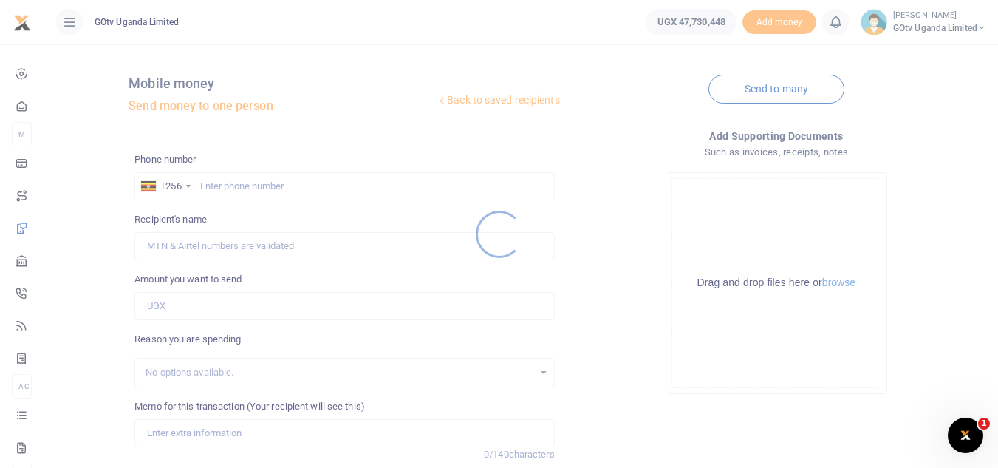
click at [253, 191] on div at bounding box center [499, 234] width 998 height 468
click at [260, 180] on div at bounding box center [499, 234] width 998 height 468
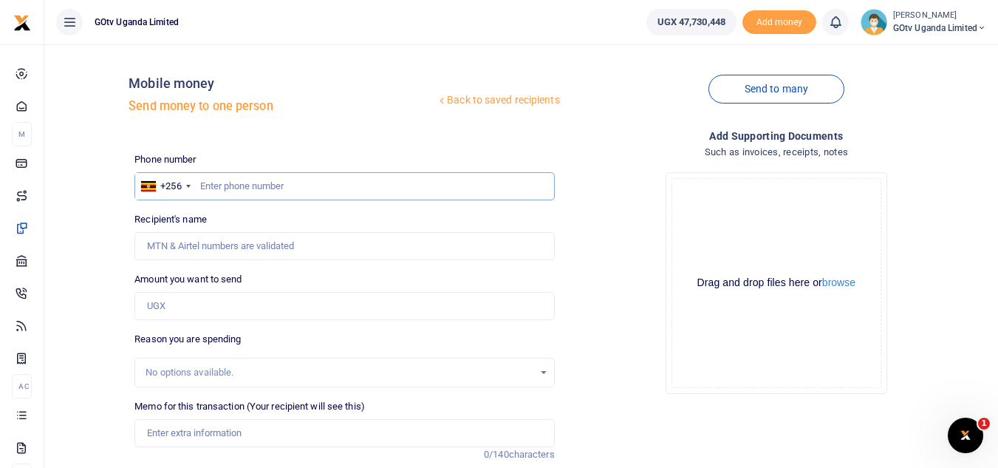
click at [265, 191] on input "text" at bounding box center [344, 186] width 420 height 28
paste input "742961770"
type input "742961770"
click at [208, 307] on input "Amount you want to send" at bounding box center [344, 306] width 420 height 28
type input "80,000"
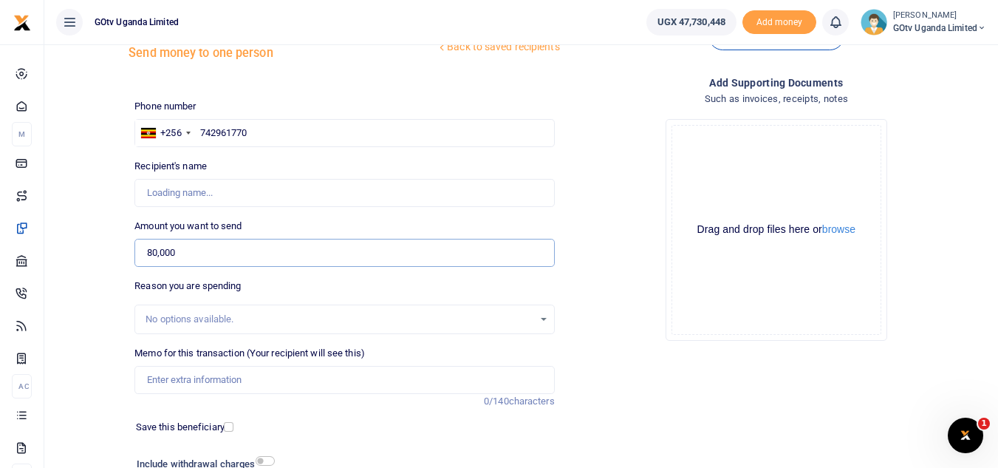
scroll to position [74, 0]
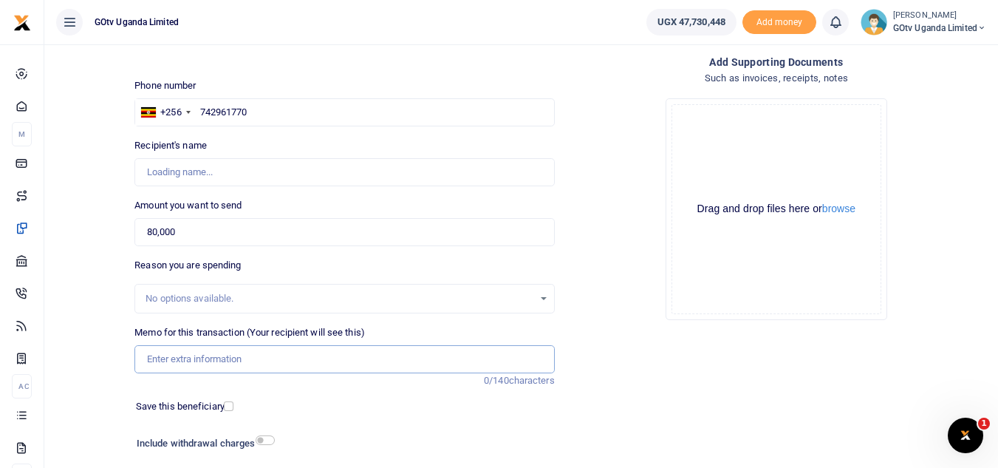
click at [196, 361] on input "Memo for this transaction (Your recipient will see this)" at bounding box center [344, 359] width 420 height 28
click at [165, 356] on input "DSTV DSF Commission [DATE]" at bounding box center [344, 359] width 420 height 28
type input "Gotv DSF Commission [DATE]"
click at [245, 170] on input "Recipient's name" at bounding box center [344, 172] width 420 height 28
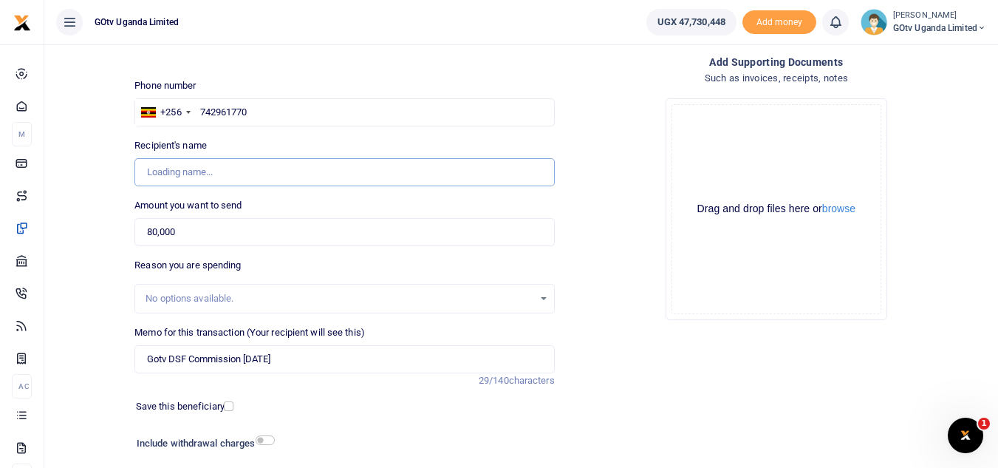
type input "[PERSON_NAME]"
click at [453, 44] on ul "GOtv Uganda Limited" at bounding box center [339, 22] width 590 height 44
click at [309, 238] on input "80,000" at bounding box center [344, 232] width 420 height 28
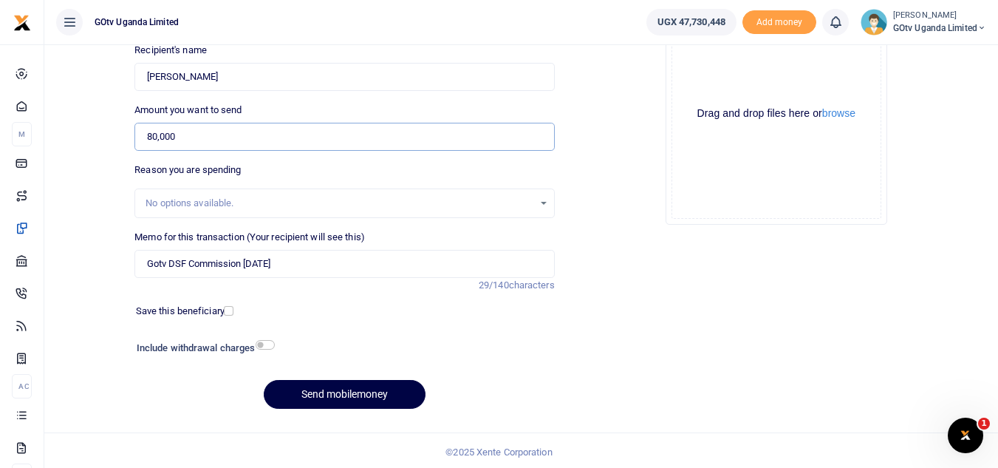
scroll to position [172, 0]
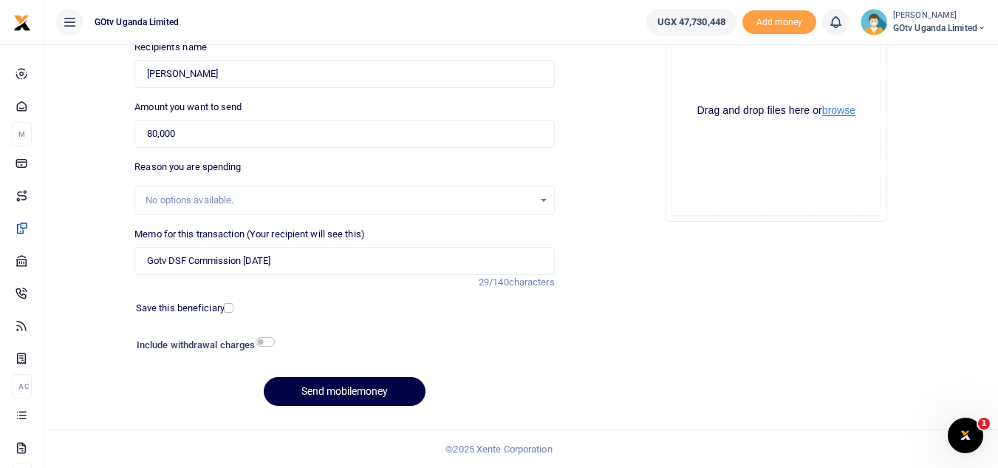
click at [843, 106] on button "browse" at bounding box center [838, 110] width 33 height 11
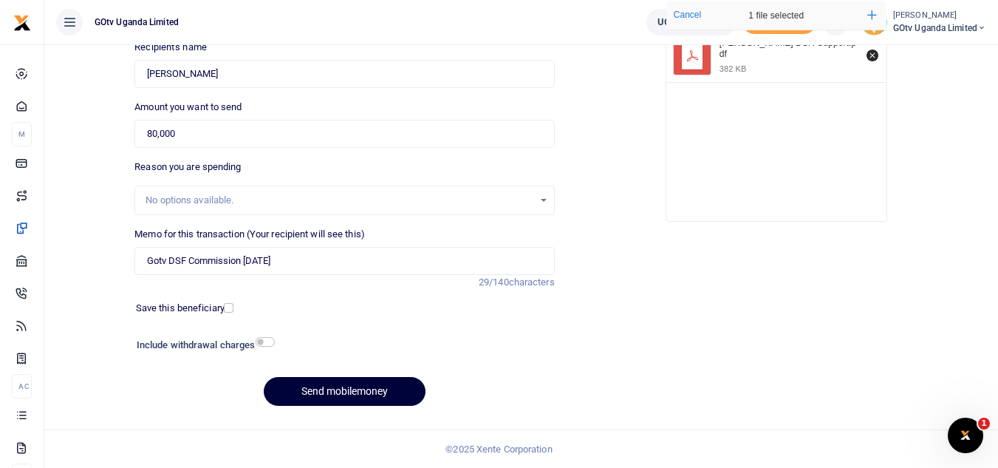
click at [375, 389] on button "Send mobilemoney" at bounding box center [345, 391] width 162 height 29
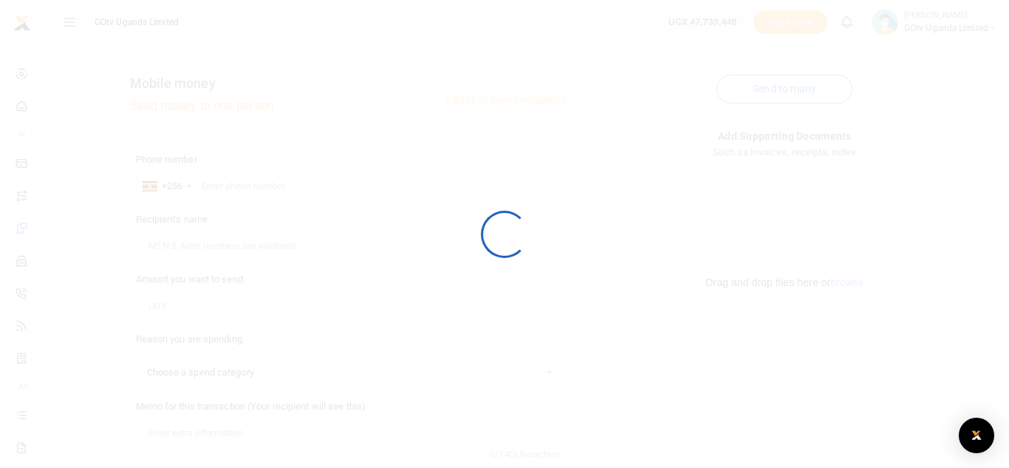
select select
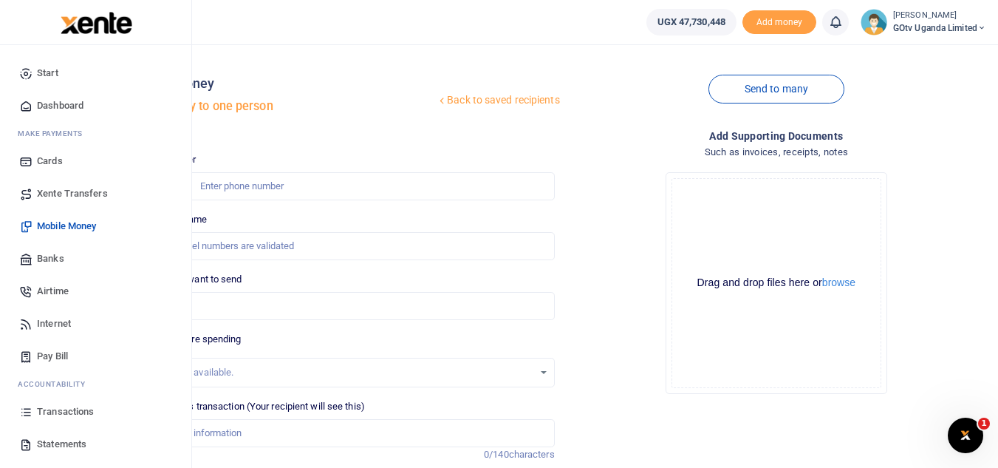
click at [53, 412] on span "Transactions" at bounding box center [65, 411] width 57 height 15
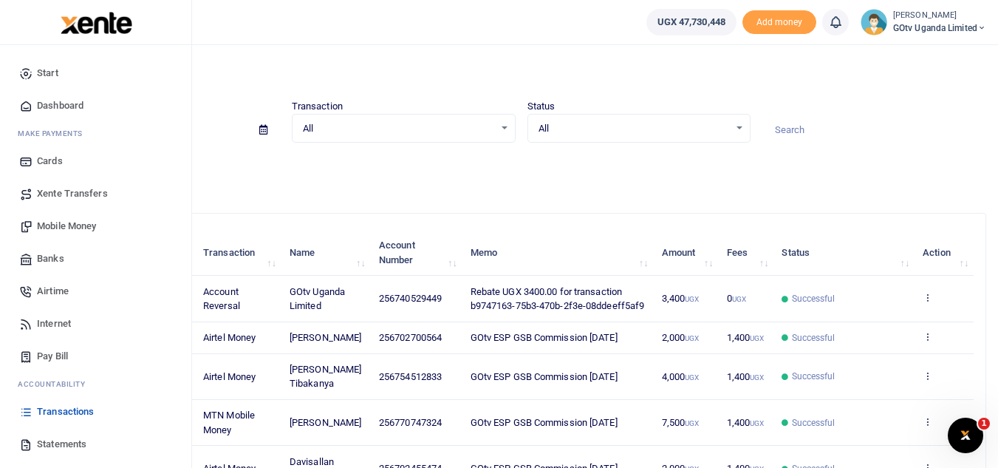
click at [49, 409] on span "Transactions" at bounding box center [65, 411] width 57 height 15
click at [61, 415] on span "Transactions" at bounding box center [65, 411] width 57 height 15
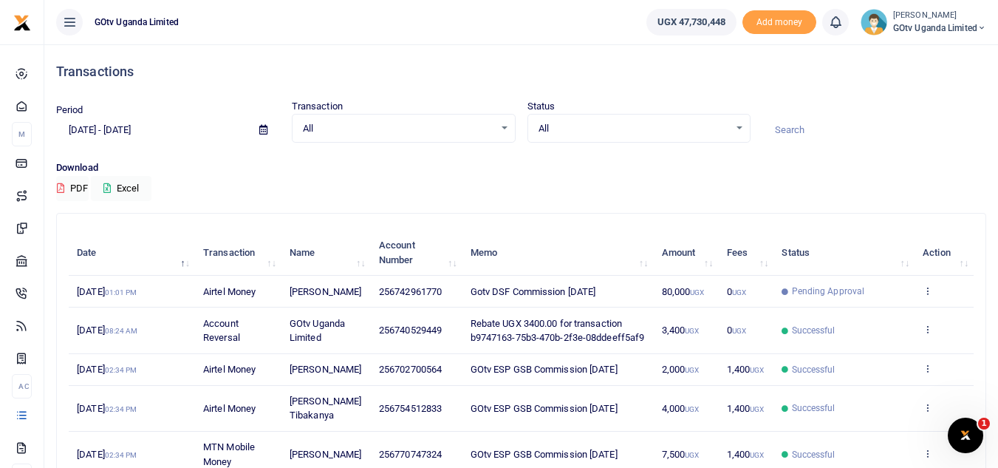
click at [930, 35] on span "GOtv Uganda Limited" at bounding box center [939, 27] width 93 height 13
click at [927, 52] on link "Switch accounts" at bounding box center [931, 54] width 117 height 21
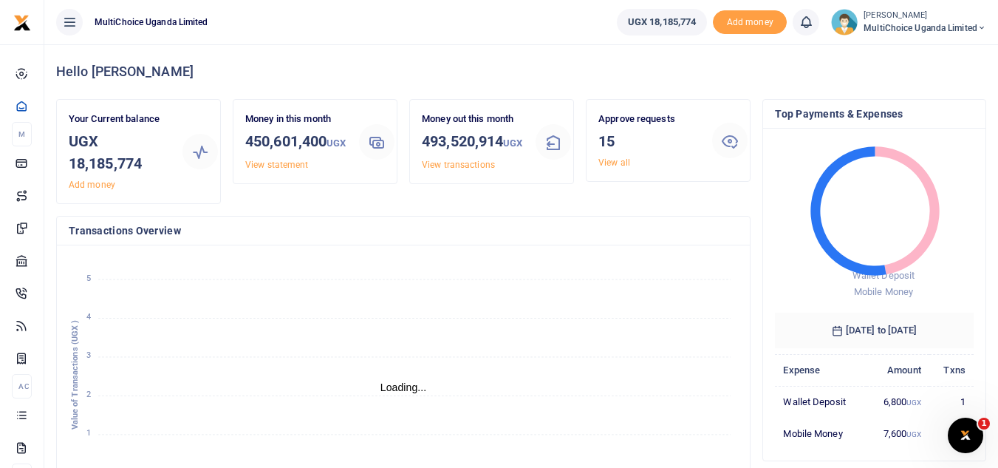
scroll to position [12, 12]
